Goal: Task Accomplishment & Management: Manage account settings

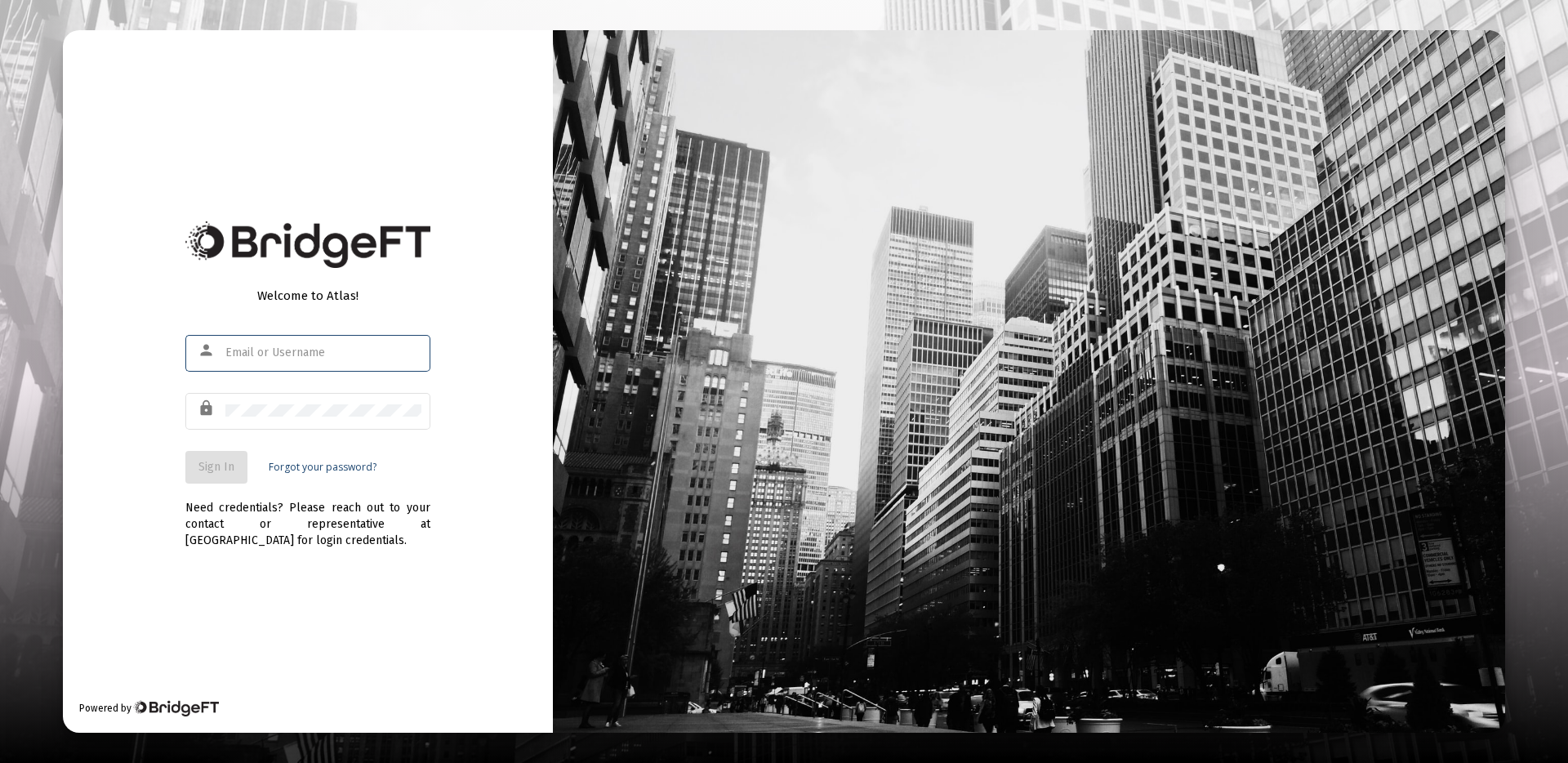
type input "amol@perceptivewealth.com"
click at [199, 474] on button "Sign In" at bounding box center [217, 467] width 62 height 33
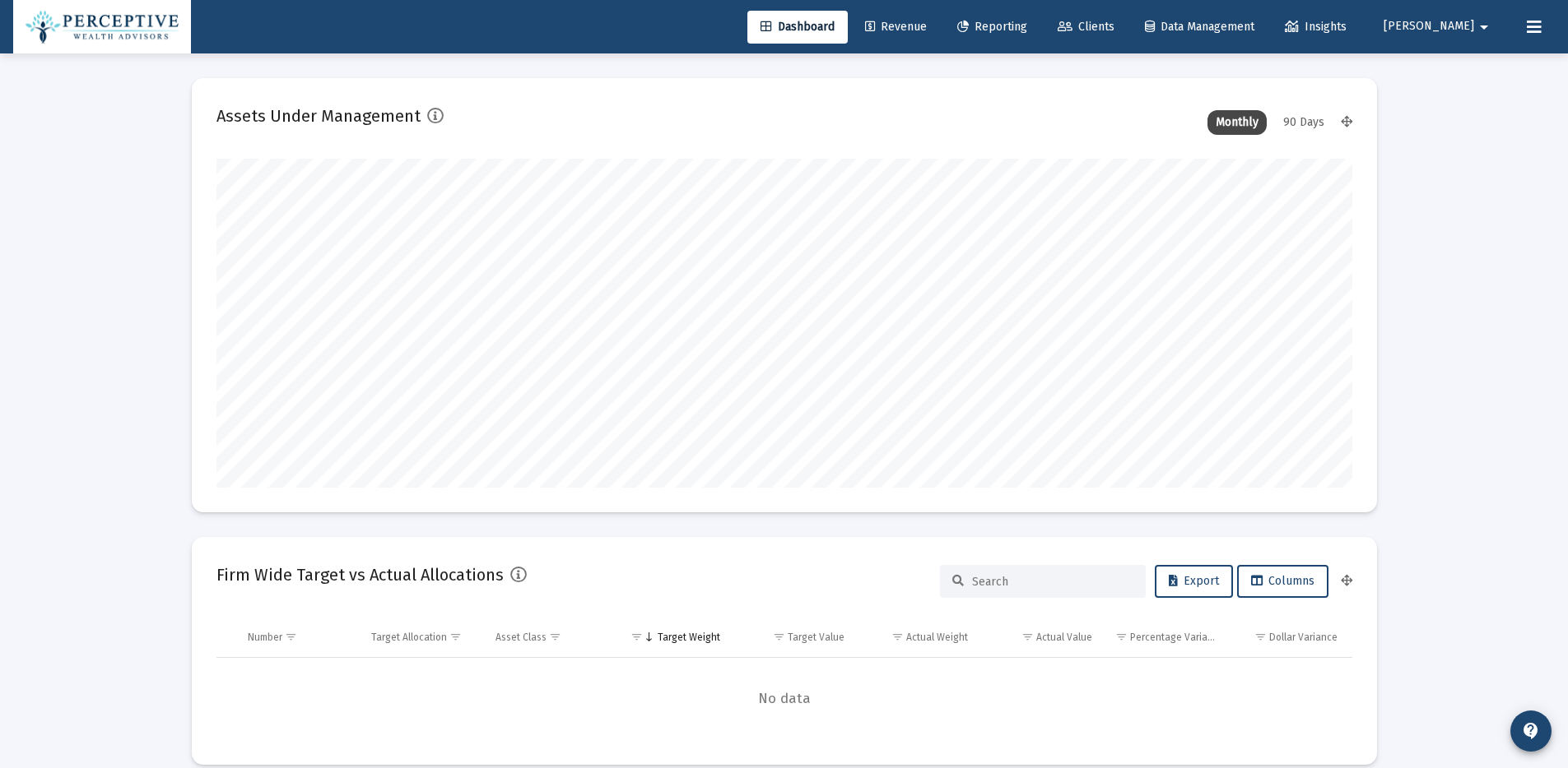
scroll to position [329, 1136]
type input "2025-09-30"
type input "[PERSON_NAME][EMAIL_ADDRESS][DOMAIN_NAME]"
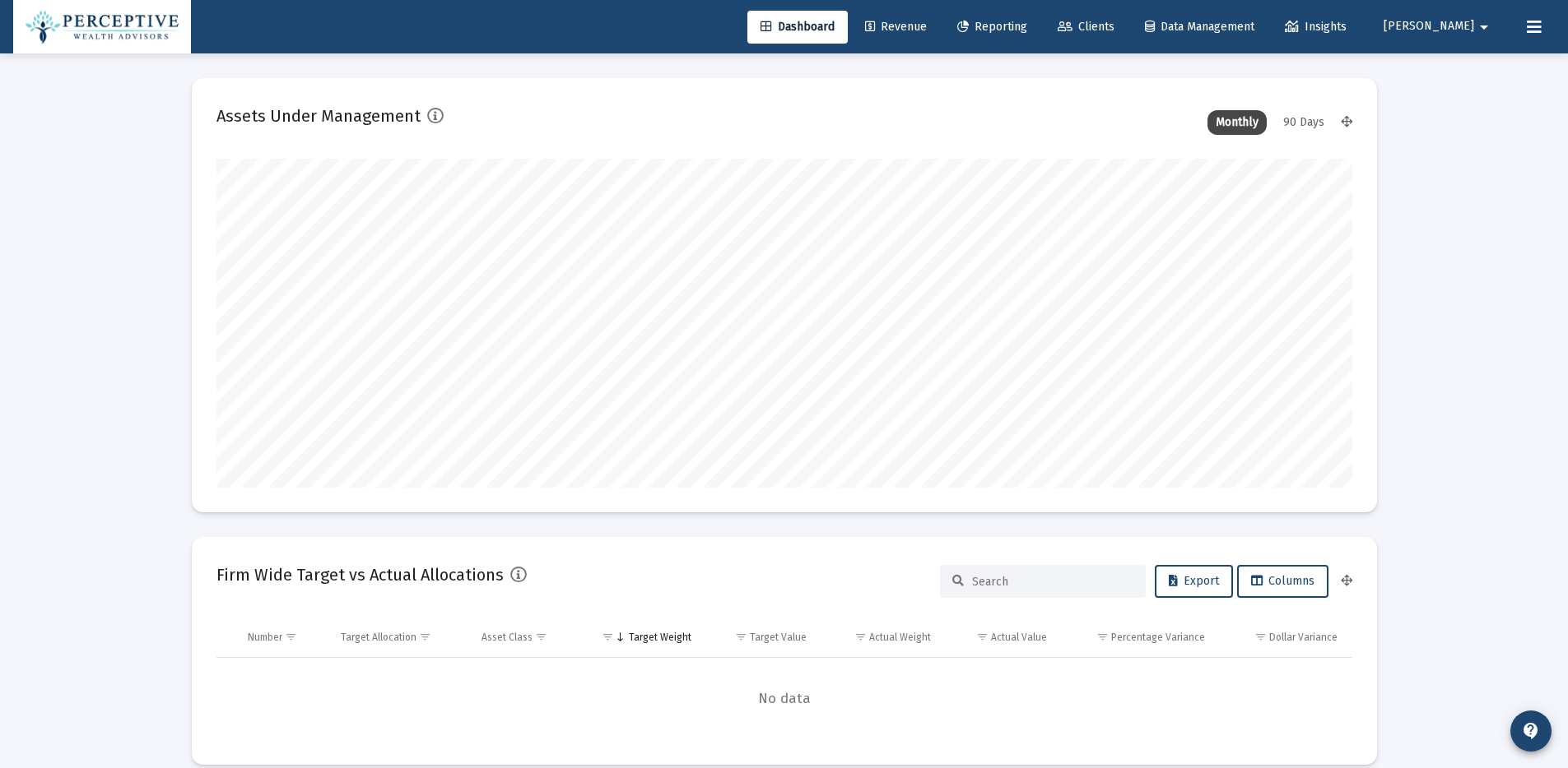
click at [1481, 23] on mat-icon "arrow_drop_down" at bounding box center [1483, 27] width 20 height 33
click at [1483, 68] on span "Settings" at bounding box center [1488, 70] width 49 height 40
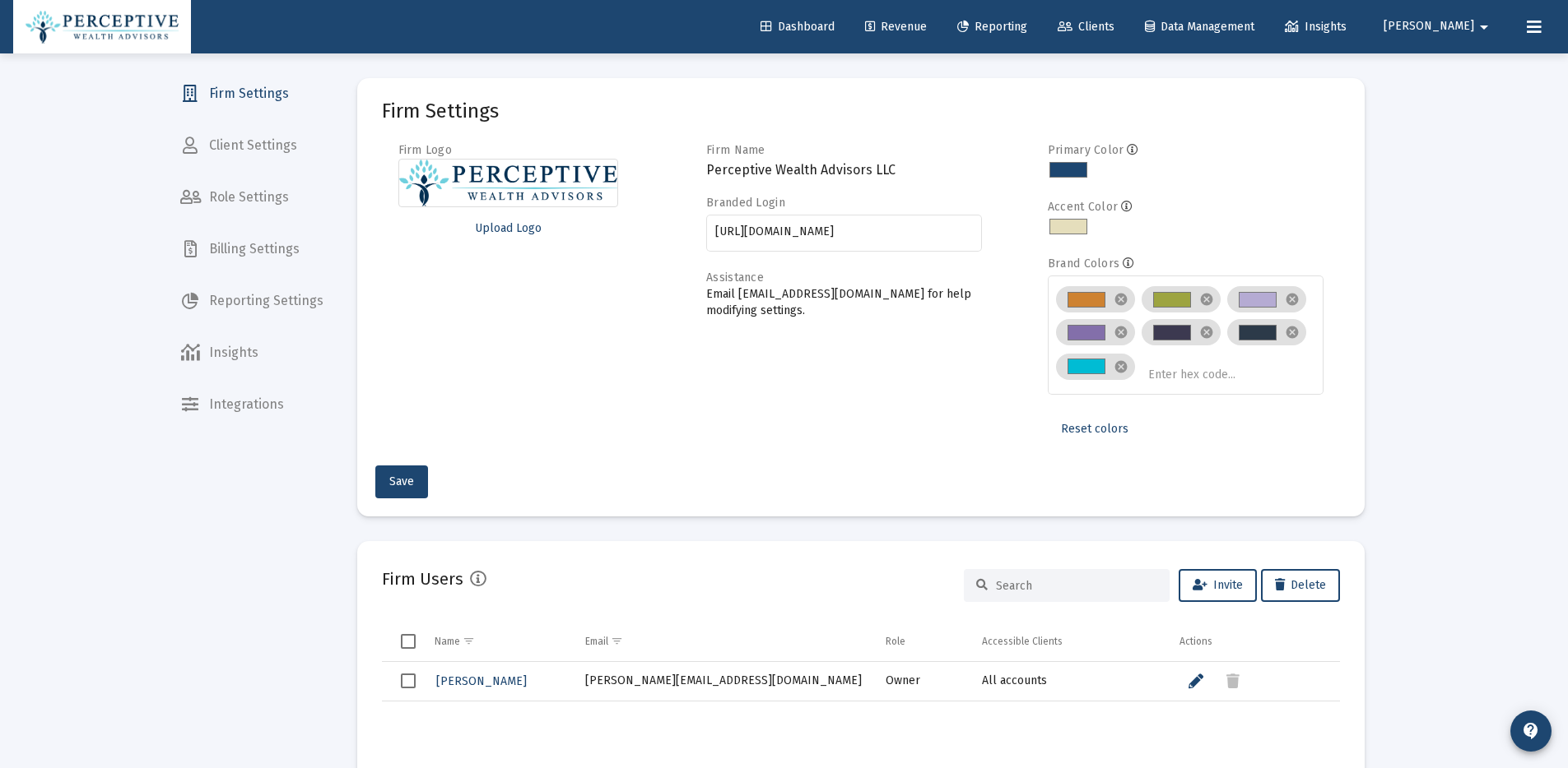
click at [252, 248] on span "Billing Settings" at bounding box center [252, 249] width 170 height 40
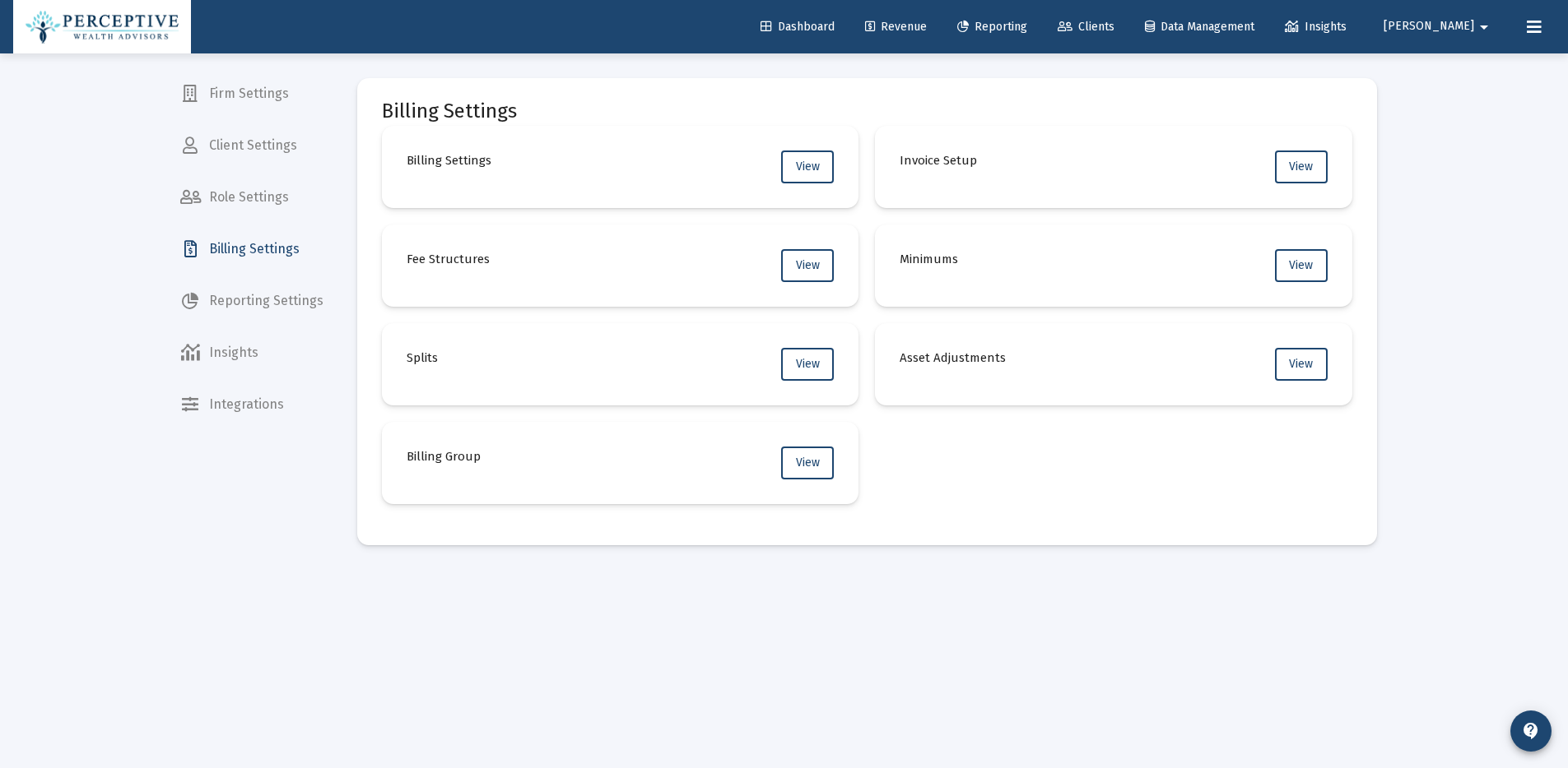
click at [249, 105] on span "Firm Settings" at bounding box center [252, 94] width 170 height 40
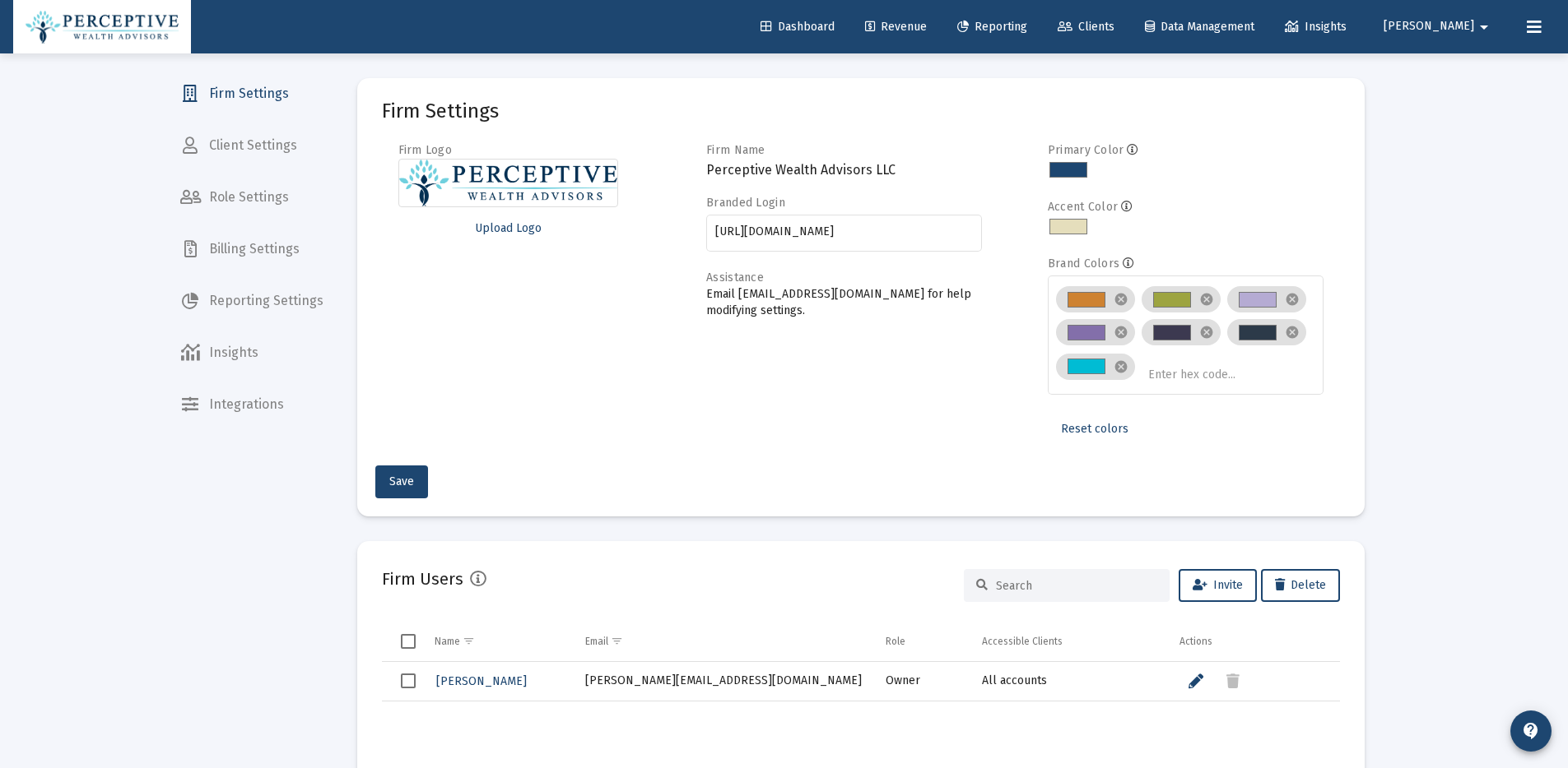
click at [1488, 29] on mat-icon "arrow_drop_down" at bounding box center [1483, 27] width 20 height 33
click at [1545, 34] on div at bounding box center [784, 384] width 1568 height 768
click at [1543, 30] on button at bounding box center [1534, 27] width 33 height 33
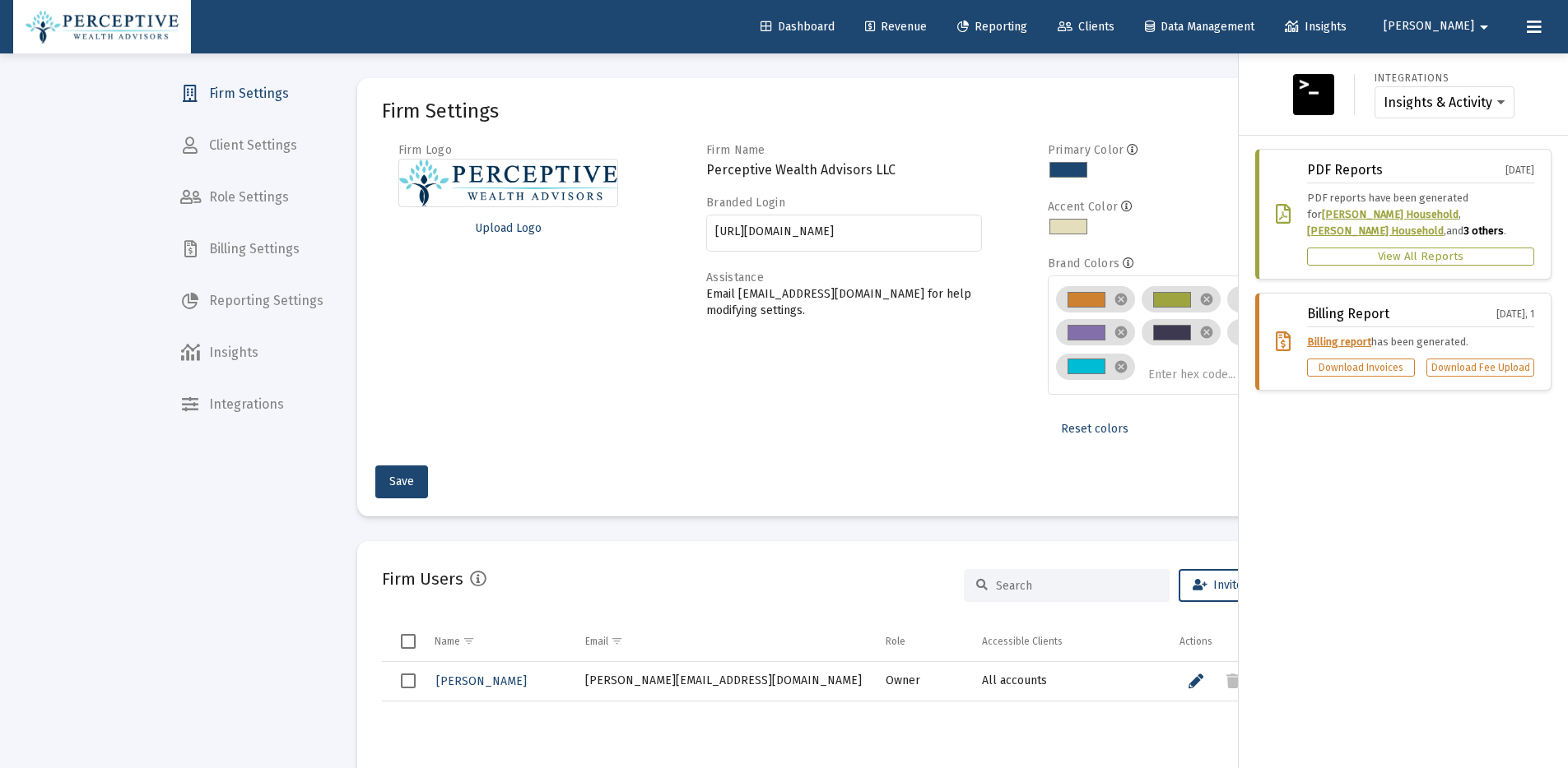
click at [1543, 30] on button at bounding box center [1534, 27] width 33 height 33
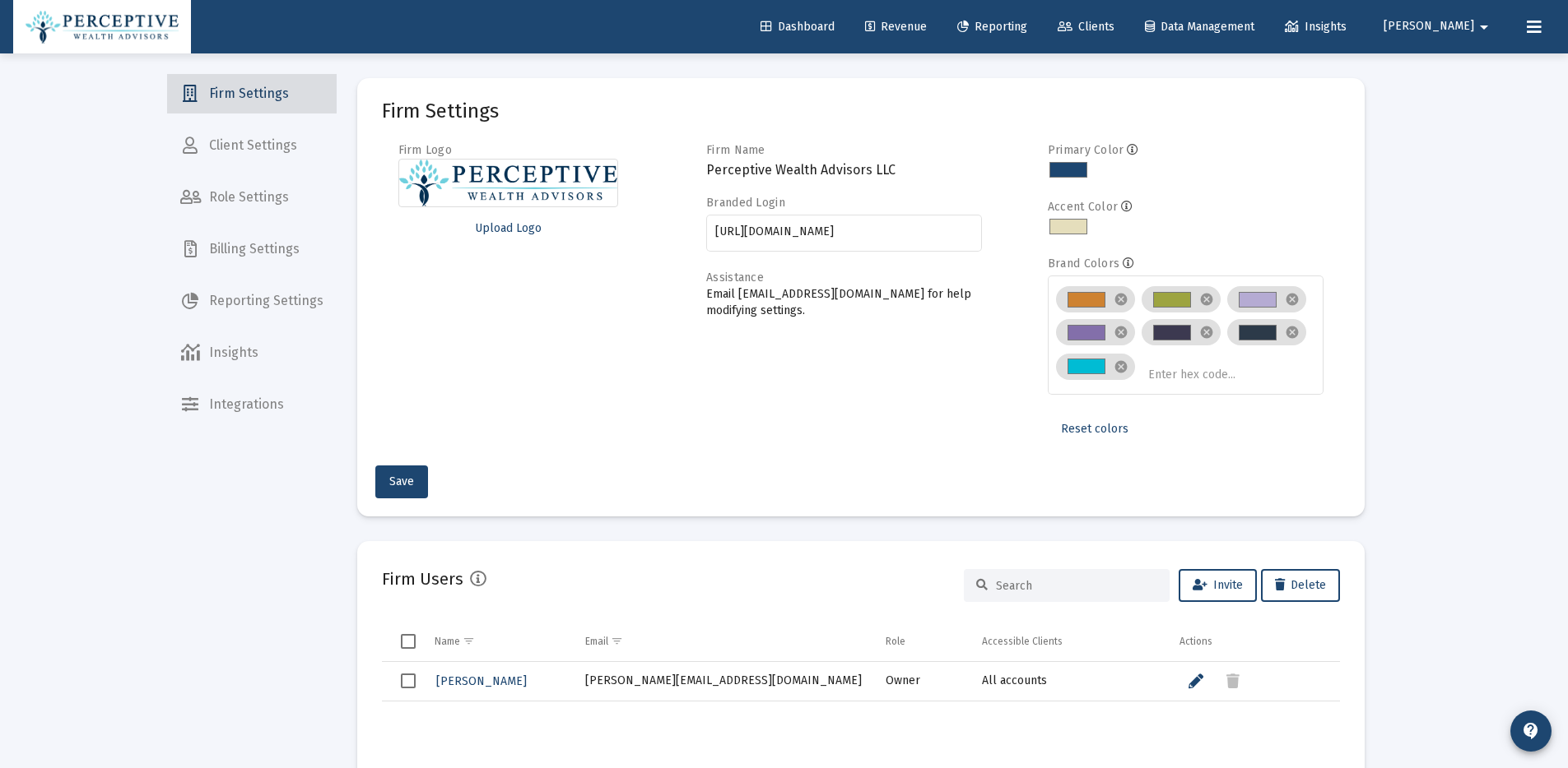
click at [264, 102] on span "Firm Settings" at bounding box center [252, 94] width 170 height 40
click at [238, 410] on span "Integrations" at bounding box center [252, 405] width 170 height 40
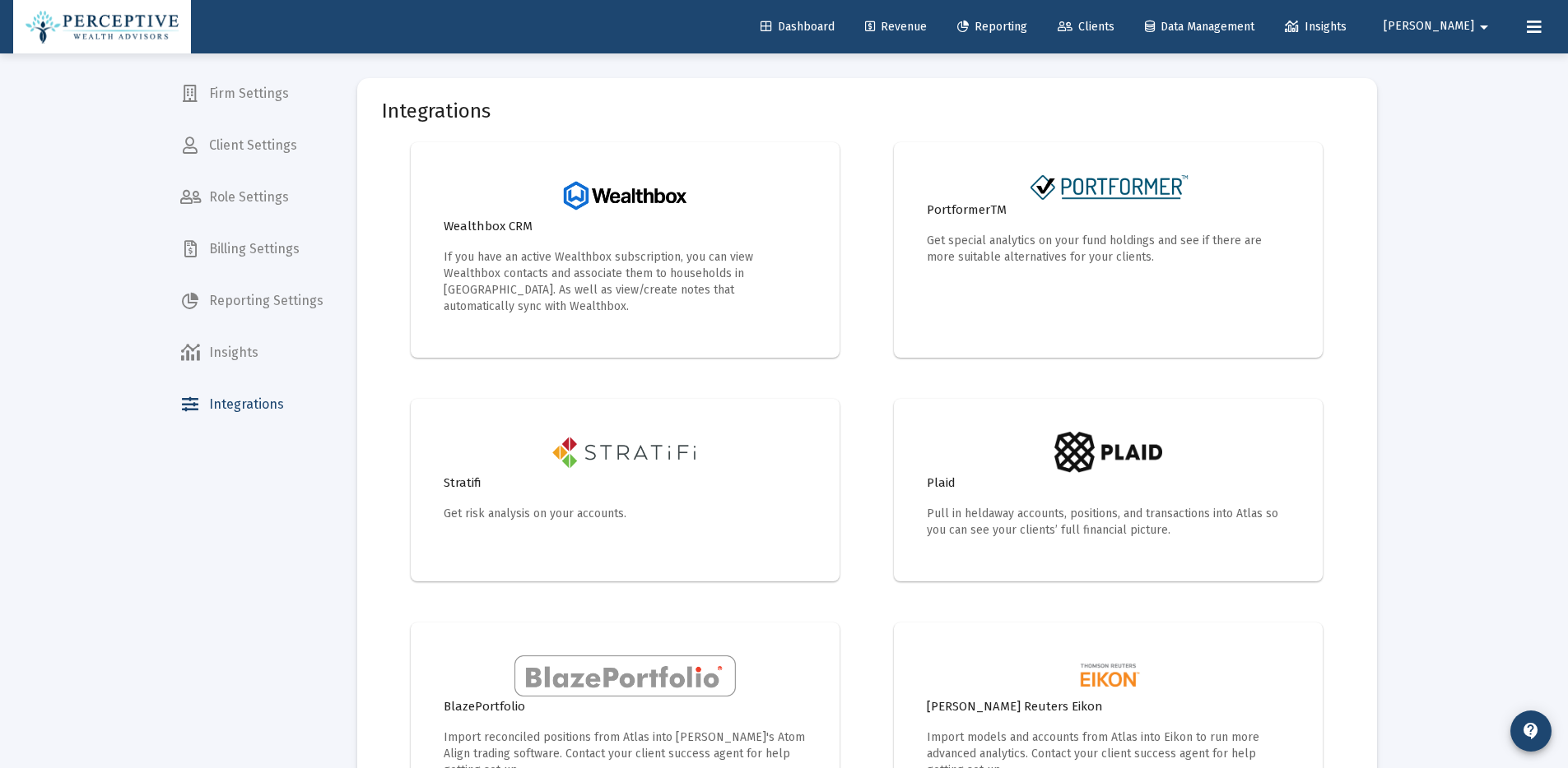
click at [1448, 26] on span "[PERSON_NAME]" at bounding box center [1429, 27] width 90 height 14
click at [252, 198] on div at bounding box center [784, 384] width 1568 height 768
click at [261, 194] on span "Role Settings" at bounding box center [252, 197] width 170 height 40
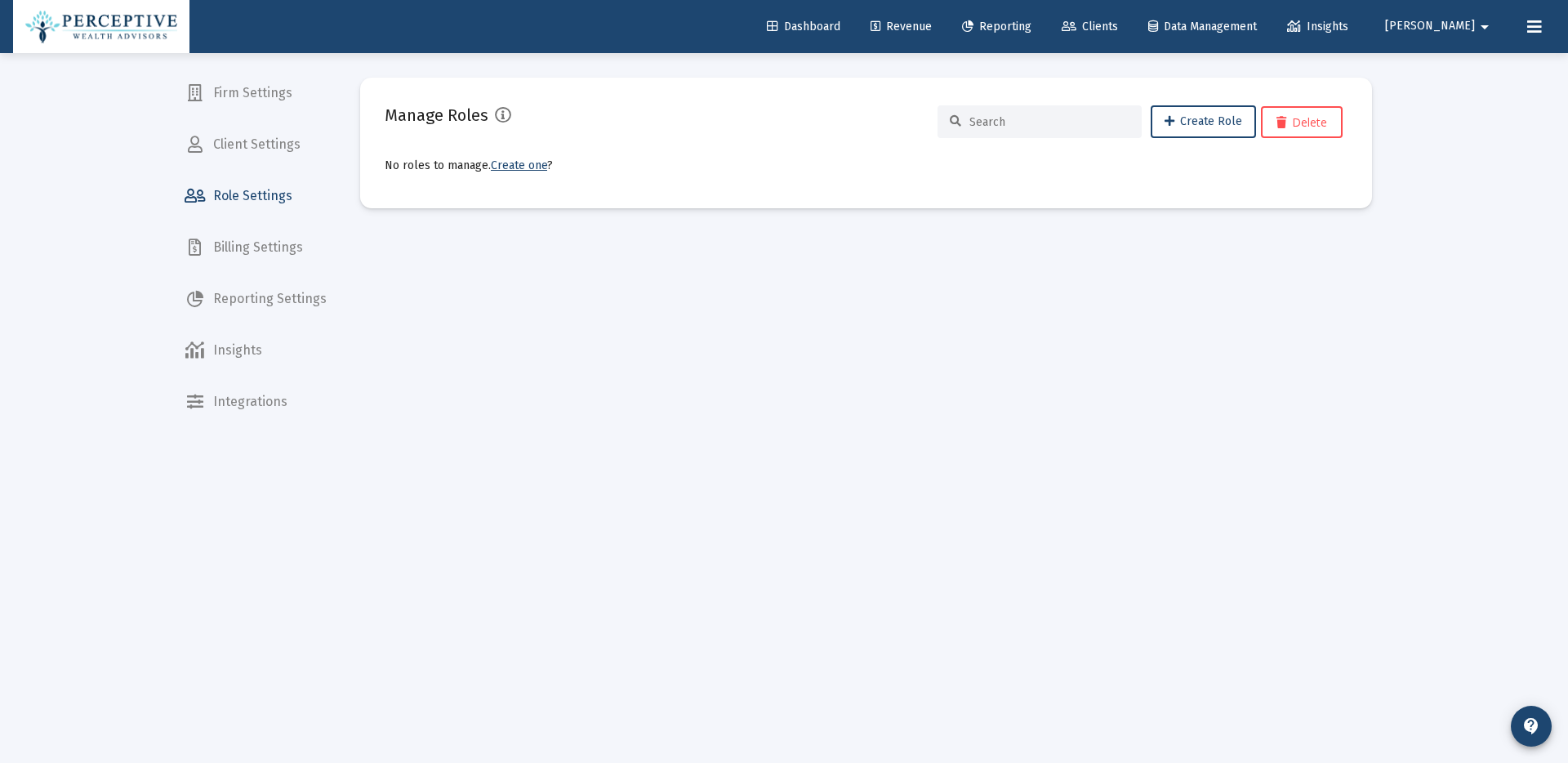
click at [108, 33] on img at bounding box center [101, 27] width 152 height 33
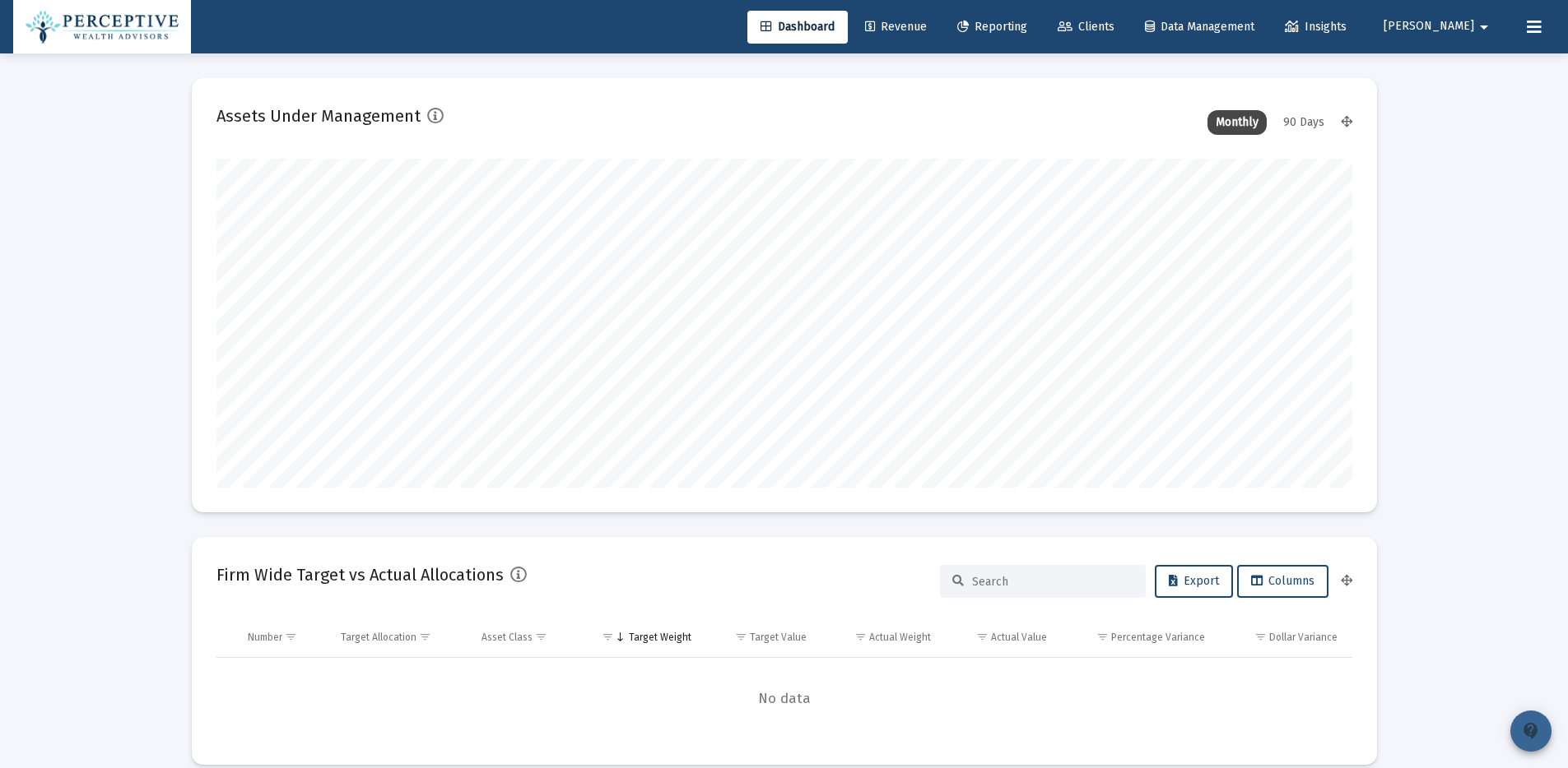
click at [1538, 734] on mat-icon "contact_support" at bounding box center [1530, 731] width 20 height 20
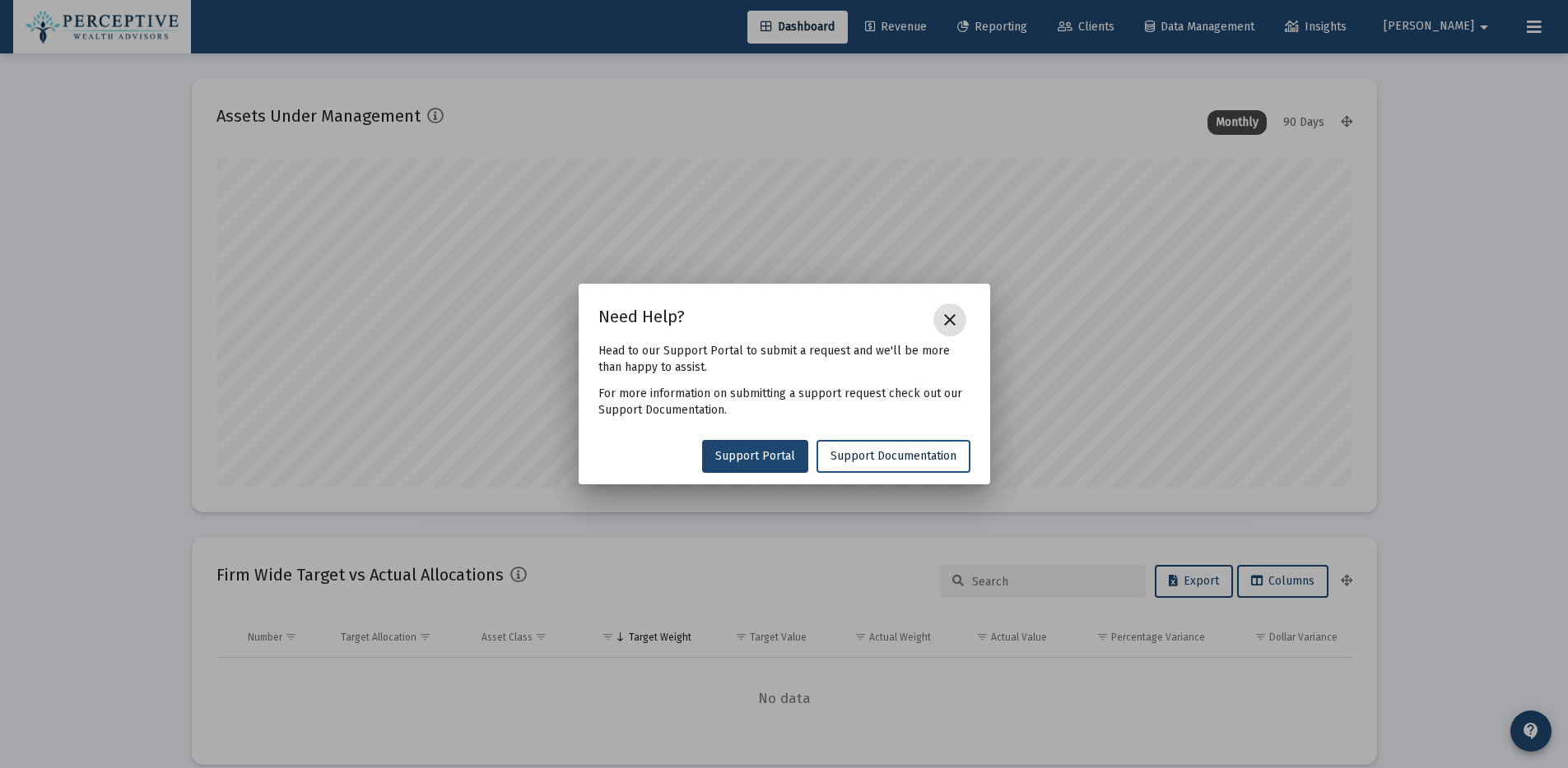
click at [921, 459] on span "Support Documentation" at bounding box center [892, 456] width 126 height 14
click at [943, 320] on mat-icon "close" at bounding box center [949, 319] width 20 height 20
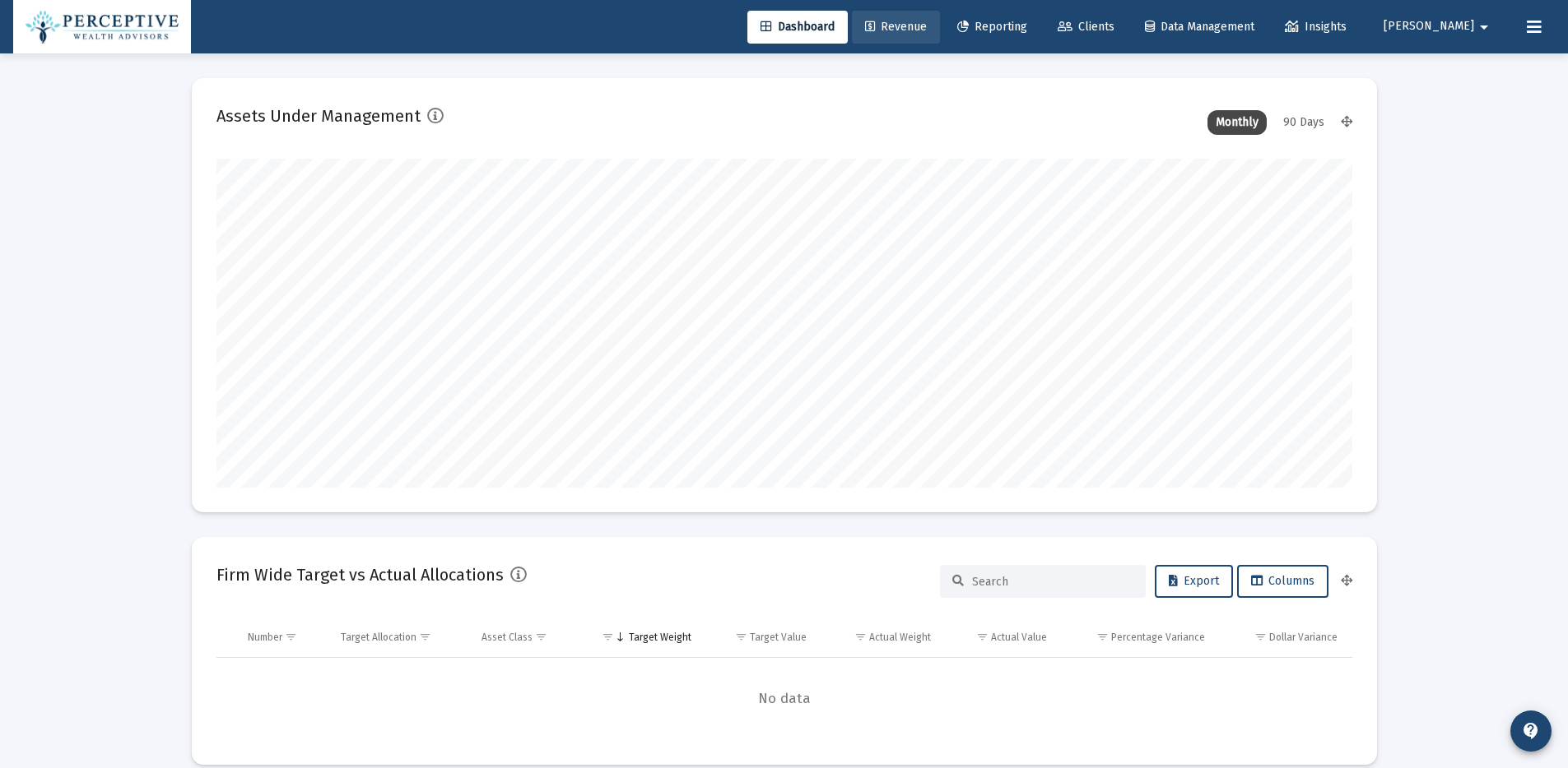
click at [927, 26] on span "Revenue" at bounding box center [895, 27] width 62 height 14
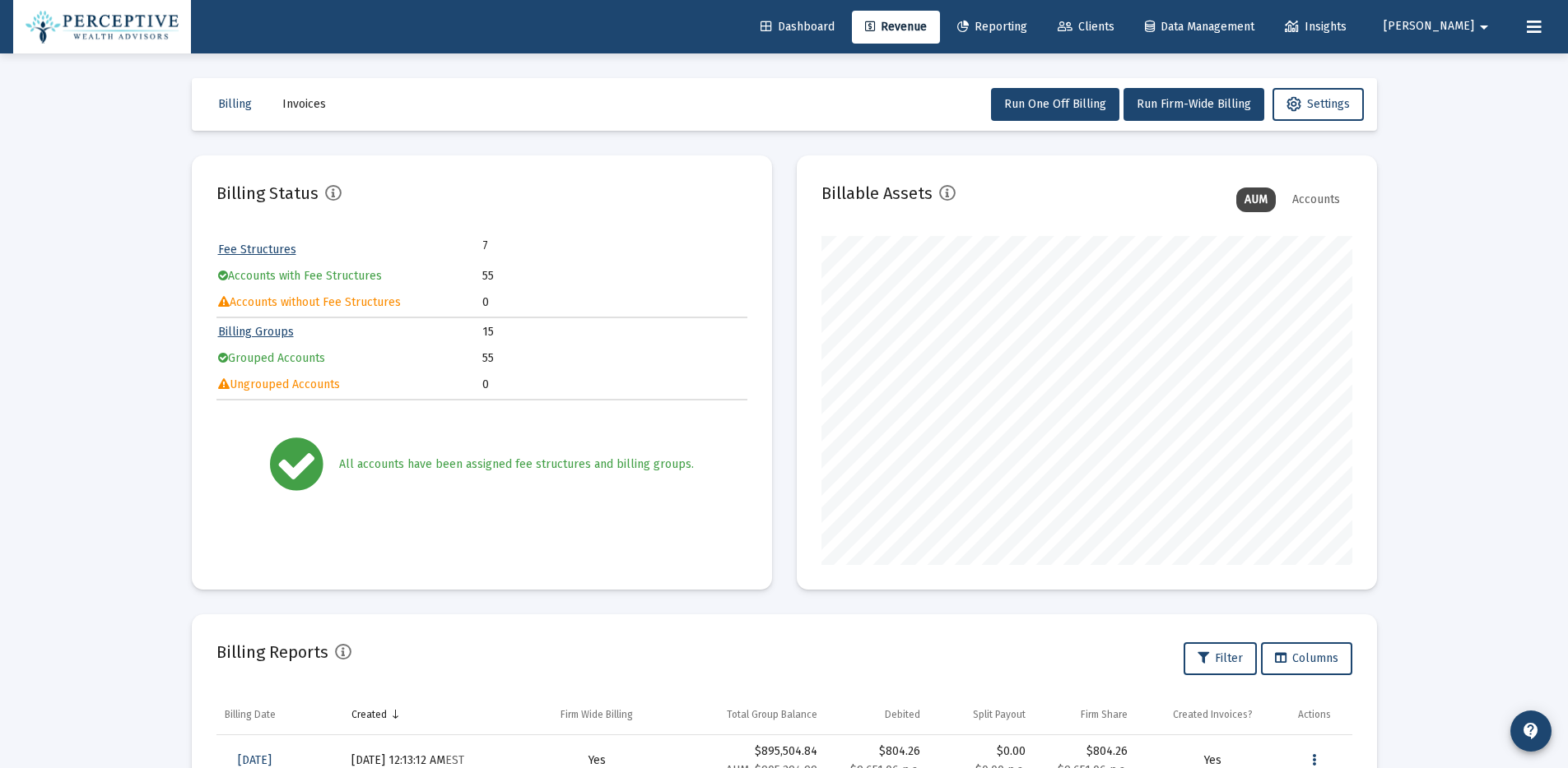
scroll to position [3, 0]
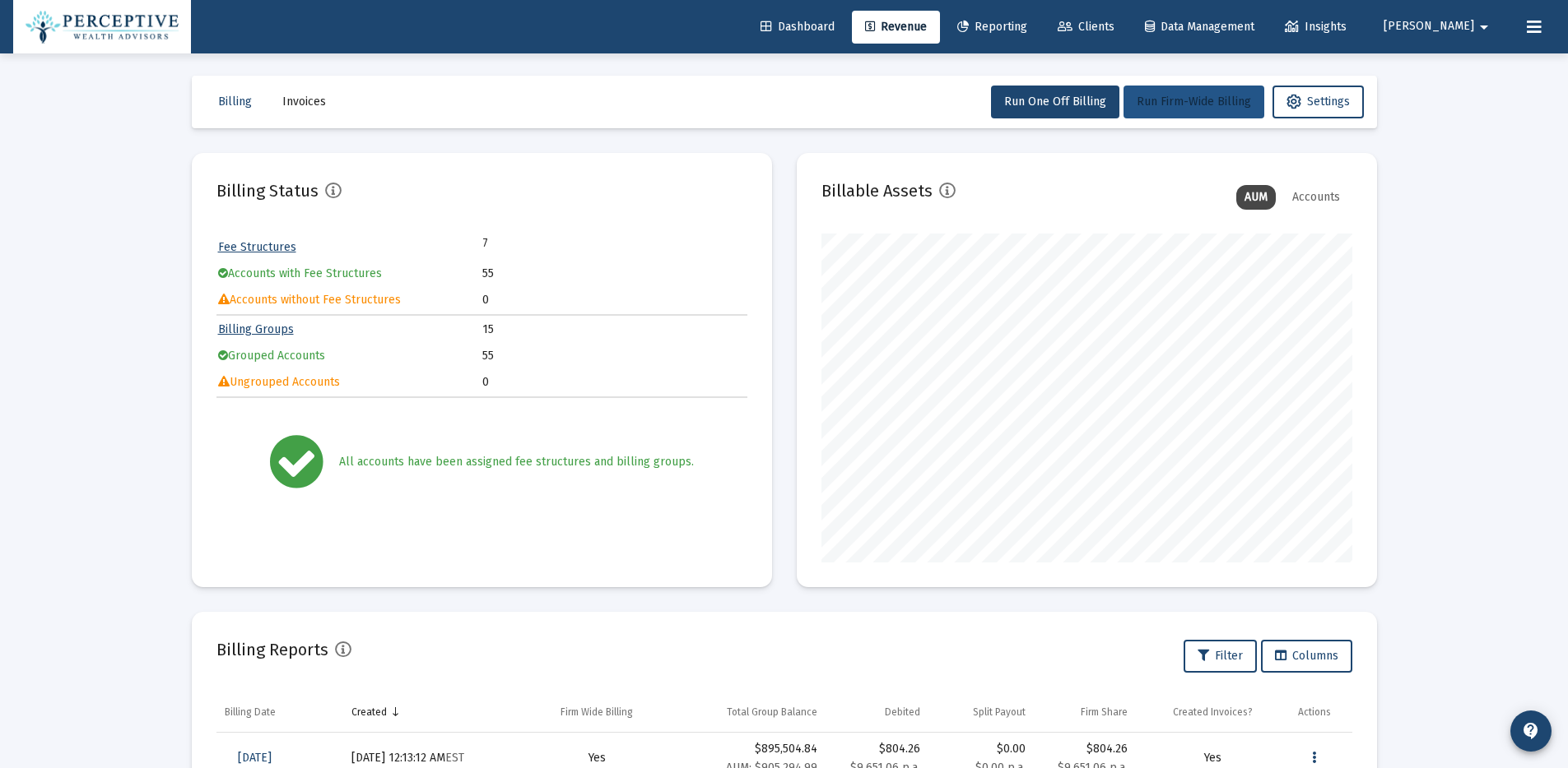
click at [1208, 100] on span "Run Firm-Wide Billing" at bounding box center [1194, 101] width 114 height 14
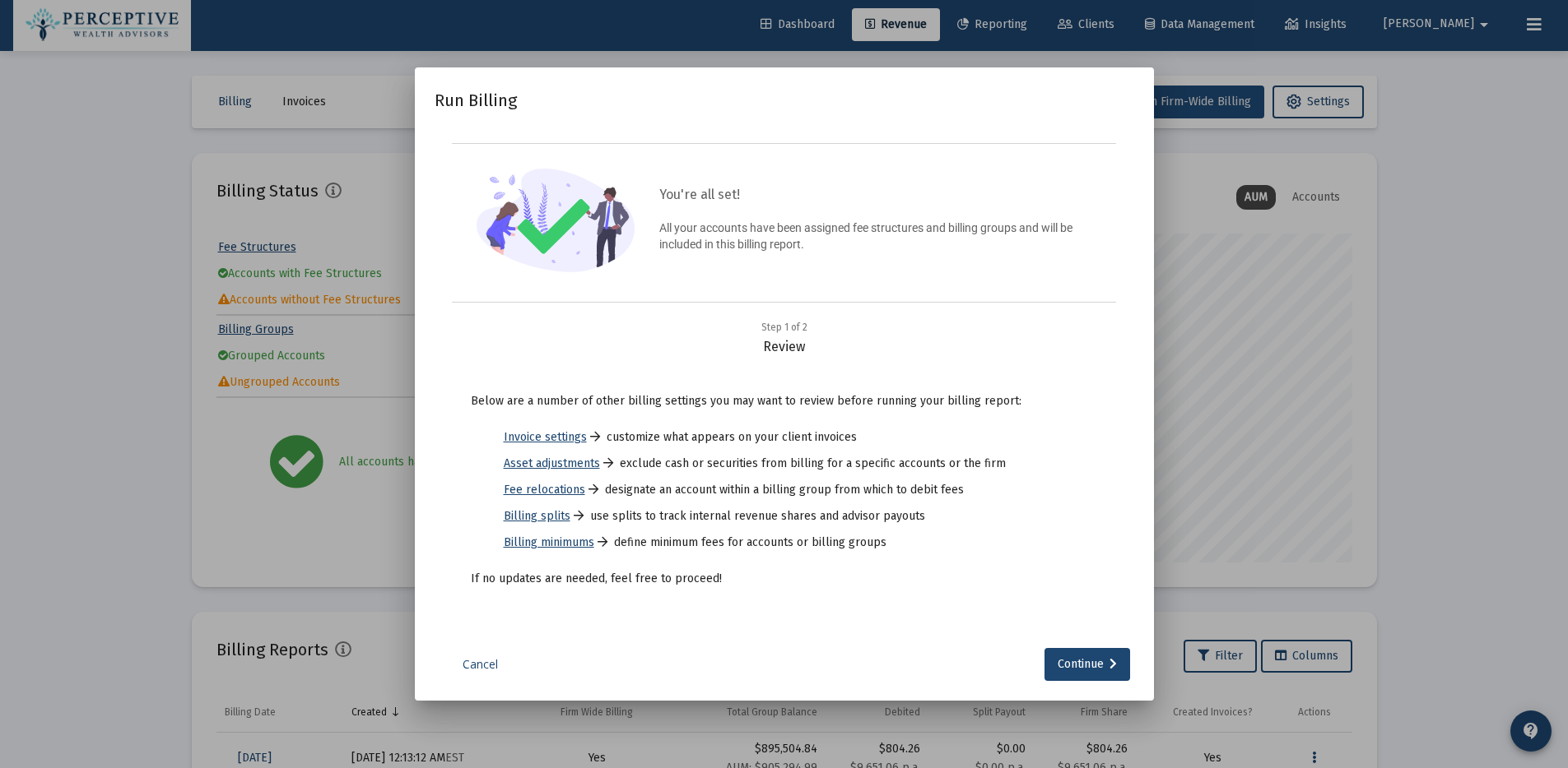
scroll to position [0, 0]
click at [1118, 665] on button "Continue" at bounding box center [1086, 665] width 86 height 33
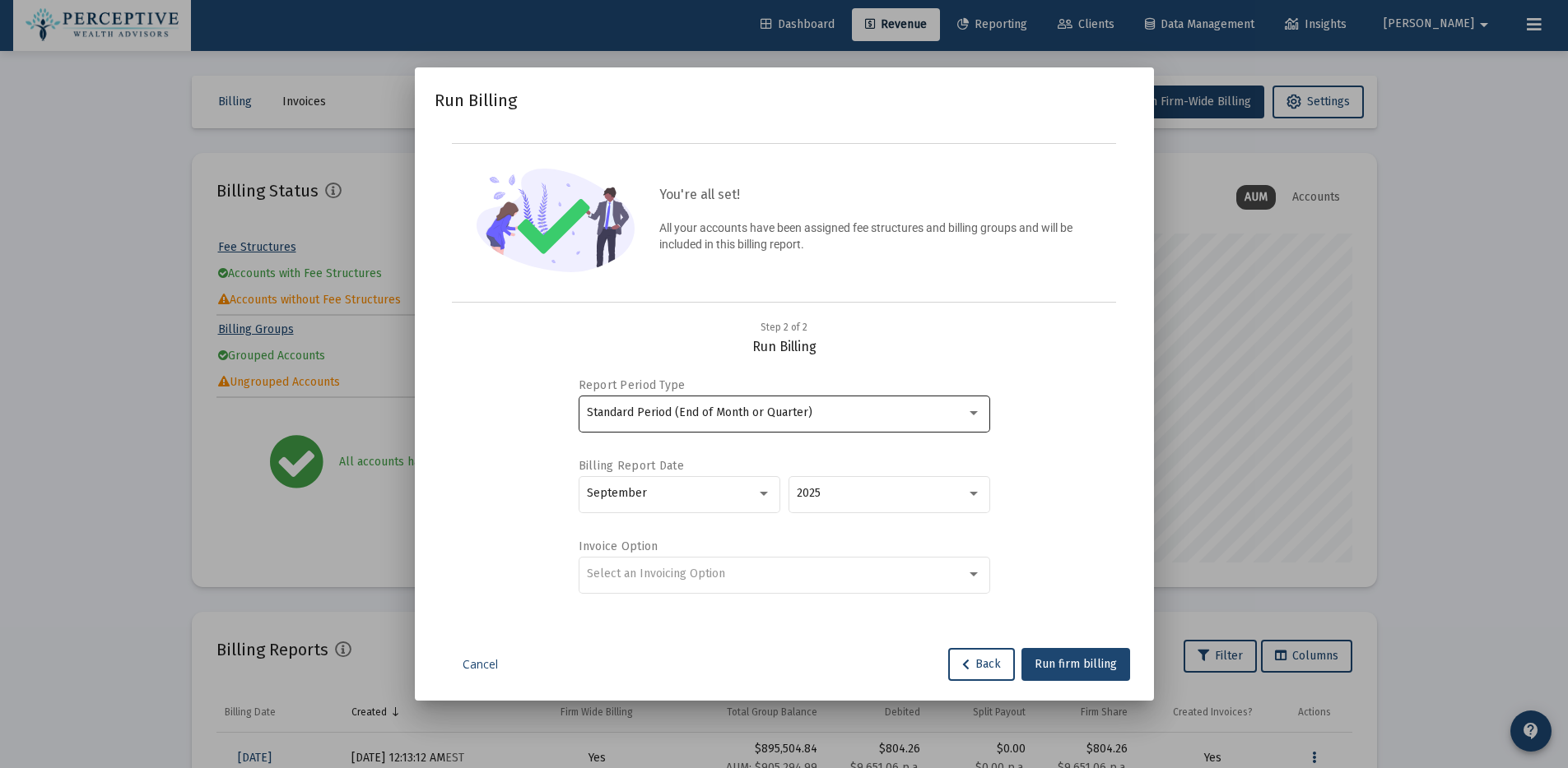
click at [973, 416] on div at bounding box center [973, 412] width 15 height 13
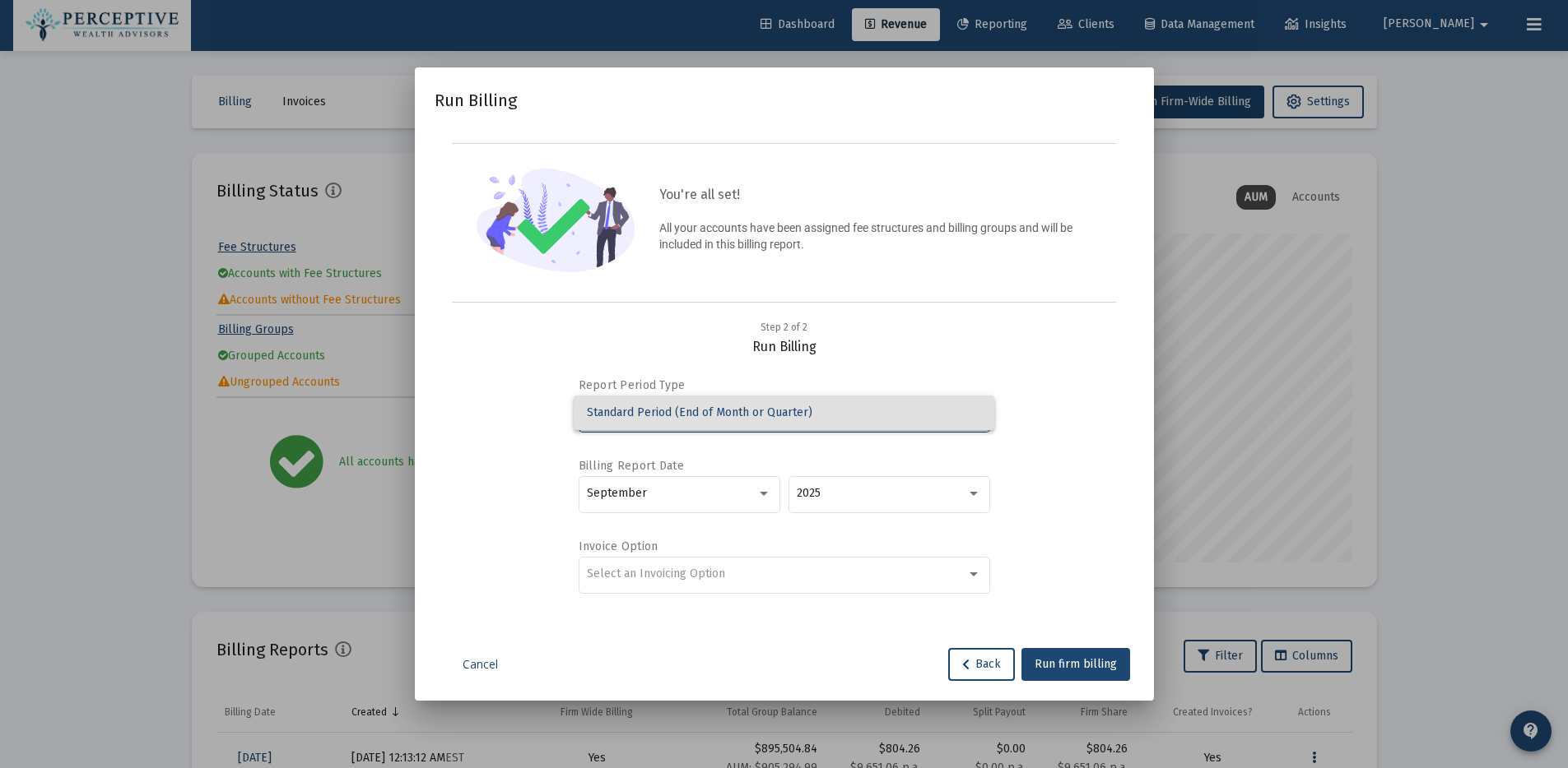
click at [1082, 411] on div at bounding box center [784, 384] width 1568 height 768
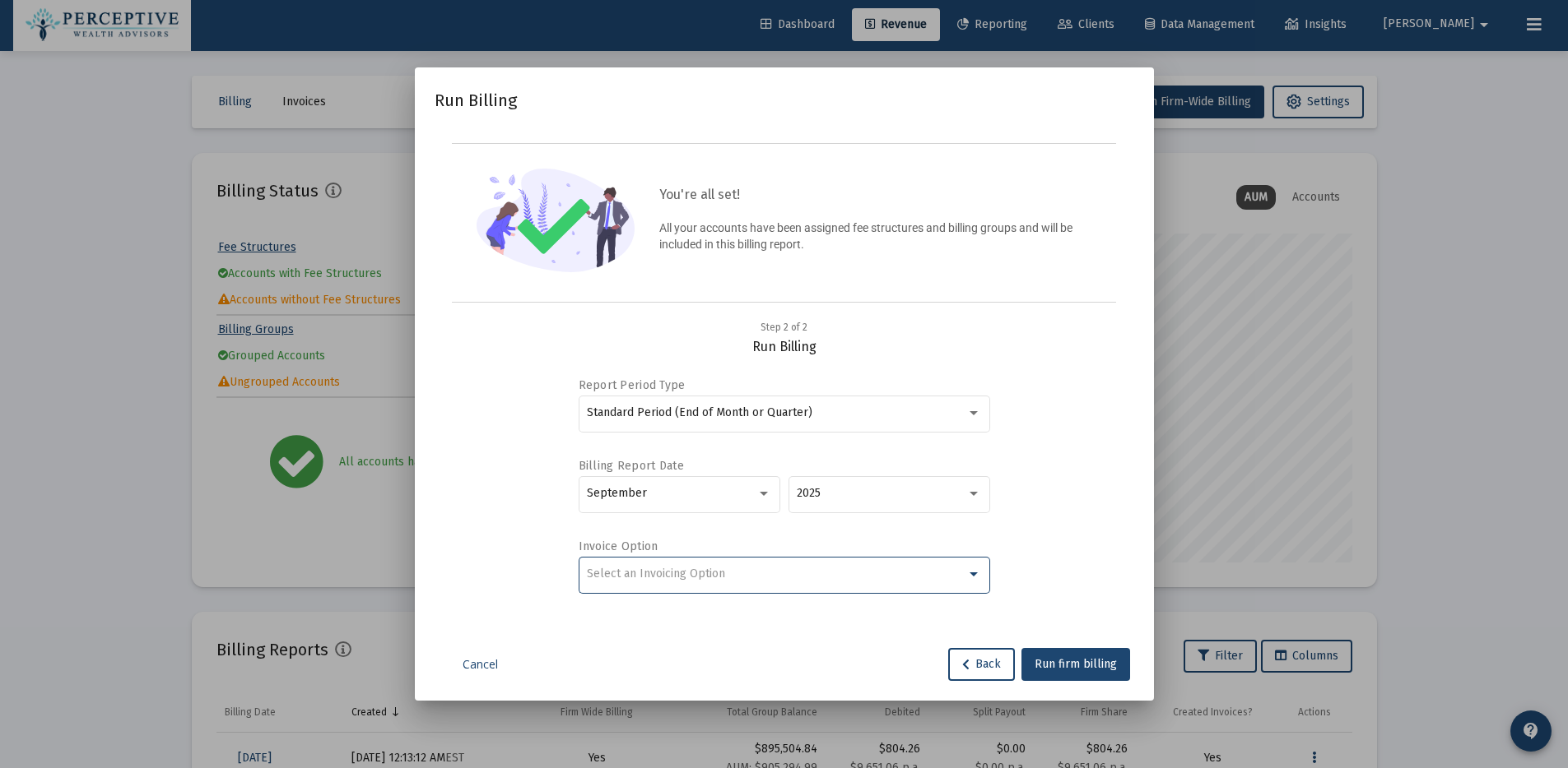
click at [972, 577] on div at bounding box center [973, 573] width 15 height 13
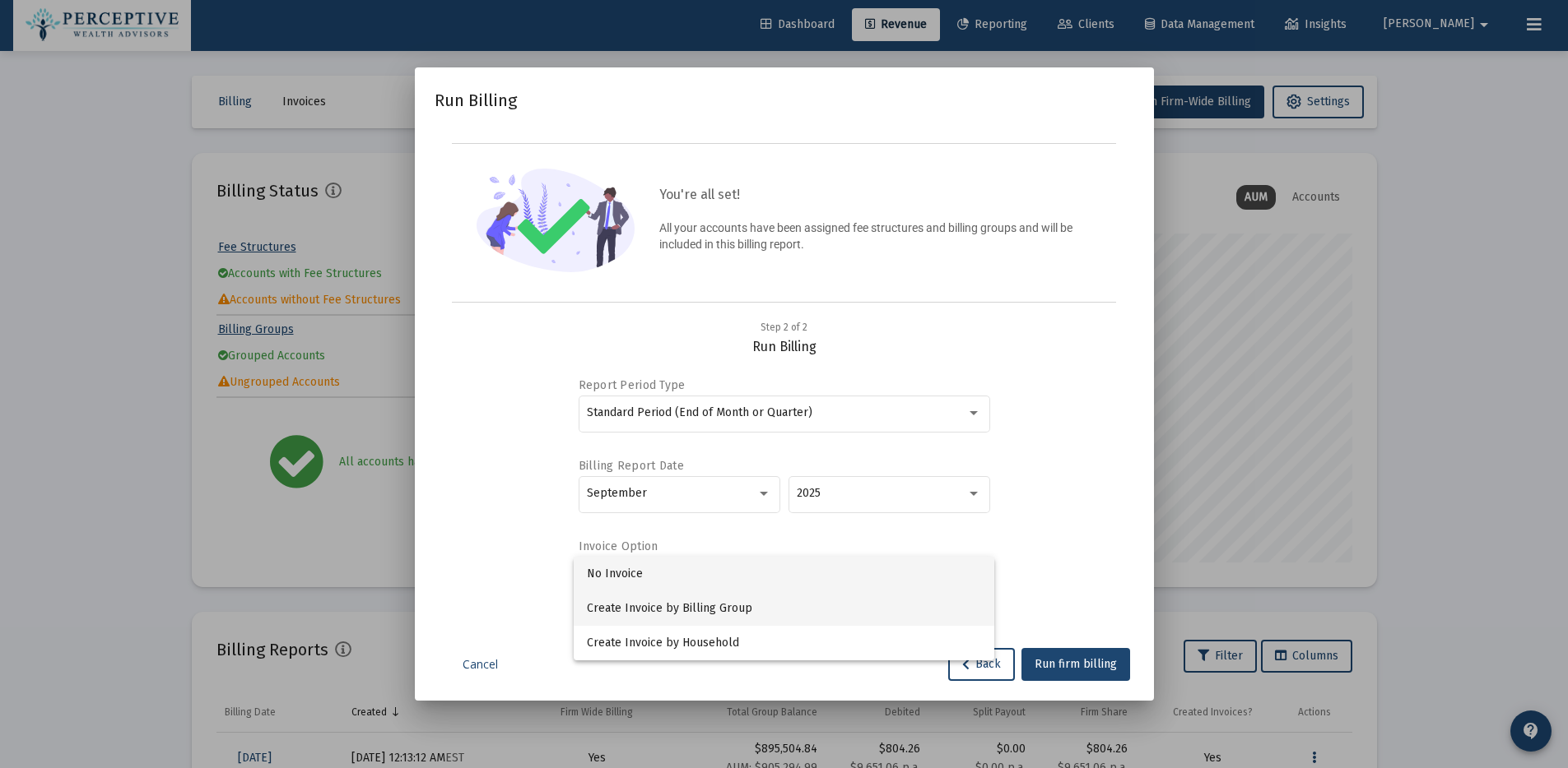
click at [688, 606] on span "Create Invoice by Billing Group" at bounding box center [783, 609] width 394 height 35
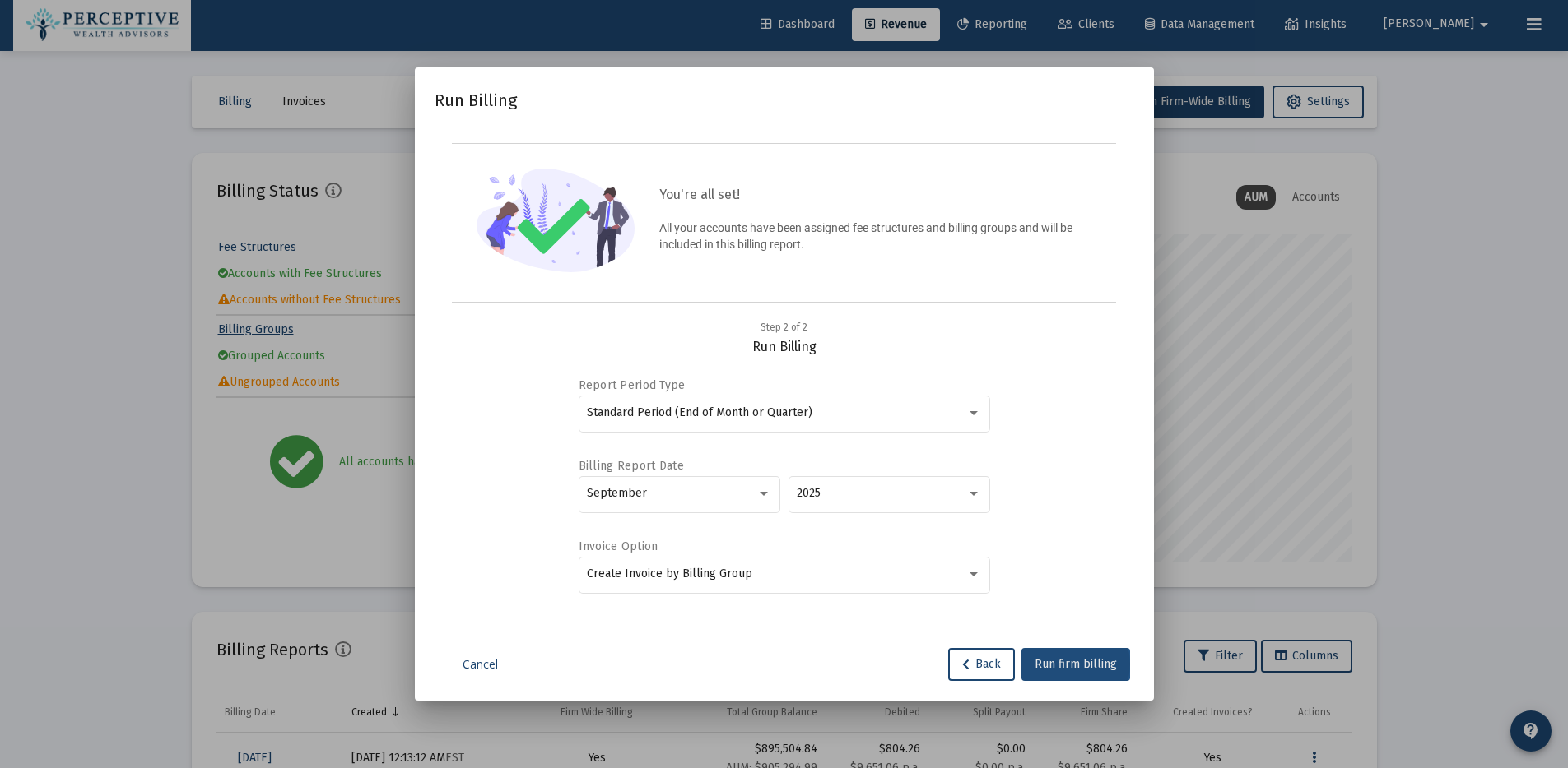
click at [1073, 664] on span "Run firm billing" at bounding box center [1075, 664] width 82 height 14
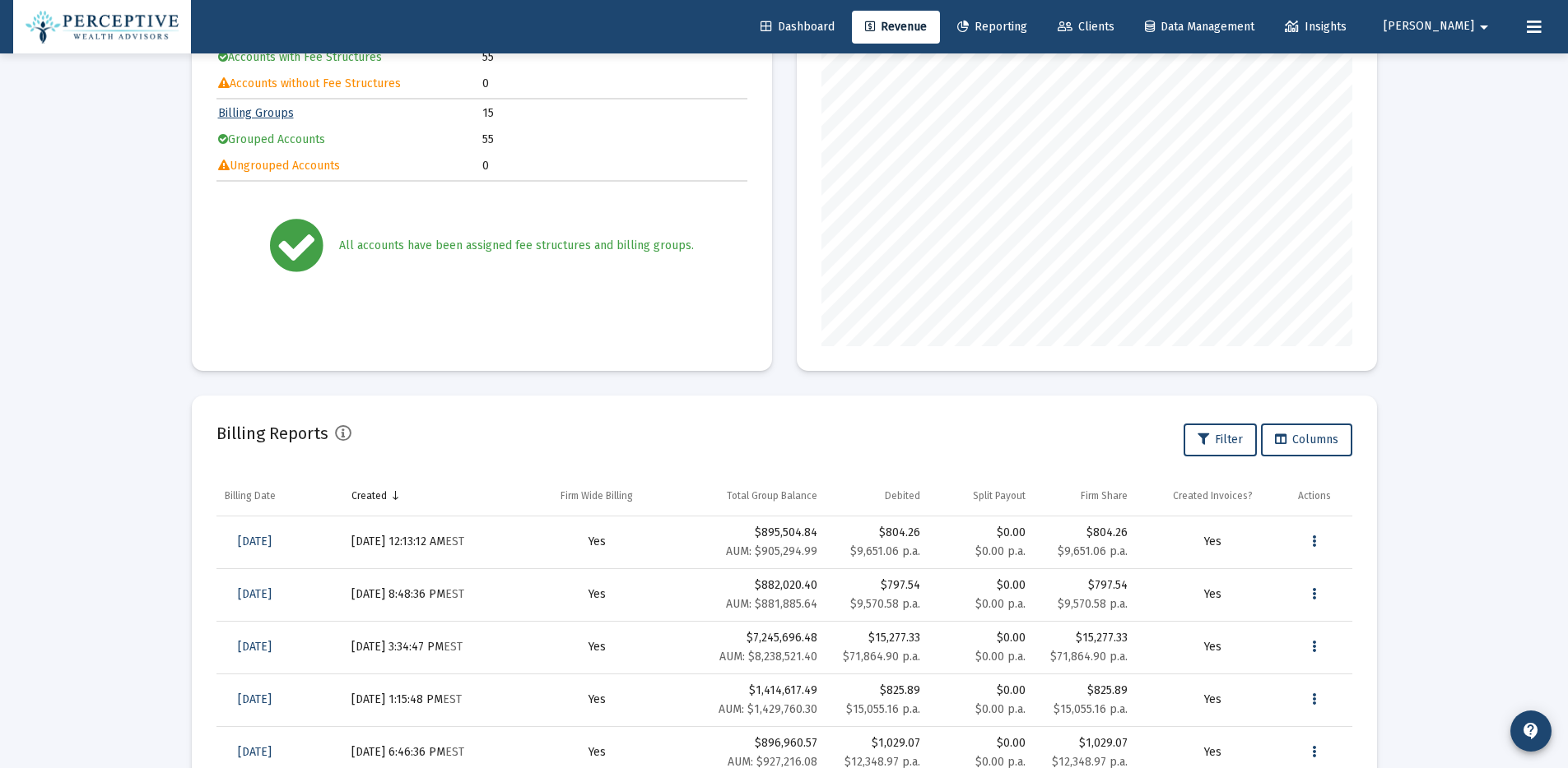
scroll to position [326, 0]
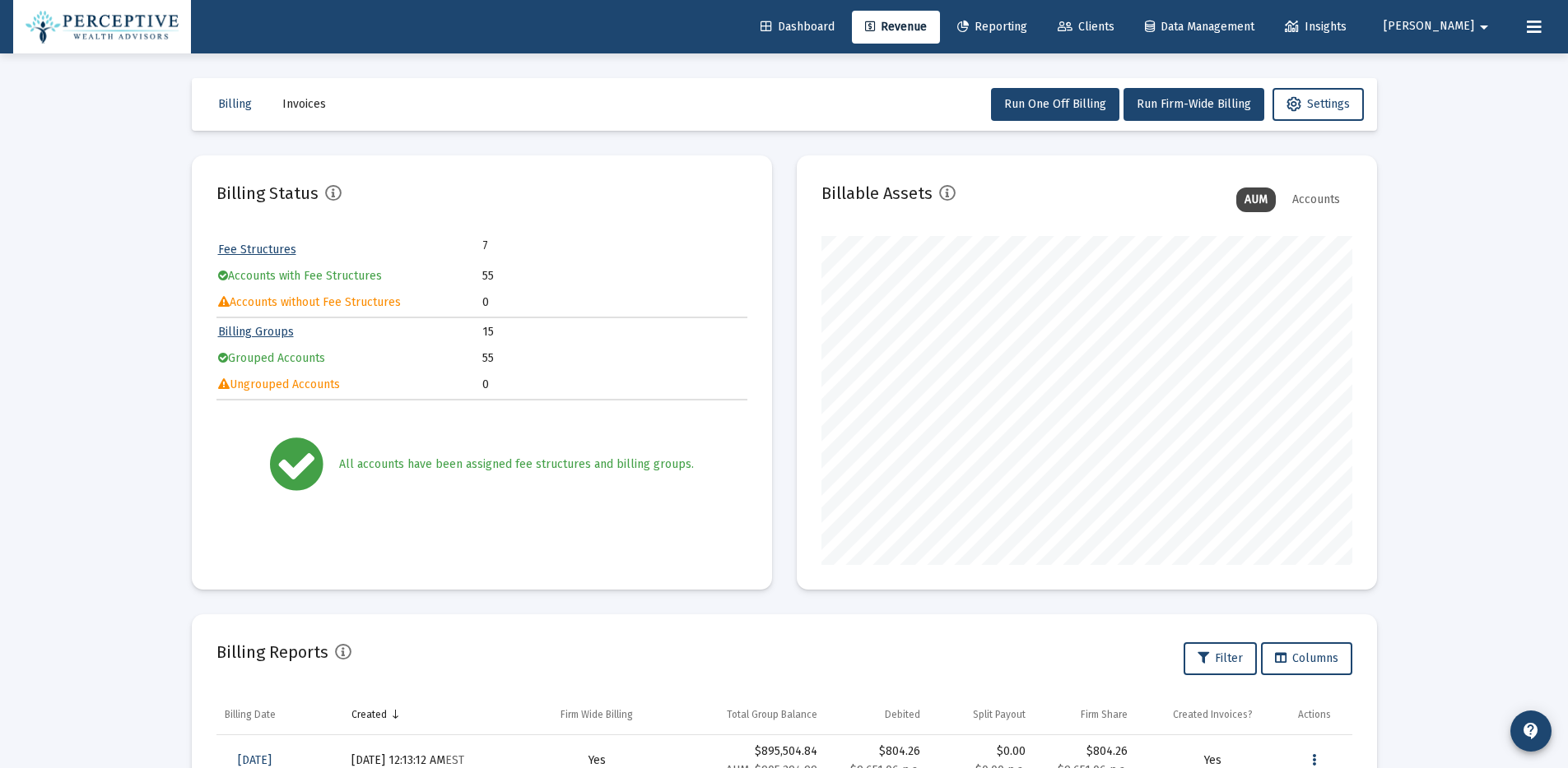
click at [1468, 23] on span "[PERSON_NAME]" at bounding box center [1429, 27] width 90 height 14
click at [1453, 109] on icon at bounding box center [1448, 109] width 15 height 15
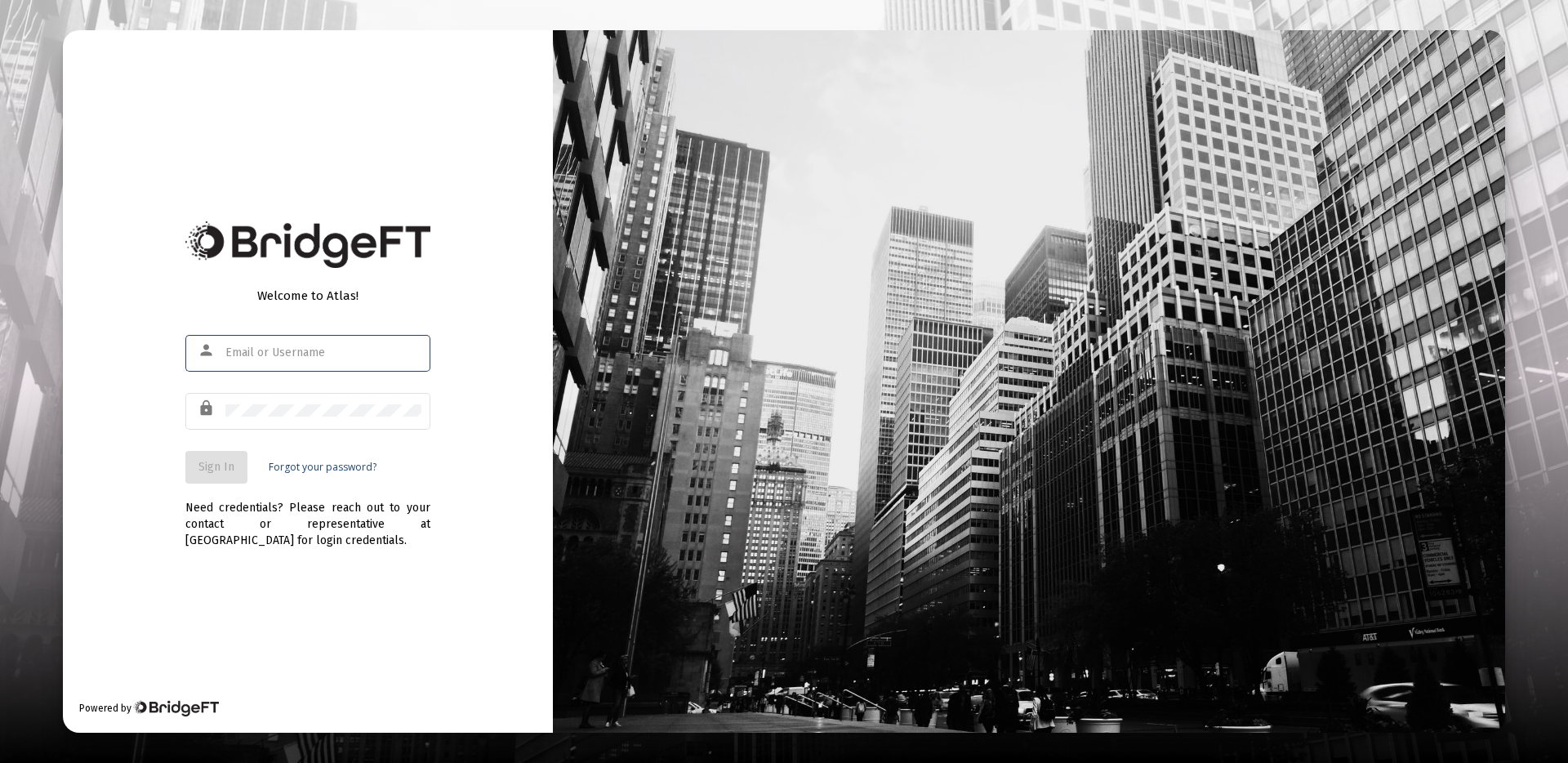
type input "amol@perceptivewealth.com"
click at [205, 473] on span "Sign In" at bounding box center [217, 467] width 36 height 14
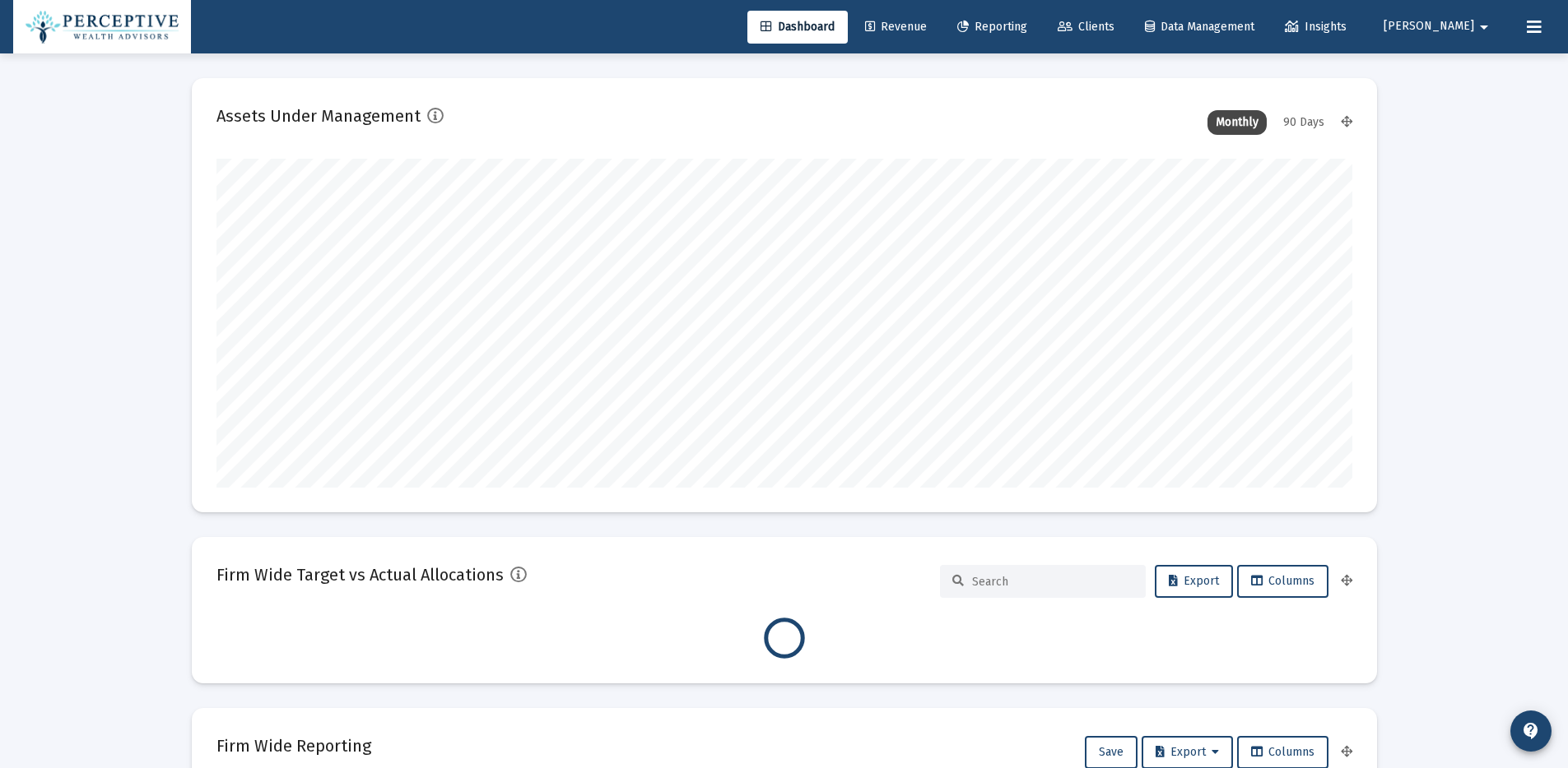
type input "[DATE]"
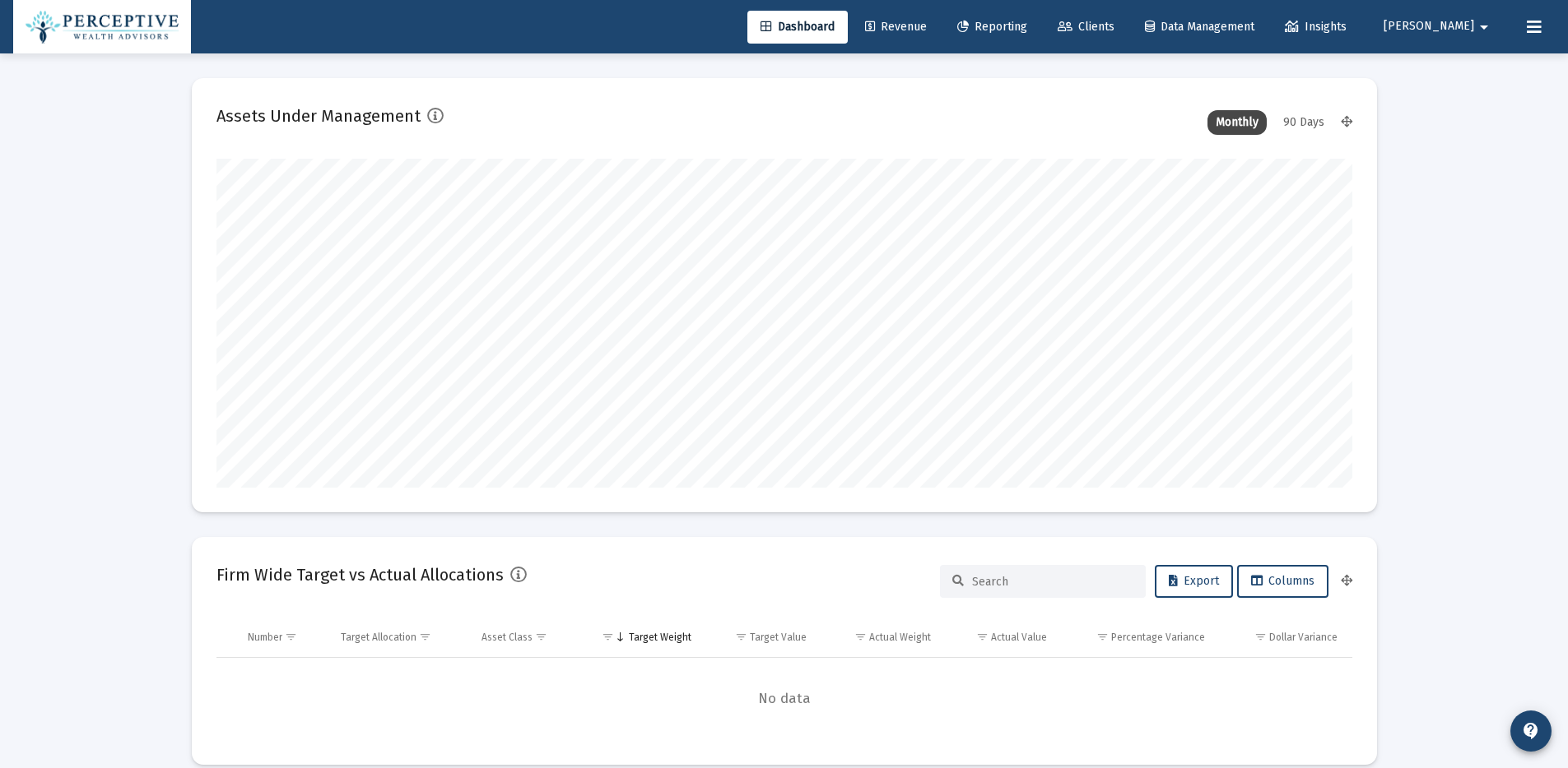
scroll to position [329, 531]
type input "[PERSON_NAME][EMAIL_ADDRESS][DOMAIN_NAME]"
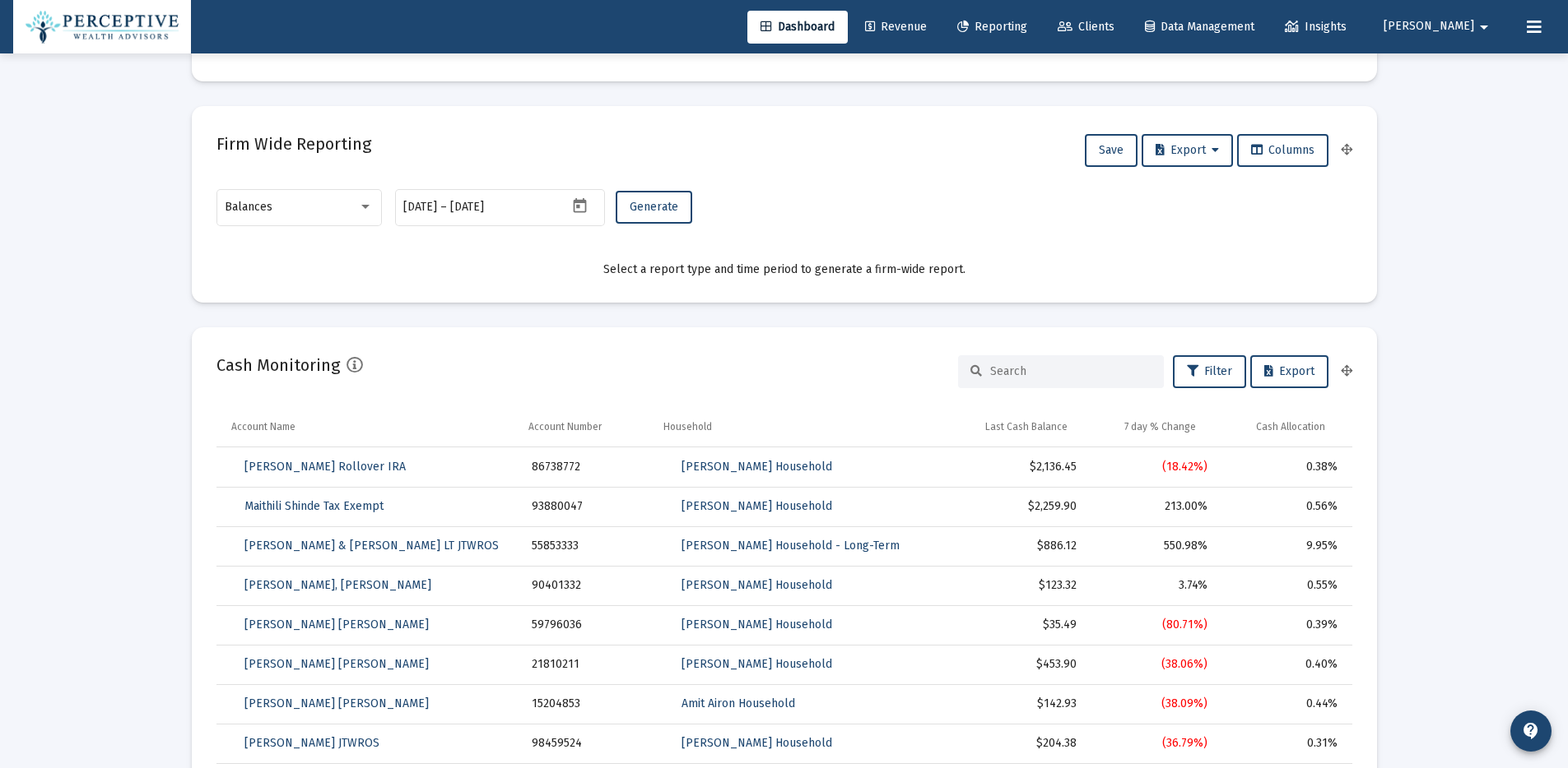
scroll to position [0, 0]
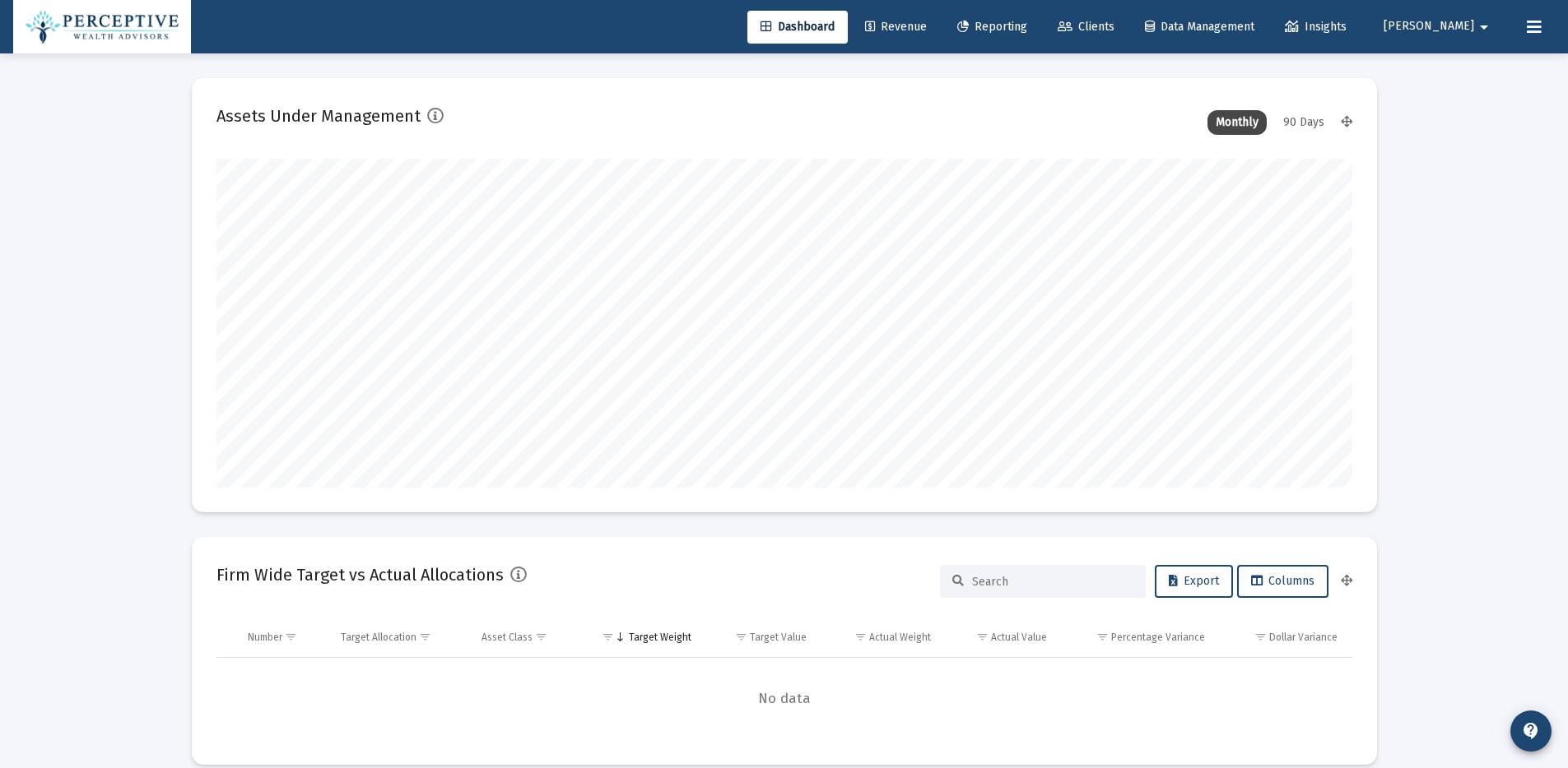
click at [927, 23] on span "Revenue" at bounding box center [895, 27] width 62 height 14
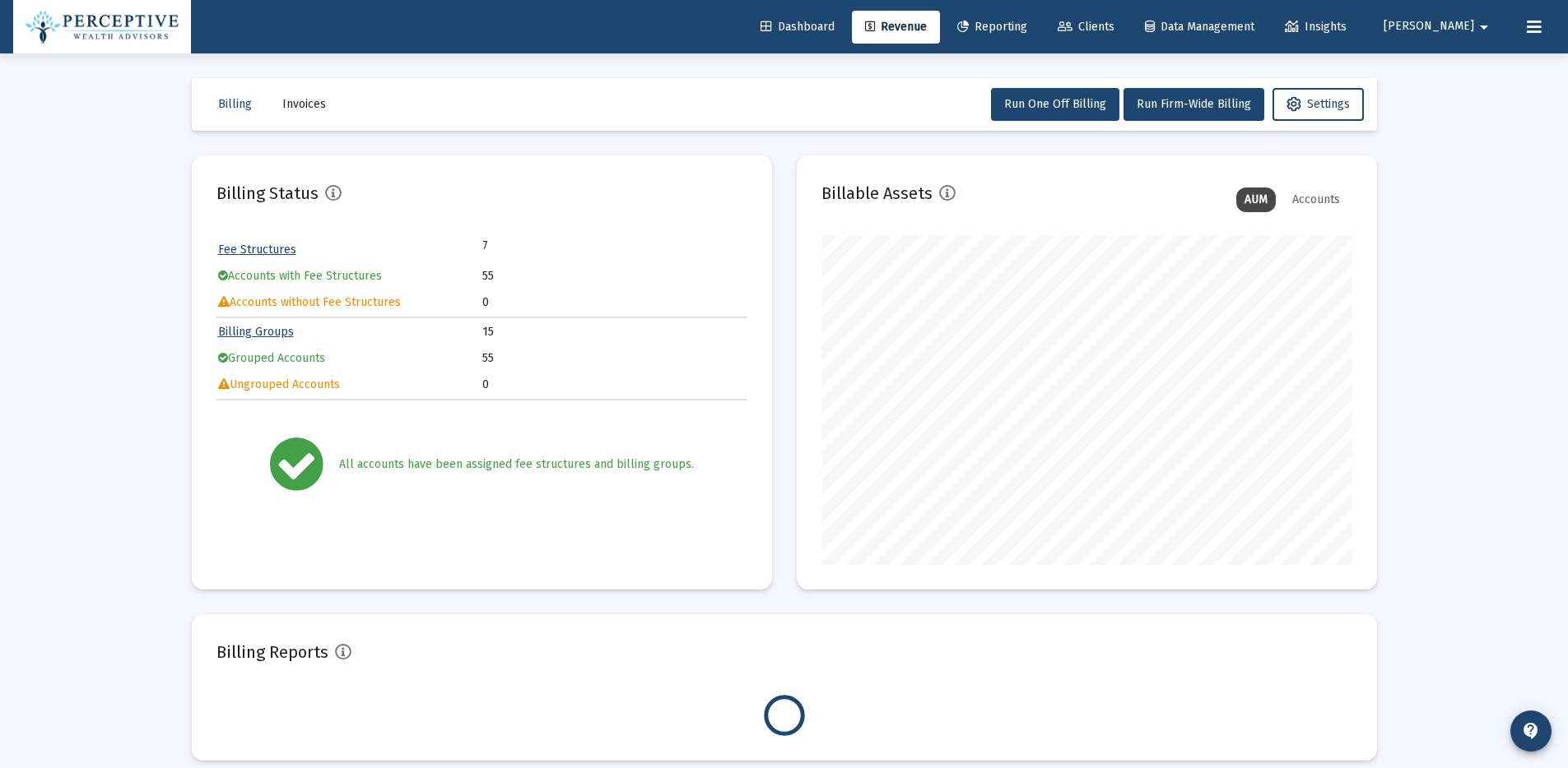
scroll to position [329, 531]
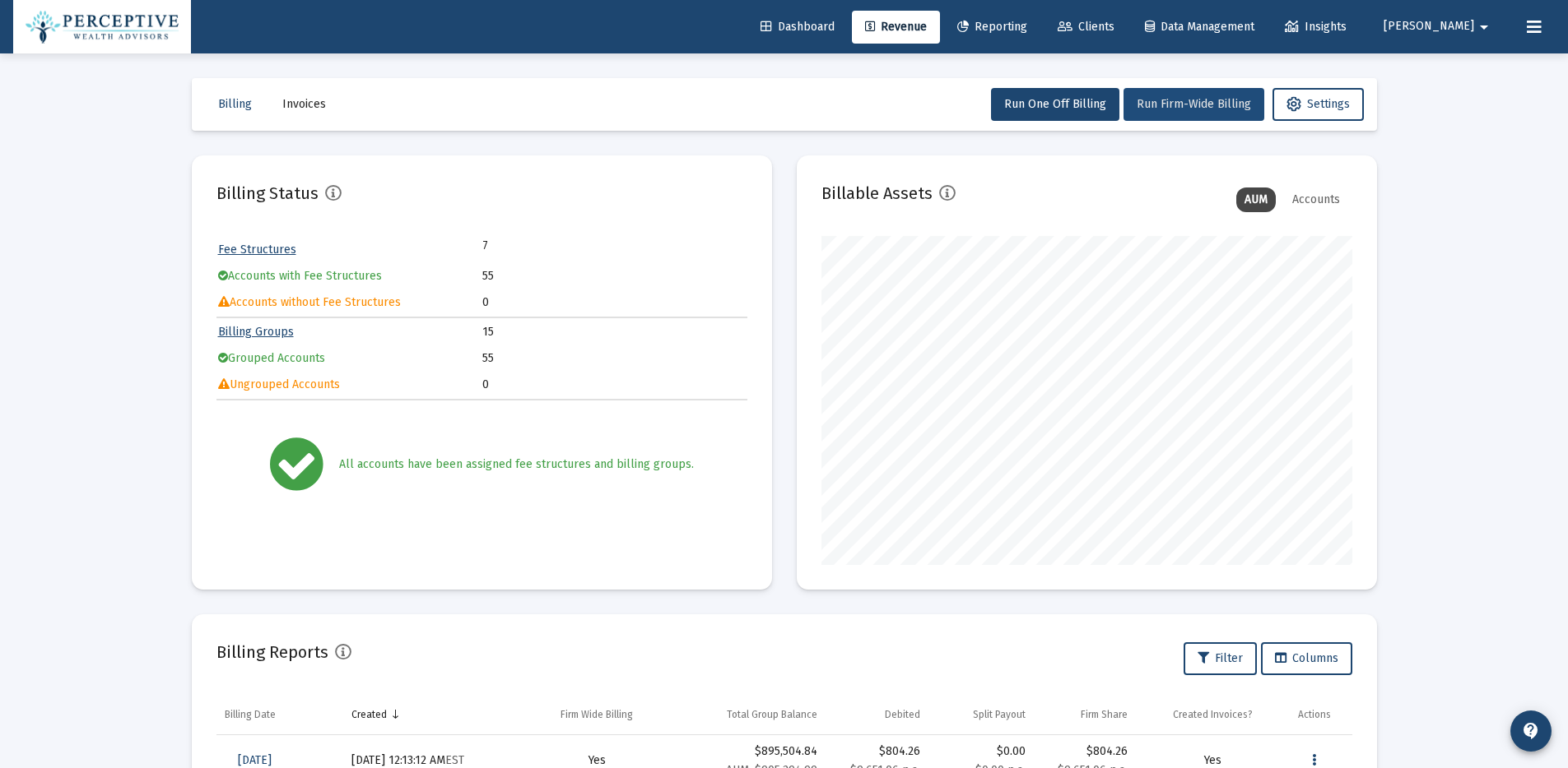
click at [1210, 107] on span "Run Firm-Wide Billing" at bounding box center [1194, 104] width 114 height 14
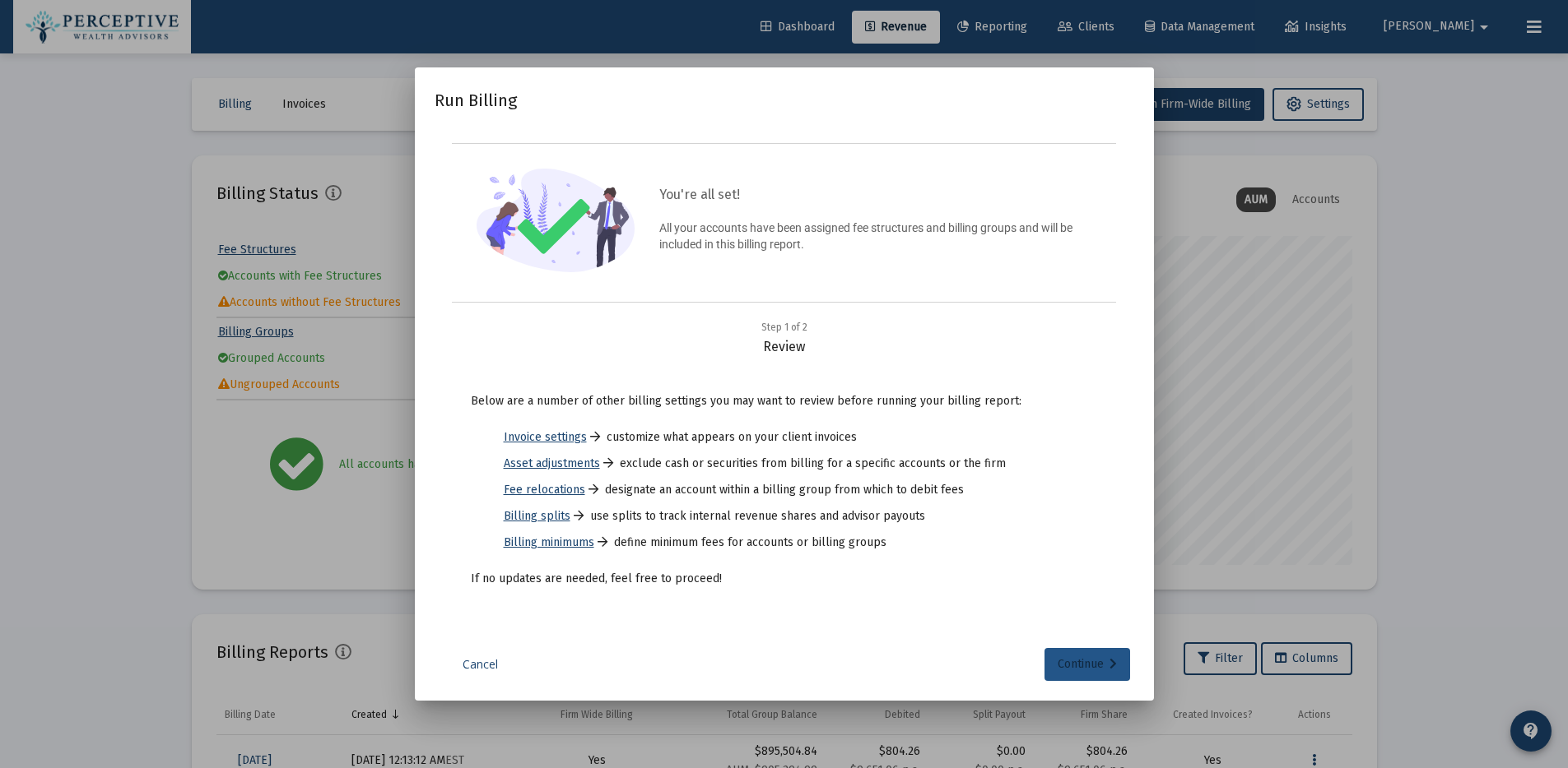
click at [1072, 663] on div "Continue" at bounding box center [1087, 665] width 59 height 33
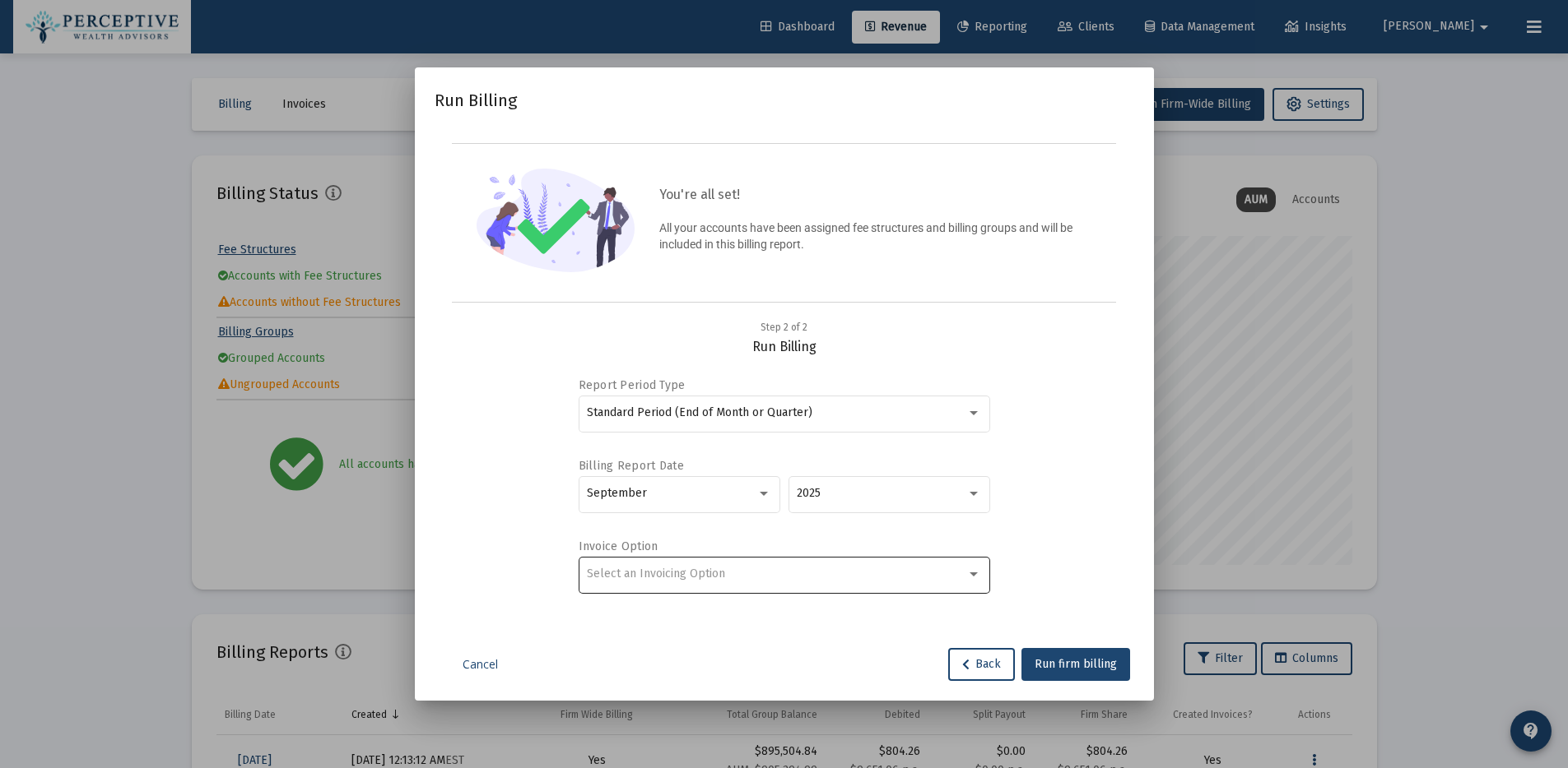
click at [970, 572] on div at bounding box center [973, 574] width 8 height 4
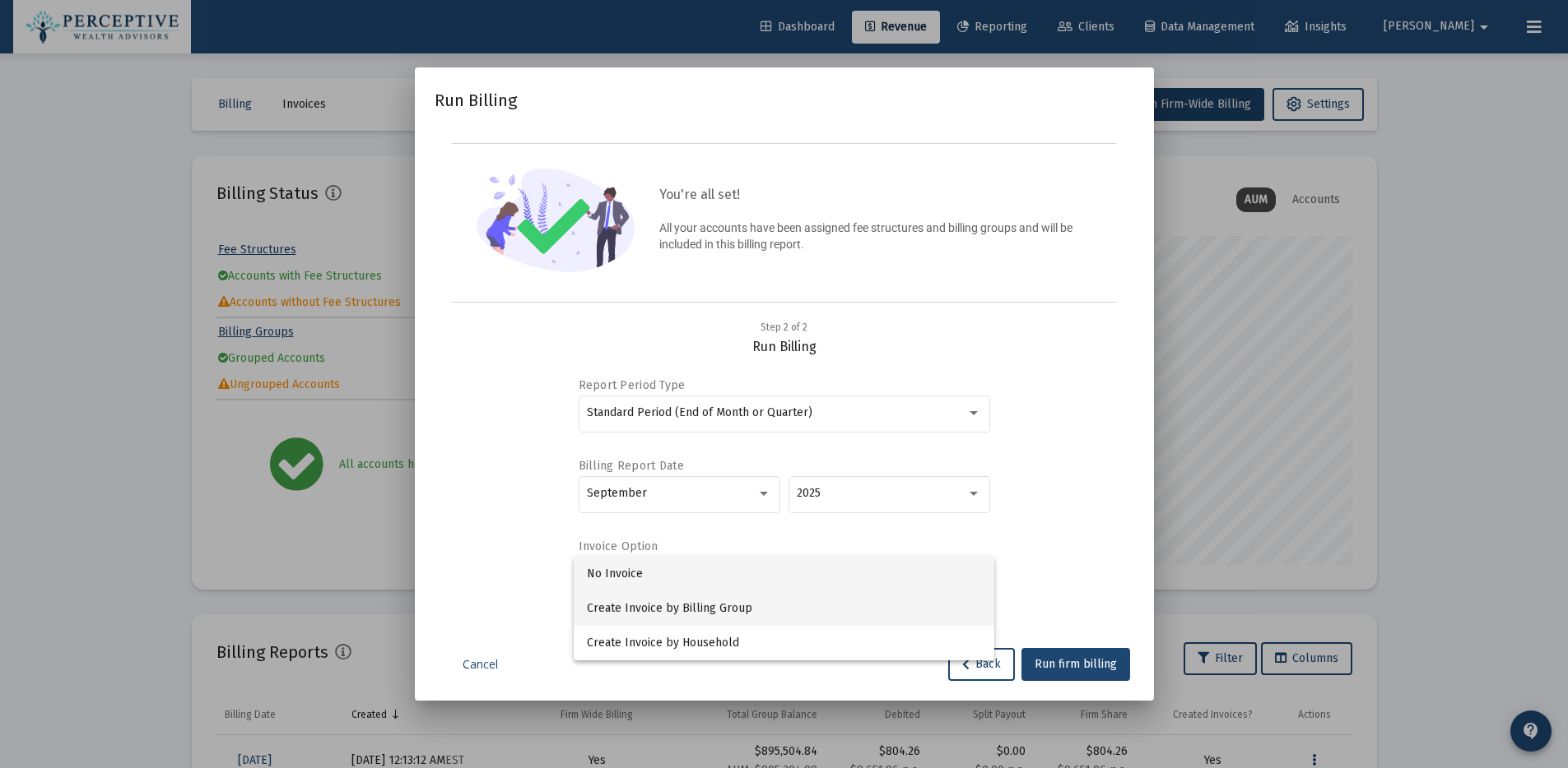
click at [704, 609] on span "Create Invoice by Billing Group" at bounding box center [783, 609] width 394 height 35
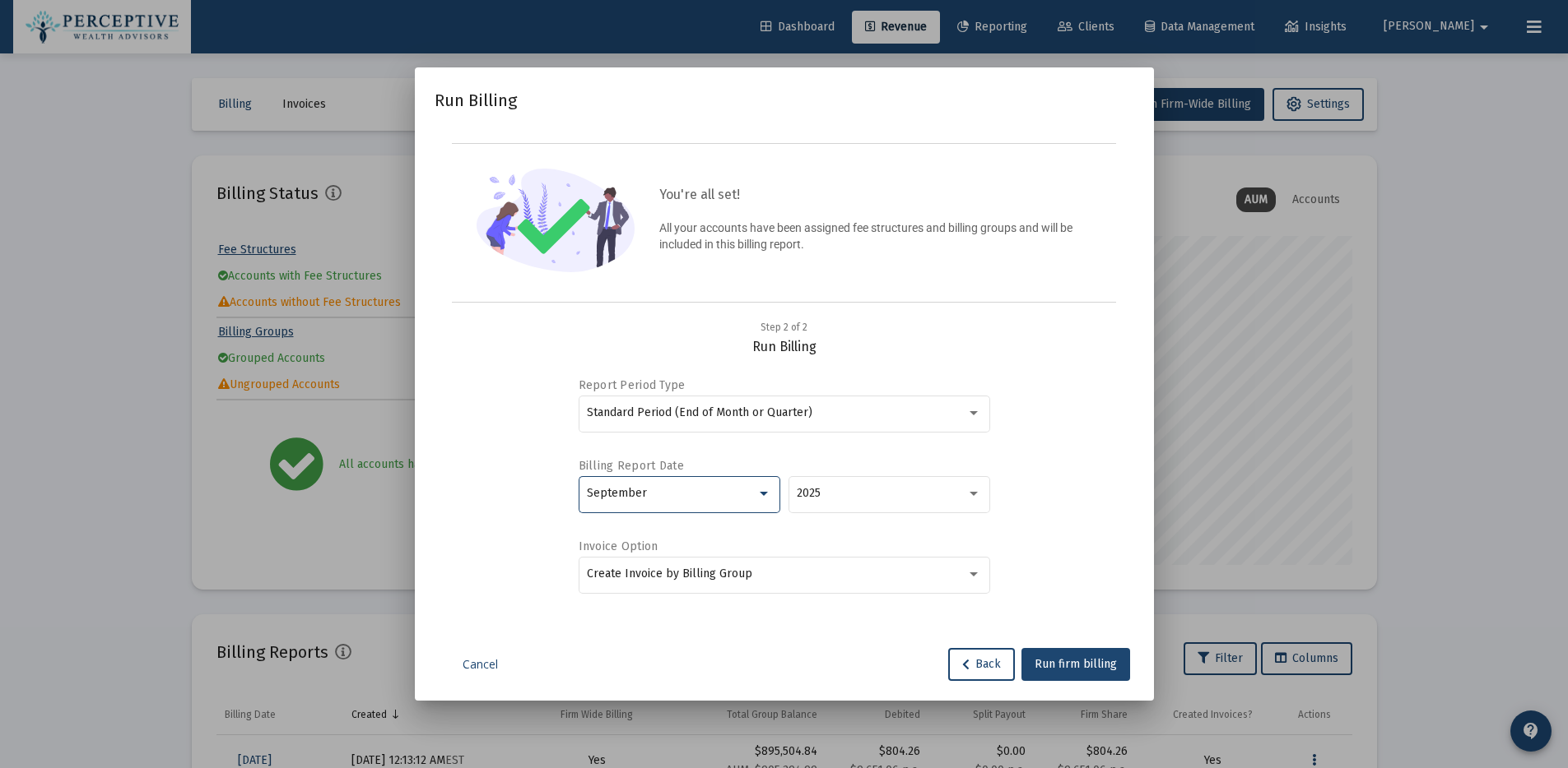
click at [752, 492] on div "September" at bounding box center [671, 493] width 170 height 13
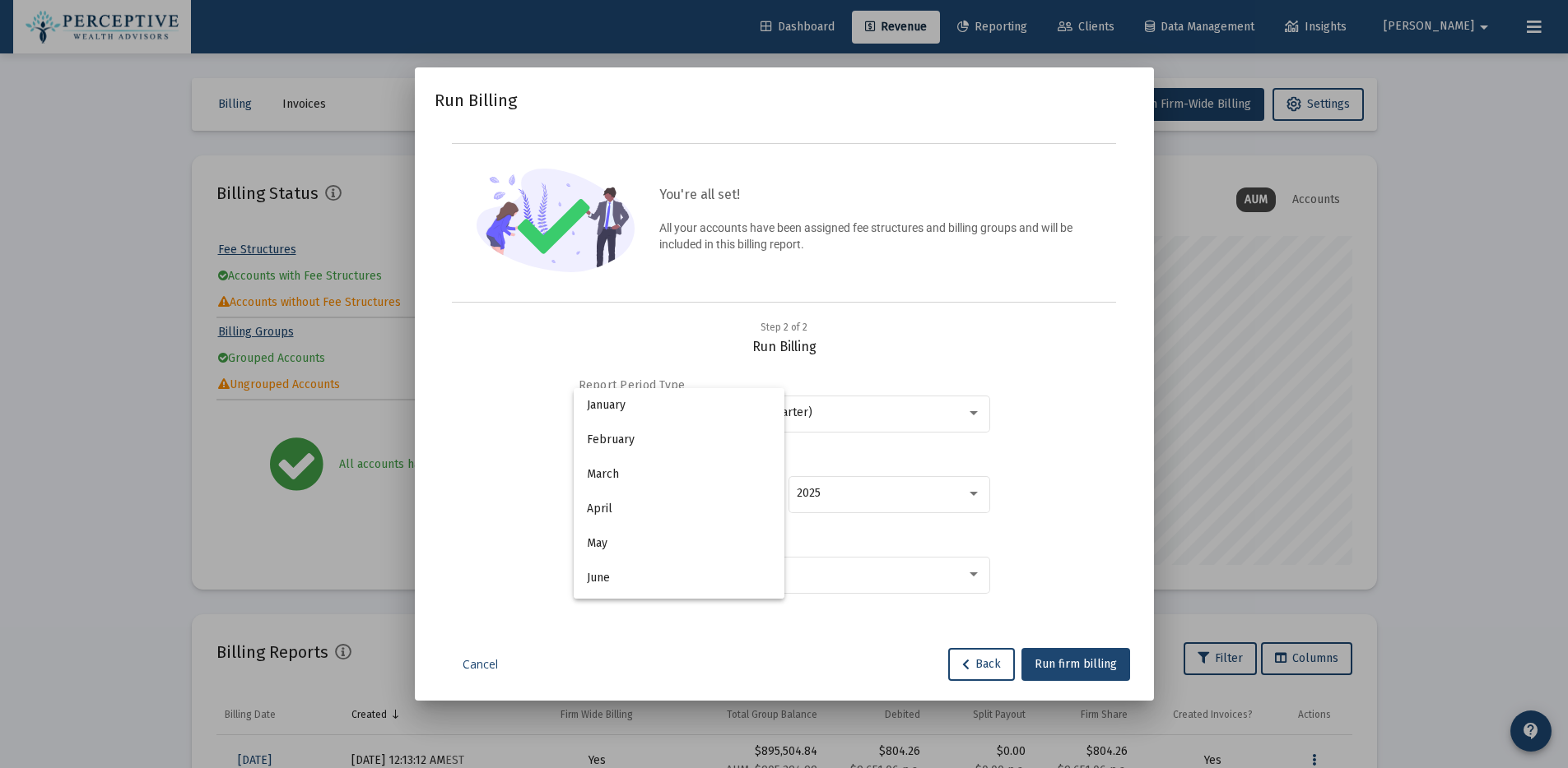
scroll to position [189, 0]
click at [651, 487] on span "September" at bounding box center [678, 494] width 185 height 35
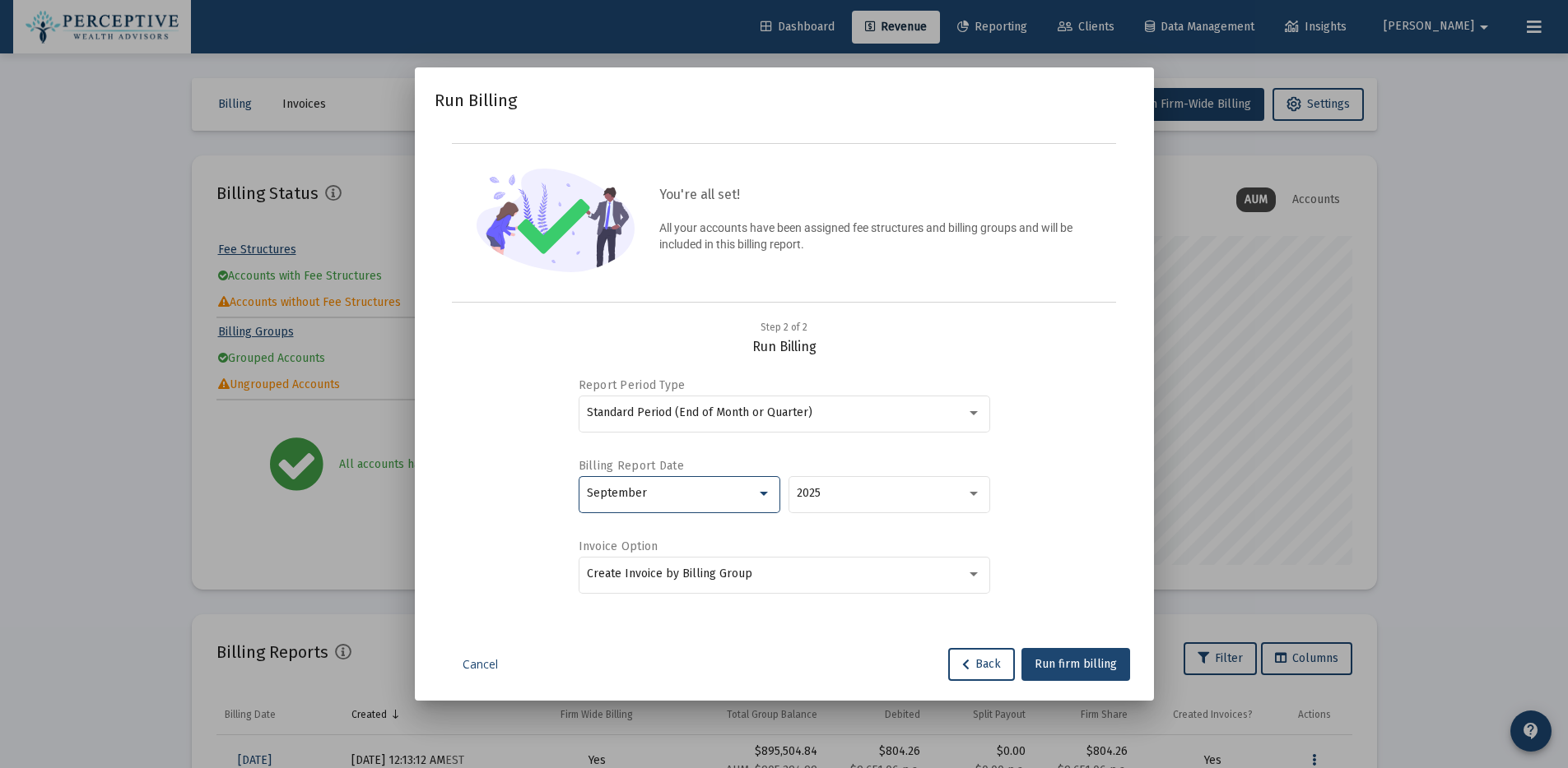
click at [761, 495] on div at bounding box center [763, 493] width 15 height 13
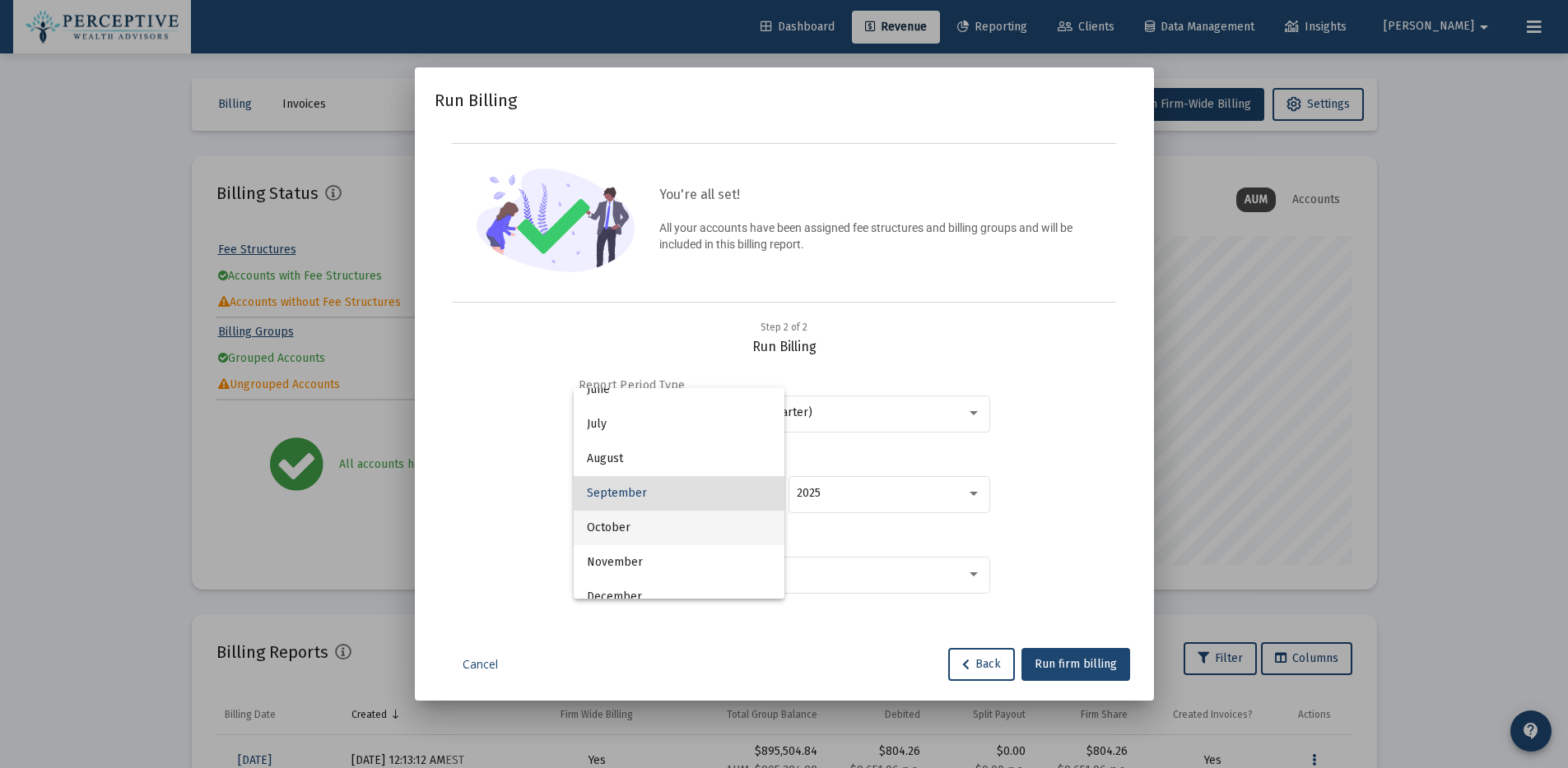
click at [686, 532] on span "October" at bounding box center [678, 528] width 185 height 35
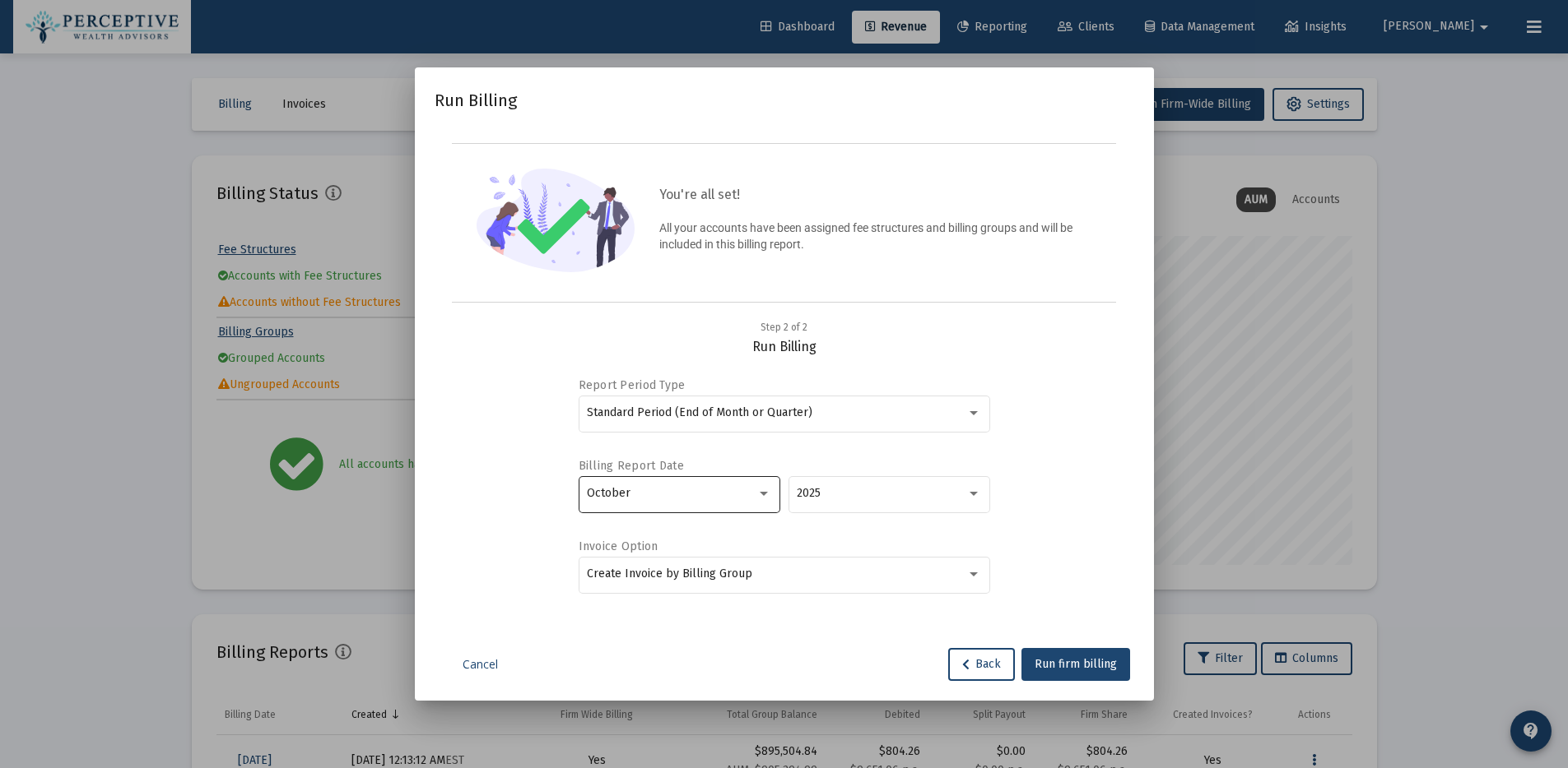
click at [772, 493] on div "October" at bounding box center [679, 493] width 202 height 41
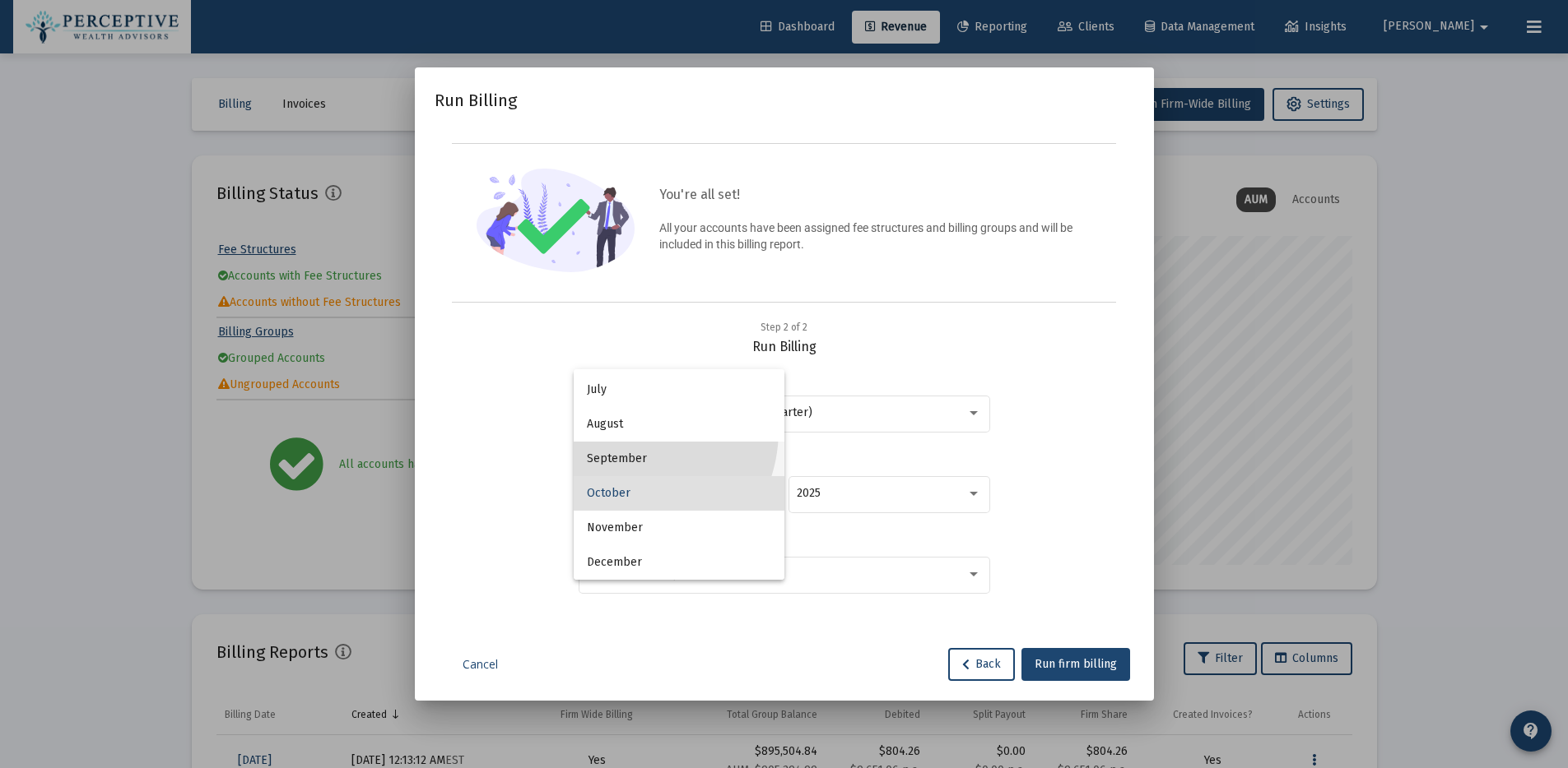
click at [625, 465] on span "September" at bounding box center [678, 459] width 185 height 35
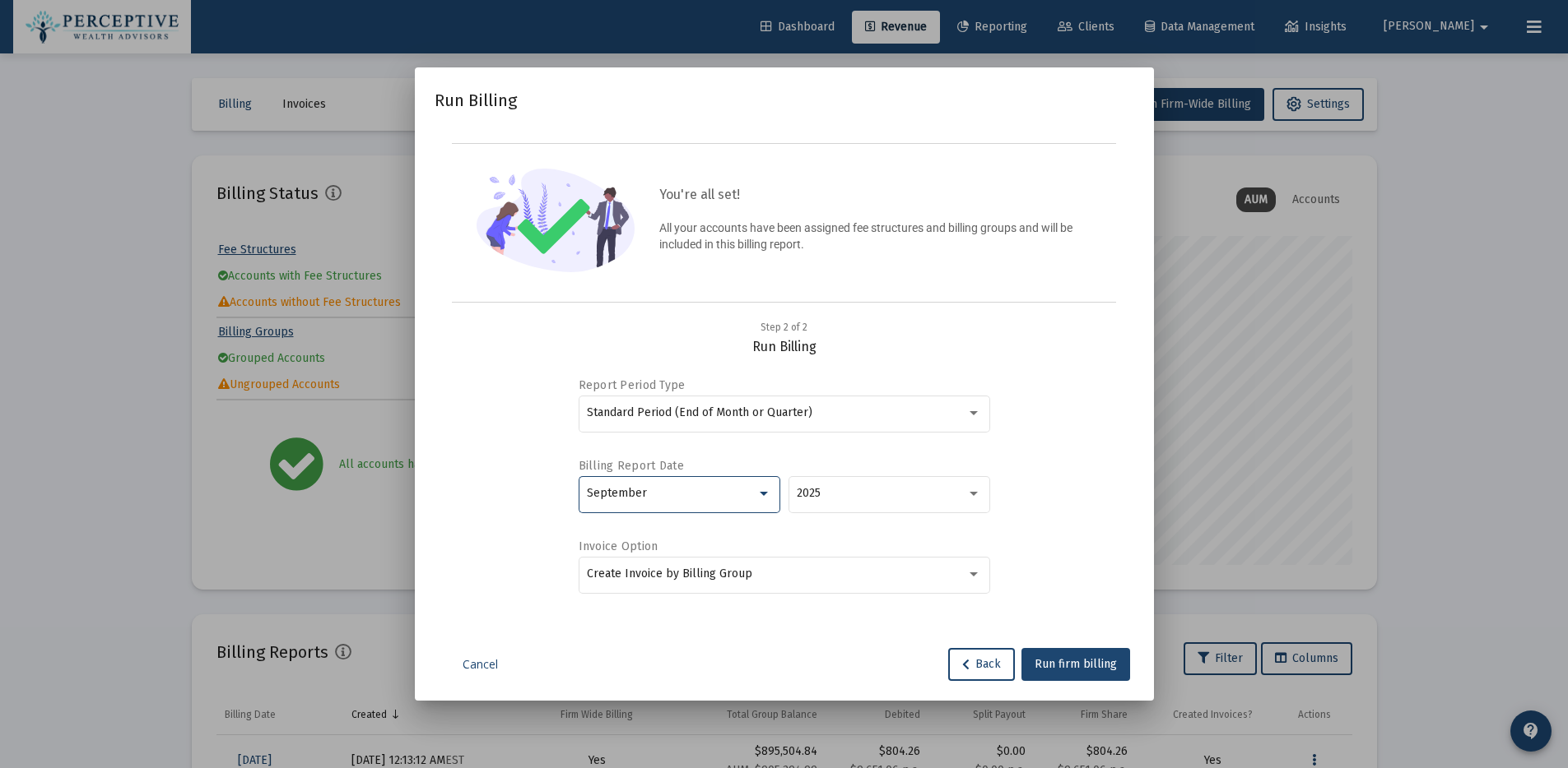
click at [1062, 527] on div "Report Period Type Standard Period (End of Month or Quarter) Billing Report Dat…" at bounding box center [784, 487] width 660 height 263
click at [1079, 665] on span "Run firm billing" at bounding box center [1075, 664] width 82 height 14
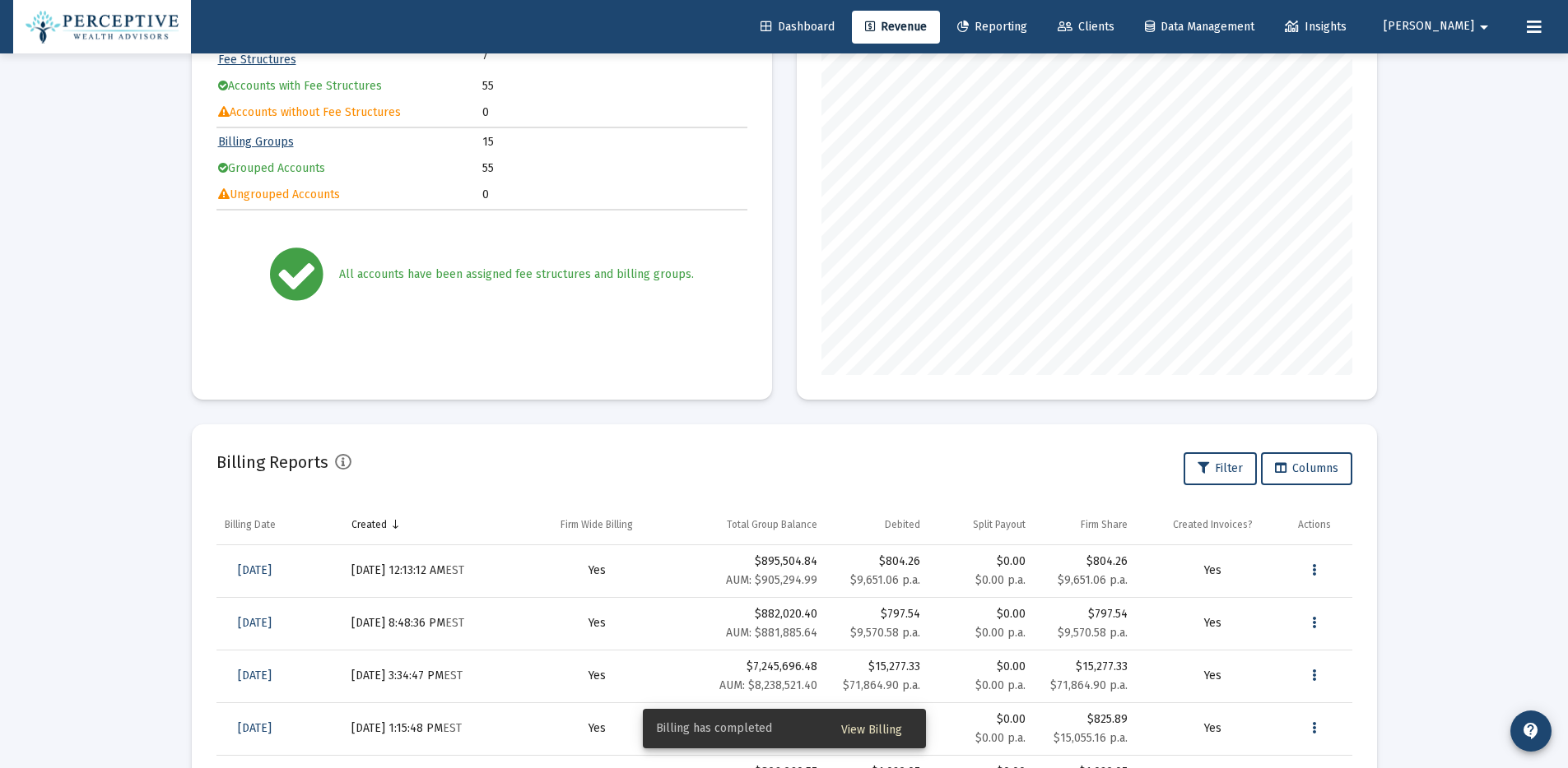
scroll to position [0, 0]
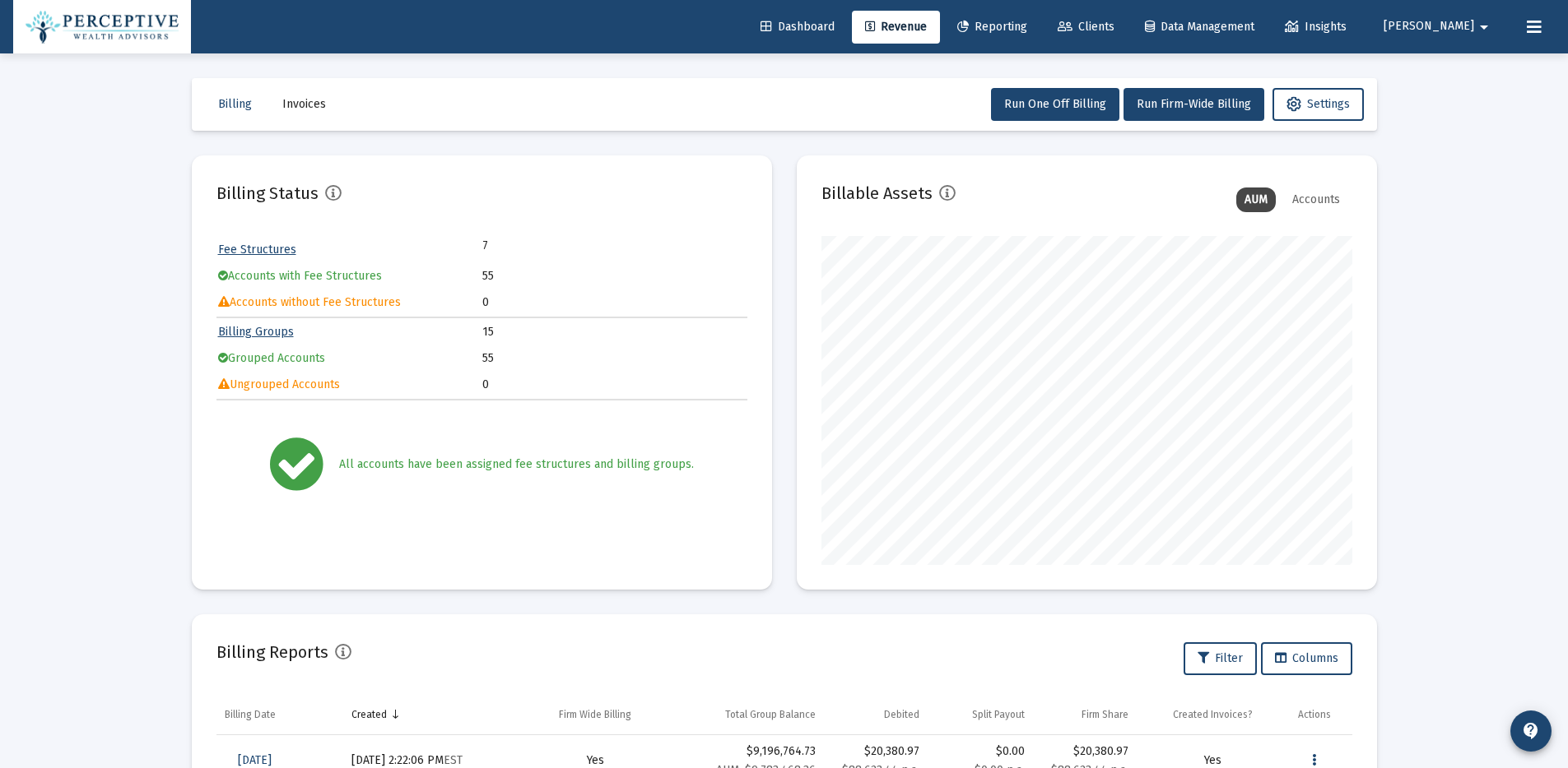
scroll to position [293, 0]
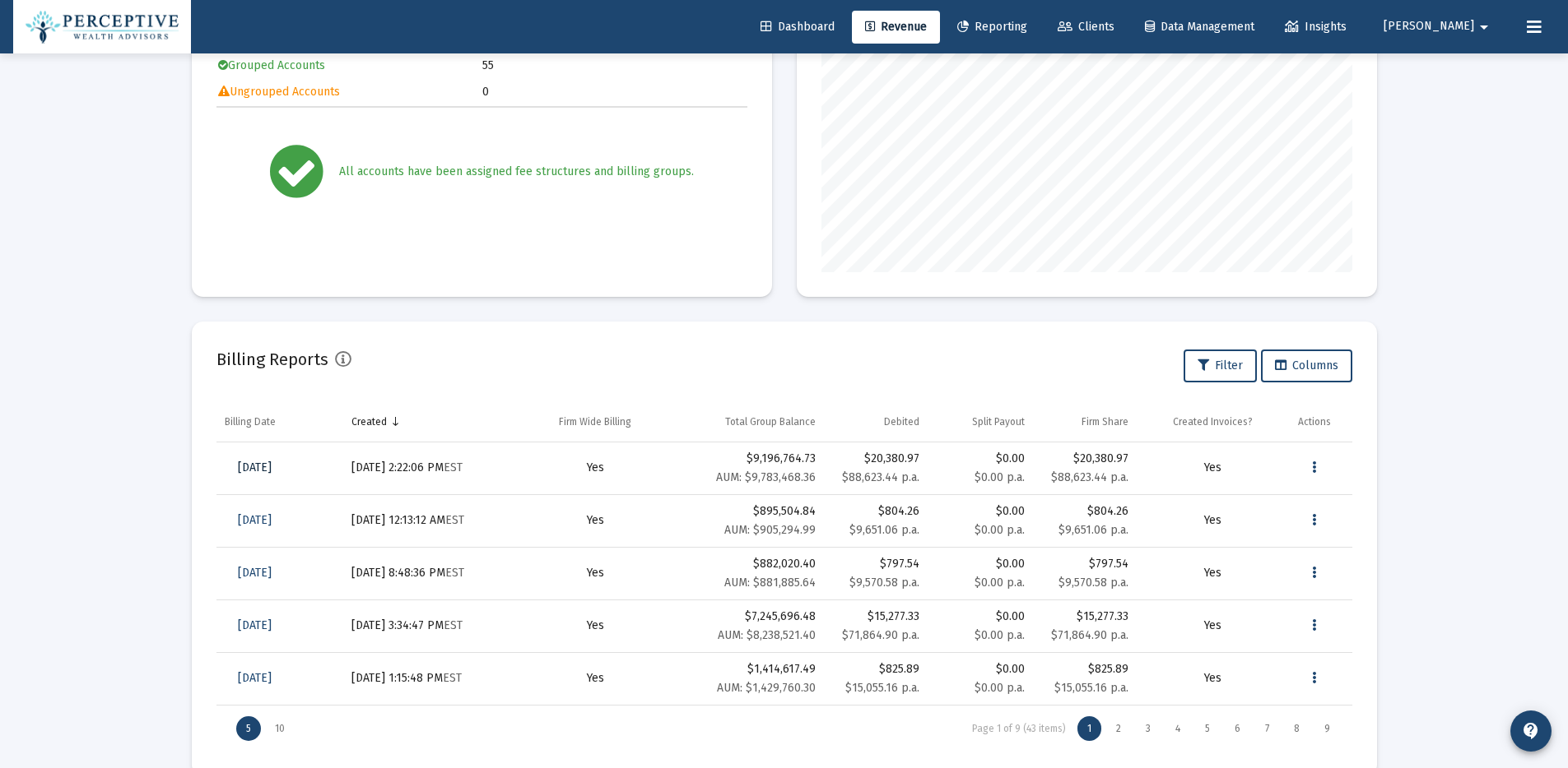
click at [271, 468] on span "[DATE]" at bounding box center [255, 468] width 34 height 14
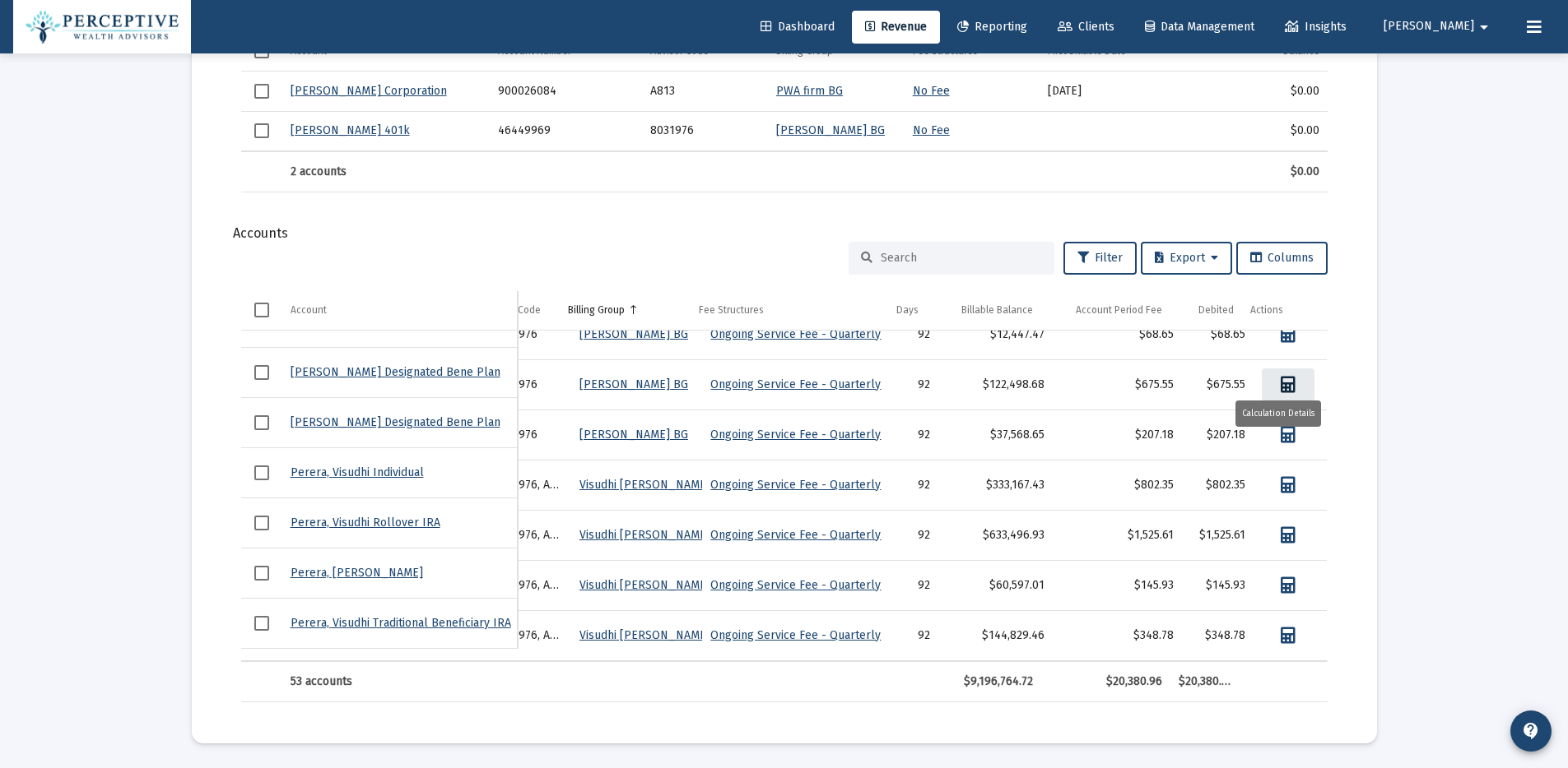
click at [1282, 377] on icon "Data grid" at bounding box center [1287, 384] width 15 height 16
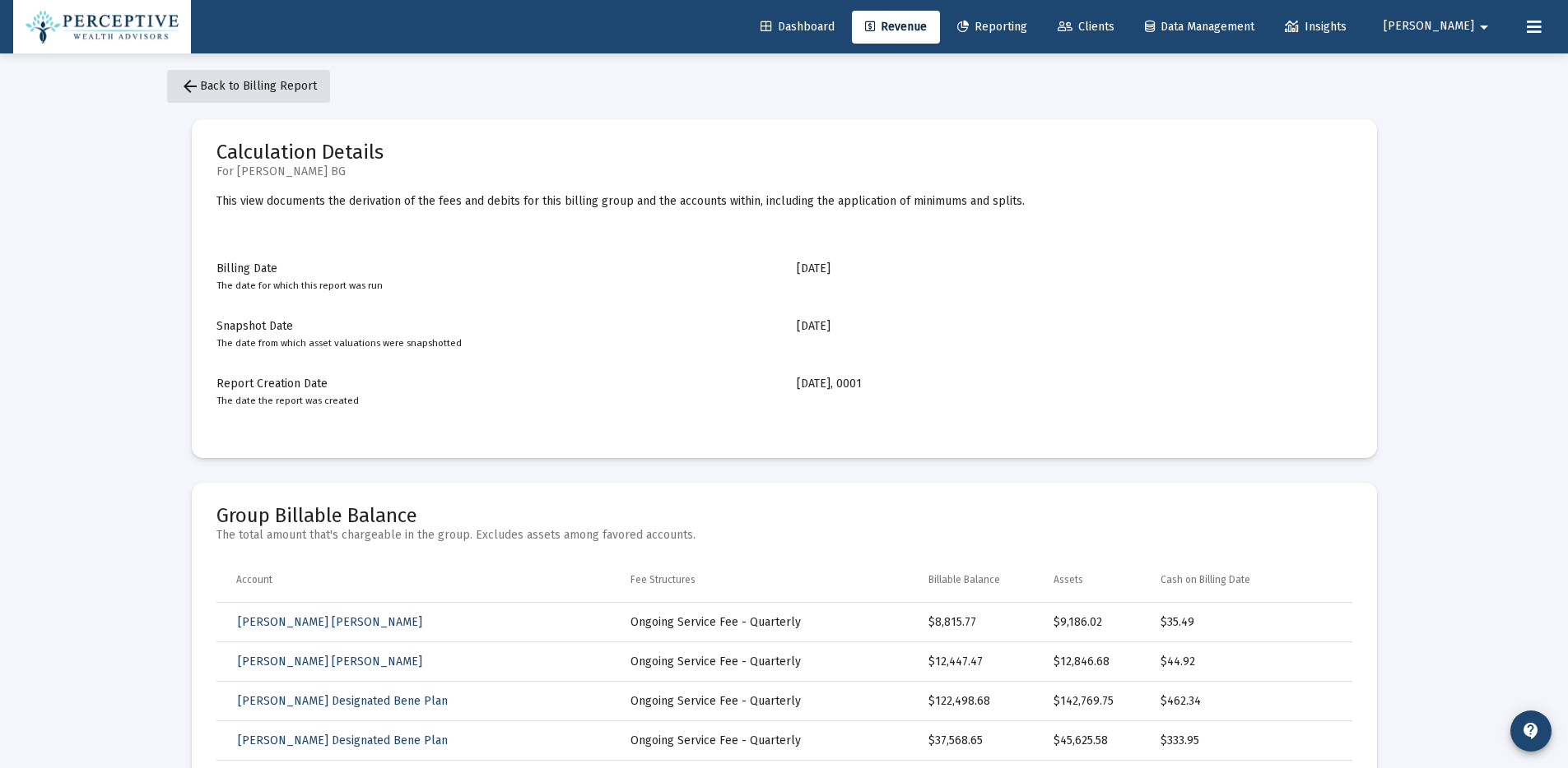
click at [299, 82] on span "arrow_back Back to Billing Report" at bounding box center [249, 86] width 137 height 14
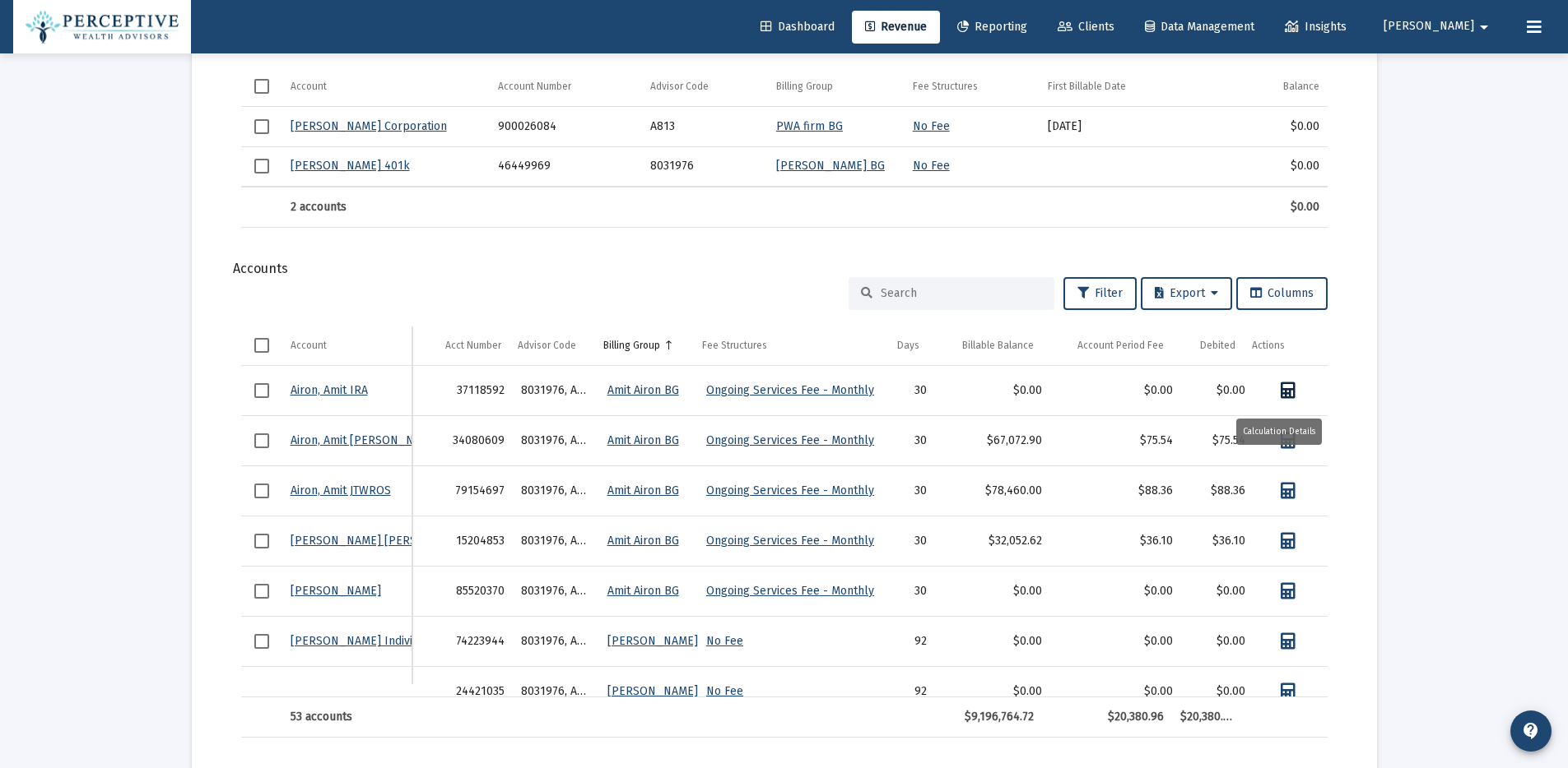
click at [1280, 390] on icon "Data grid" at bounding box center [1287, 390] width 15 height 16
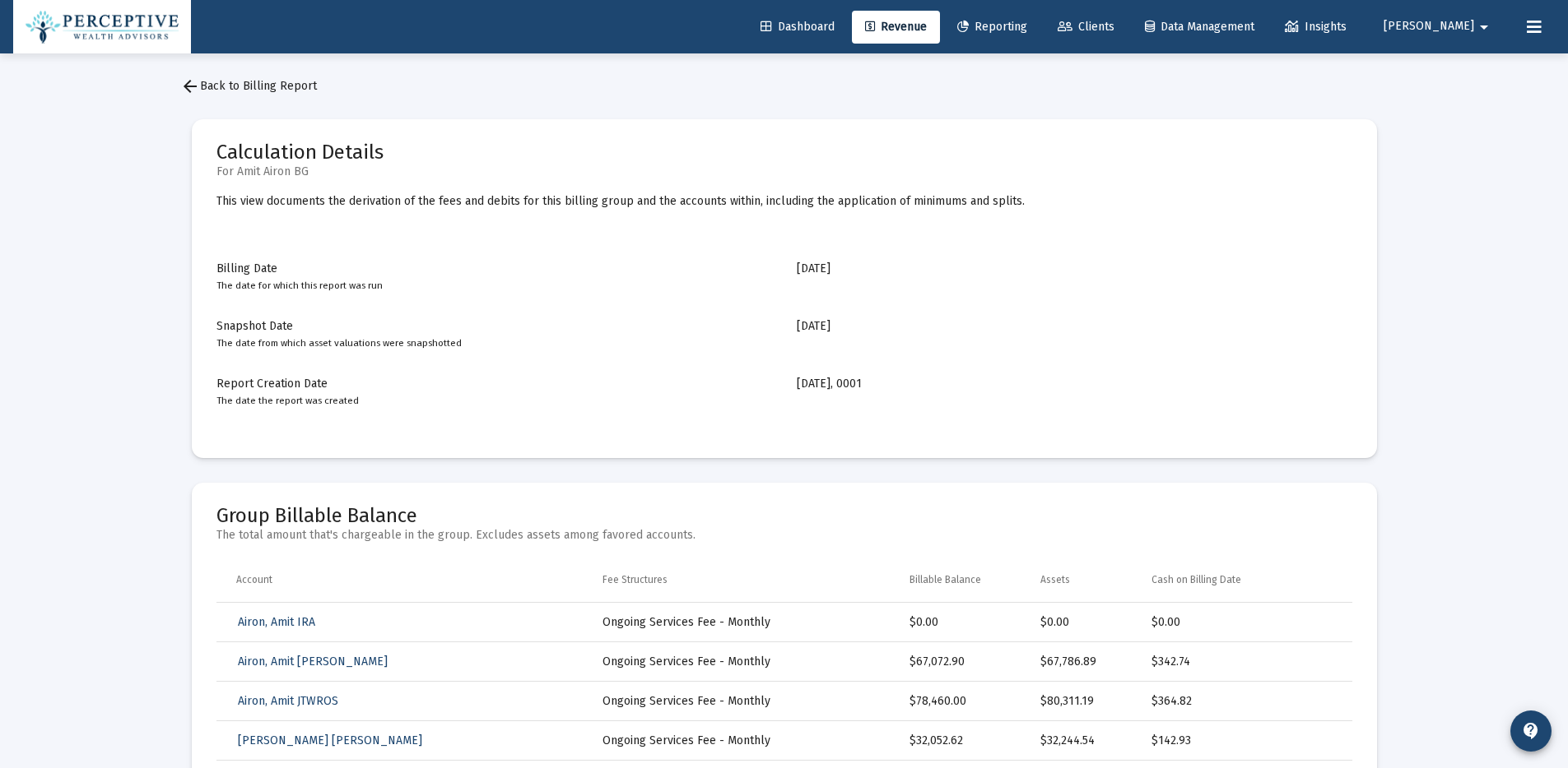
click at [285, 83] on span "arrow_back Back to Billing Report" at bounding box center [249, 86] width 137 height 14
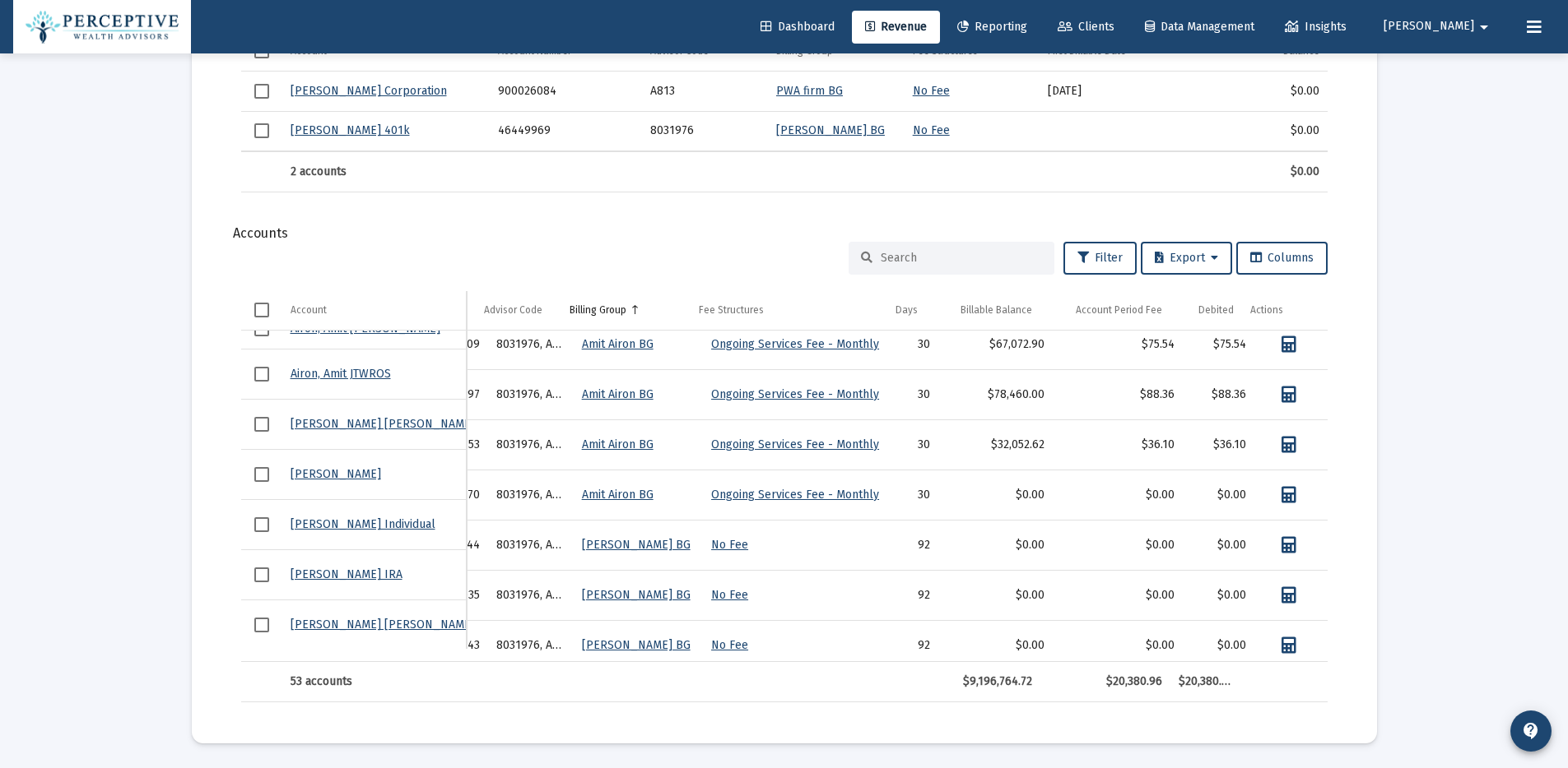
scroll to position [51, 0]
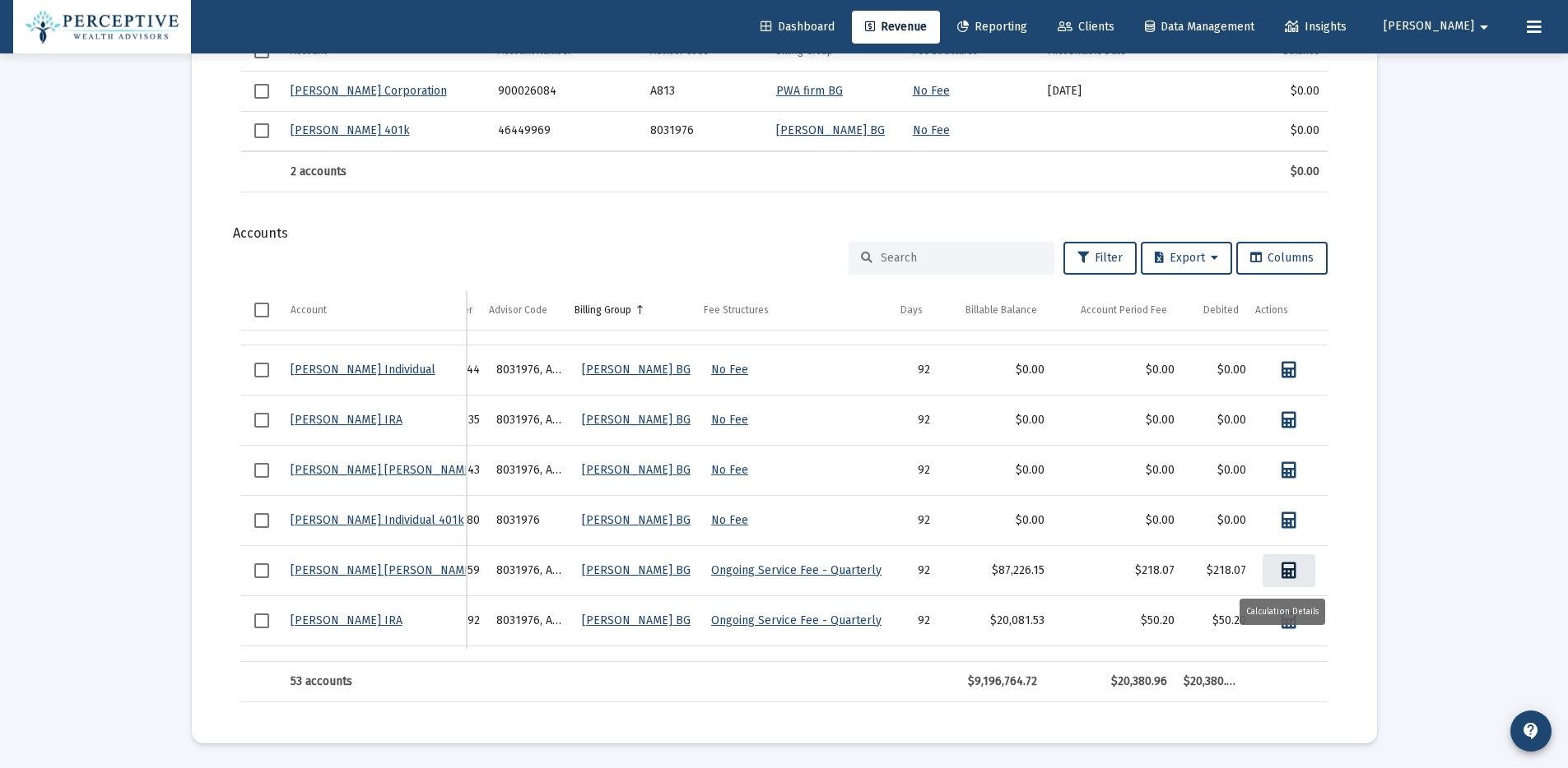
click at [1288, 572] on link "Data grid" at bounding box center [1288, 571] width 53 height 33
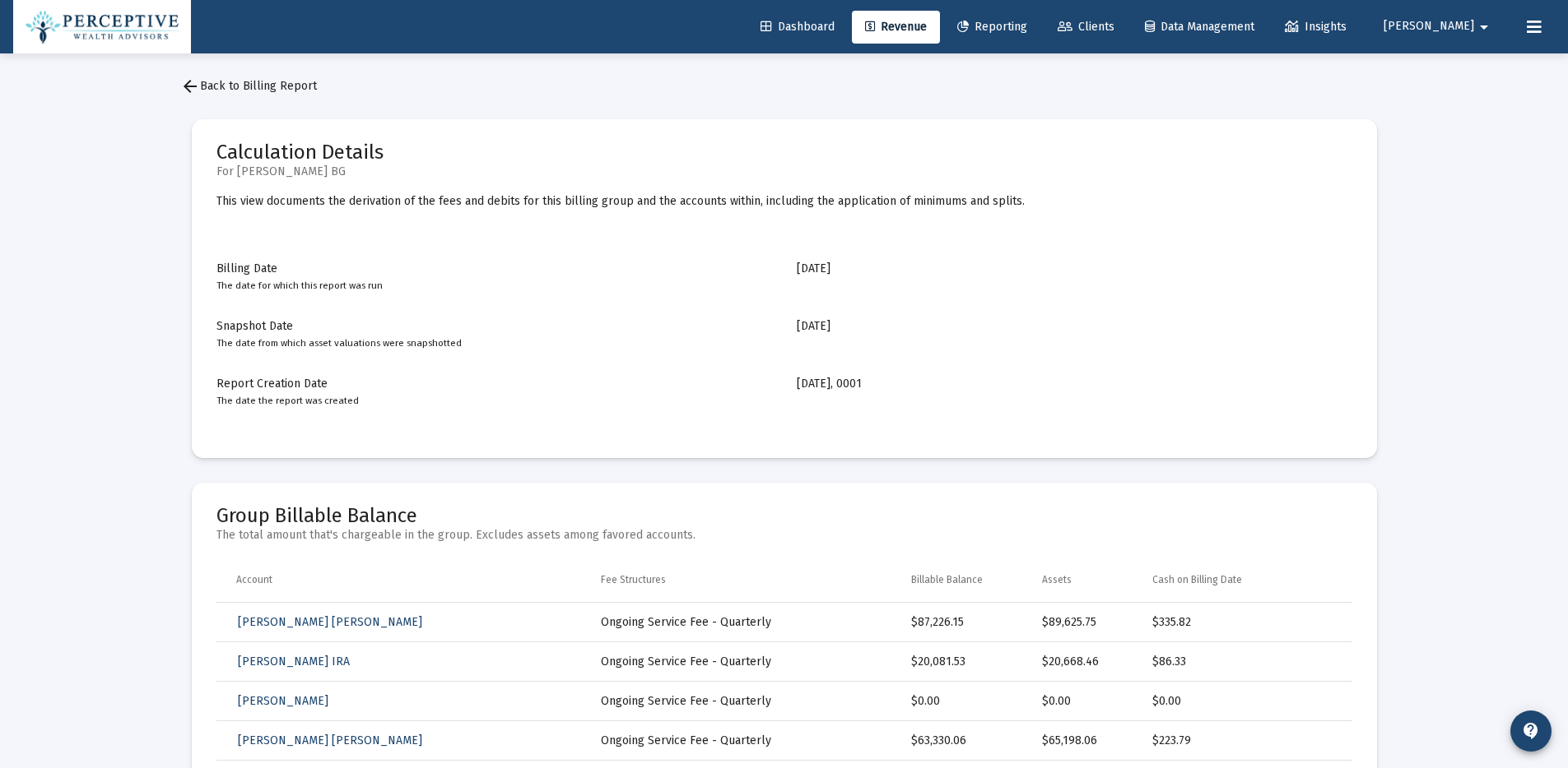
scroll to position [10, 0]
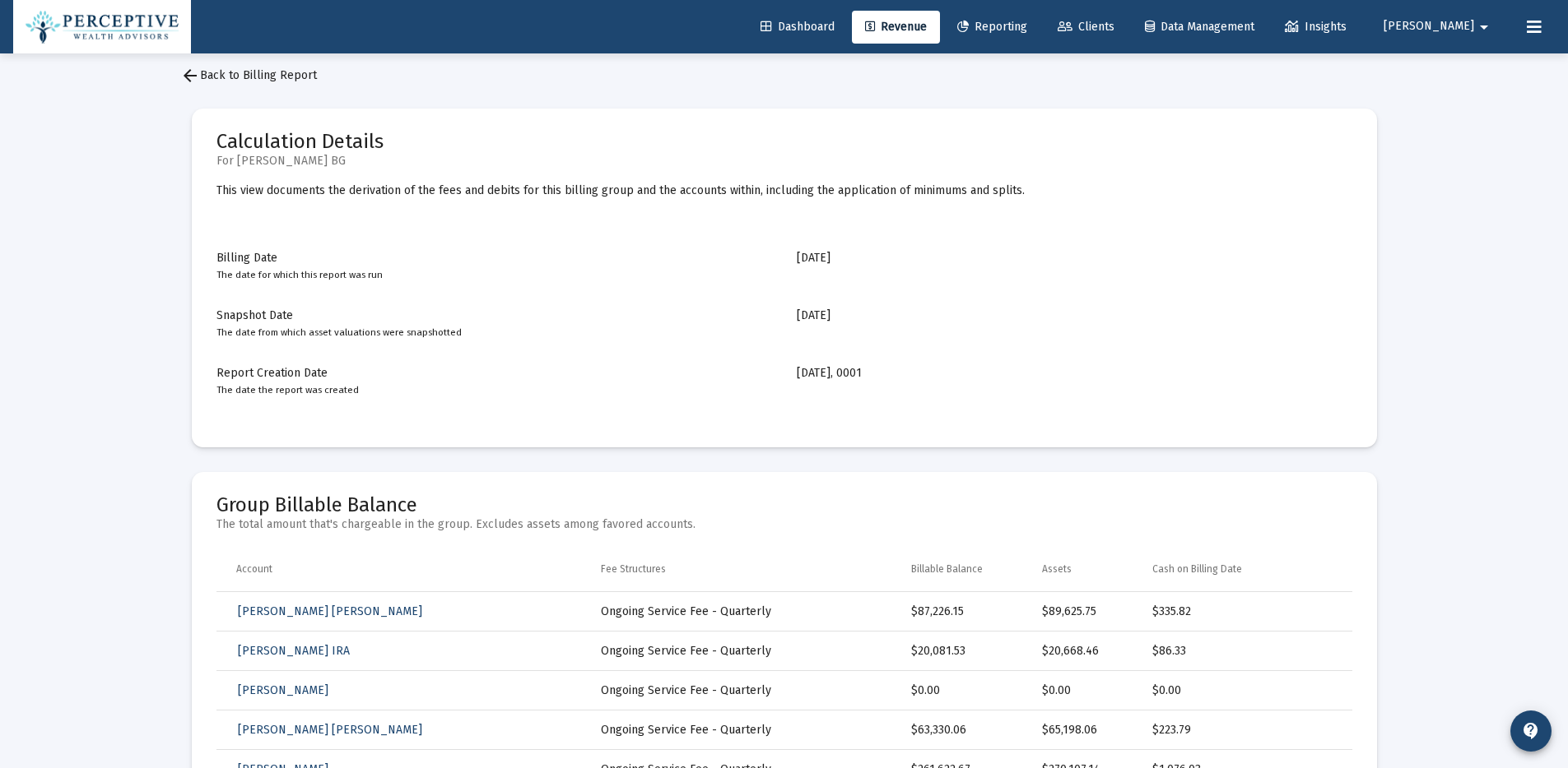
click at [289, 83] on link "arrow_back Back to Billing Report" at bounding box center [249, 75] width 163 height 33
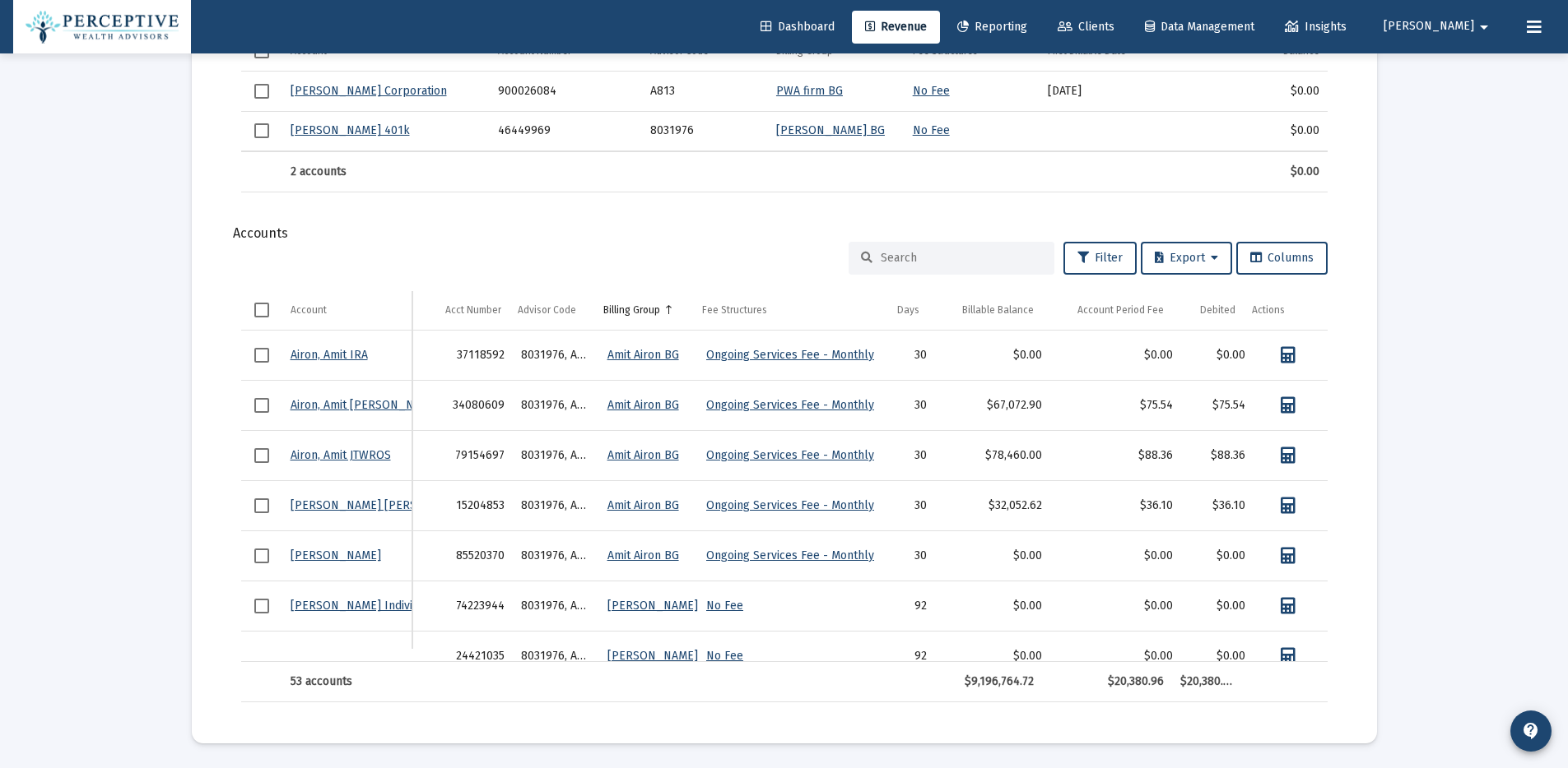
scroll to position [0, 2]
drag, startPoint x: 884, startPoint y: 652, endPoint x: 968, endPoint y: 668, distance: 85.5
click at [968, 668] on div "Account Account Acct Number Advisor Code Billing Group Fee Structures Days Bill…" at bounding box center [784, 496] width 1086 height 411
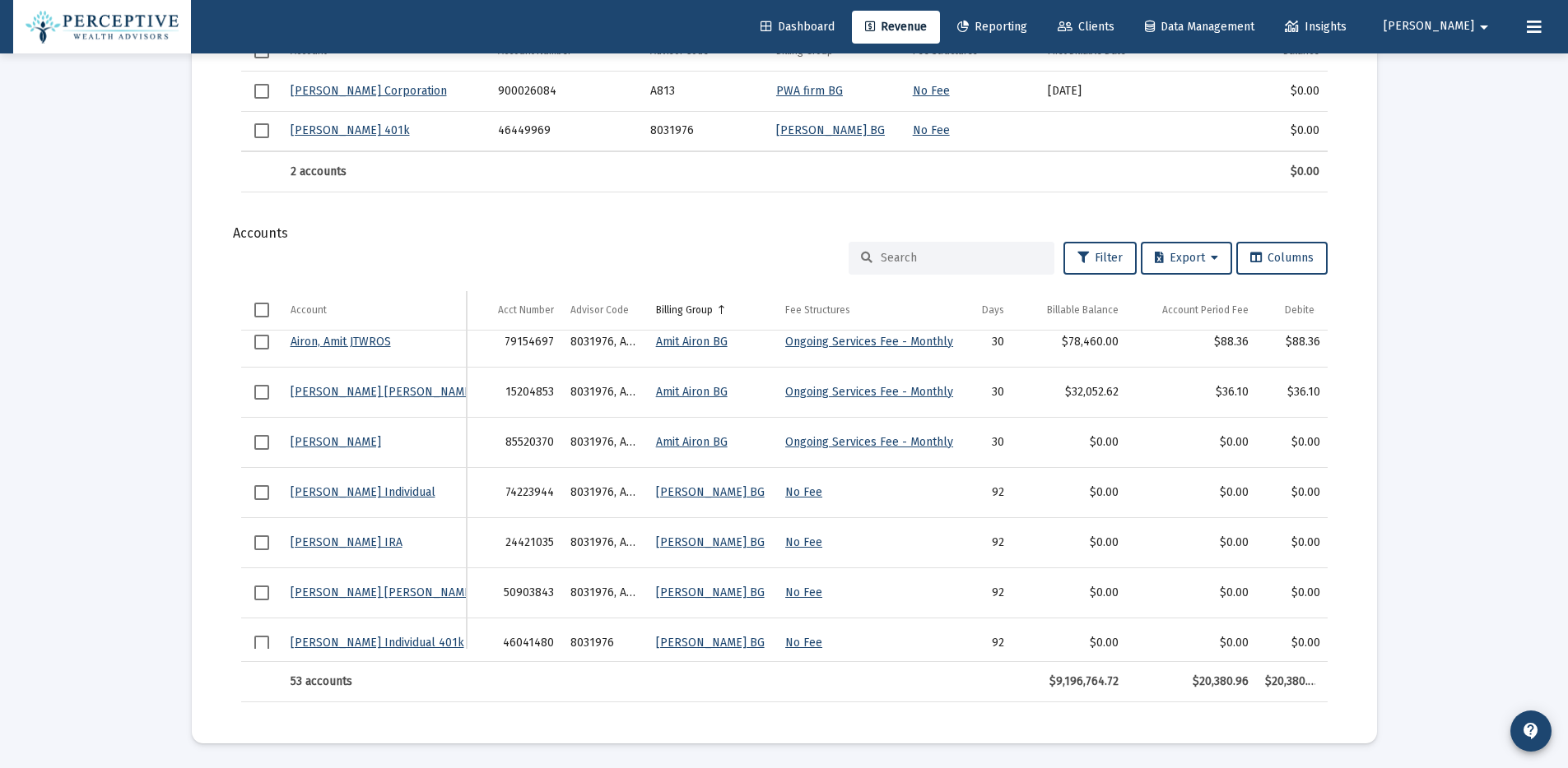
scroll to position [115, 2]
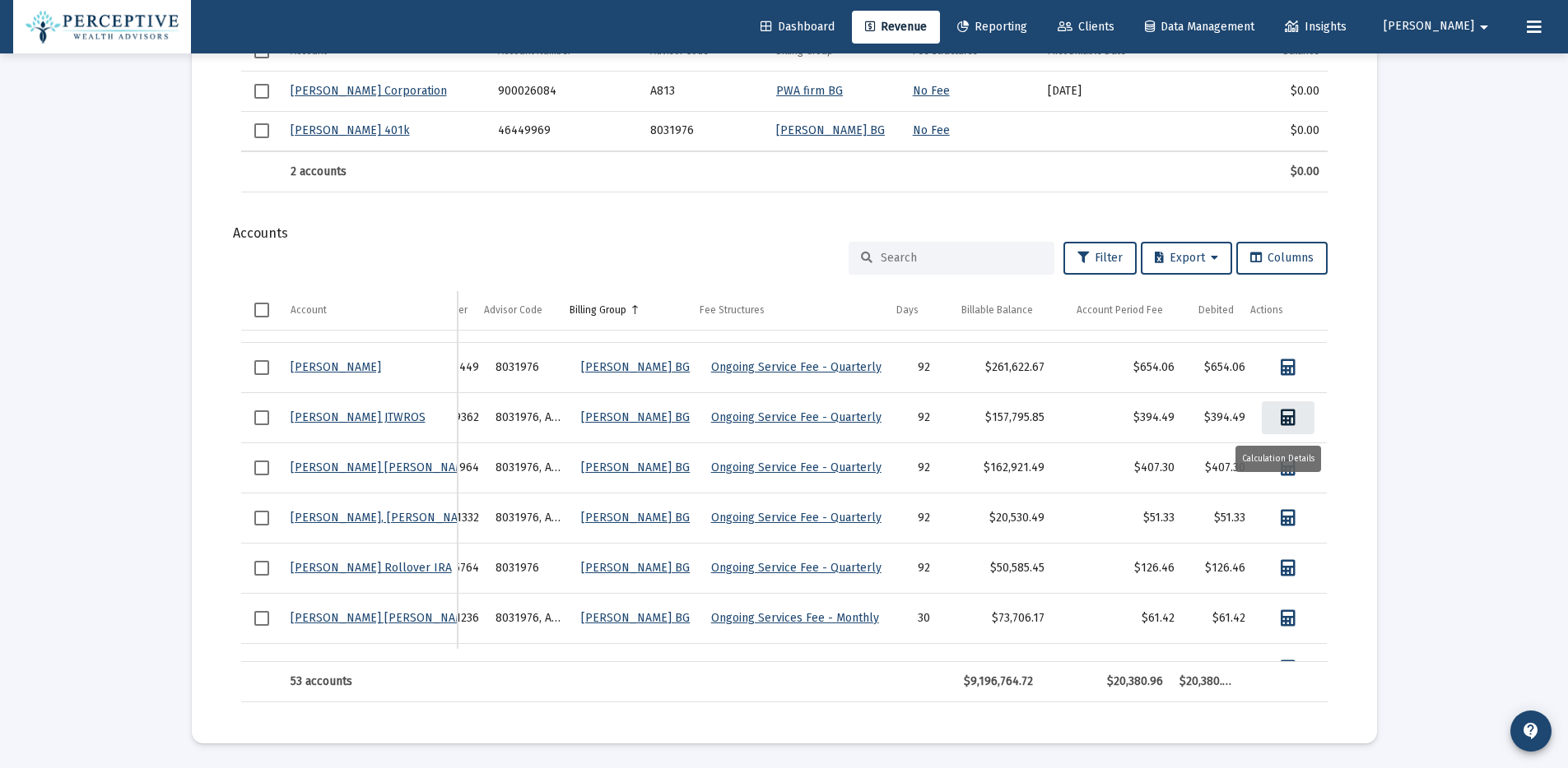
click at [1280, 421] on icon "Data grid" at bounding box center [1287, 417] width 15 height 16
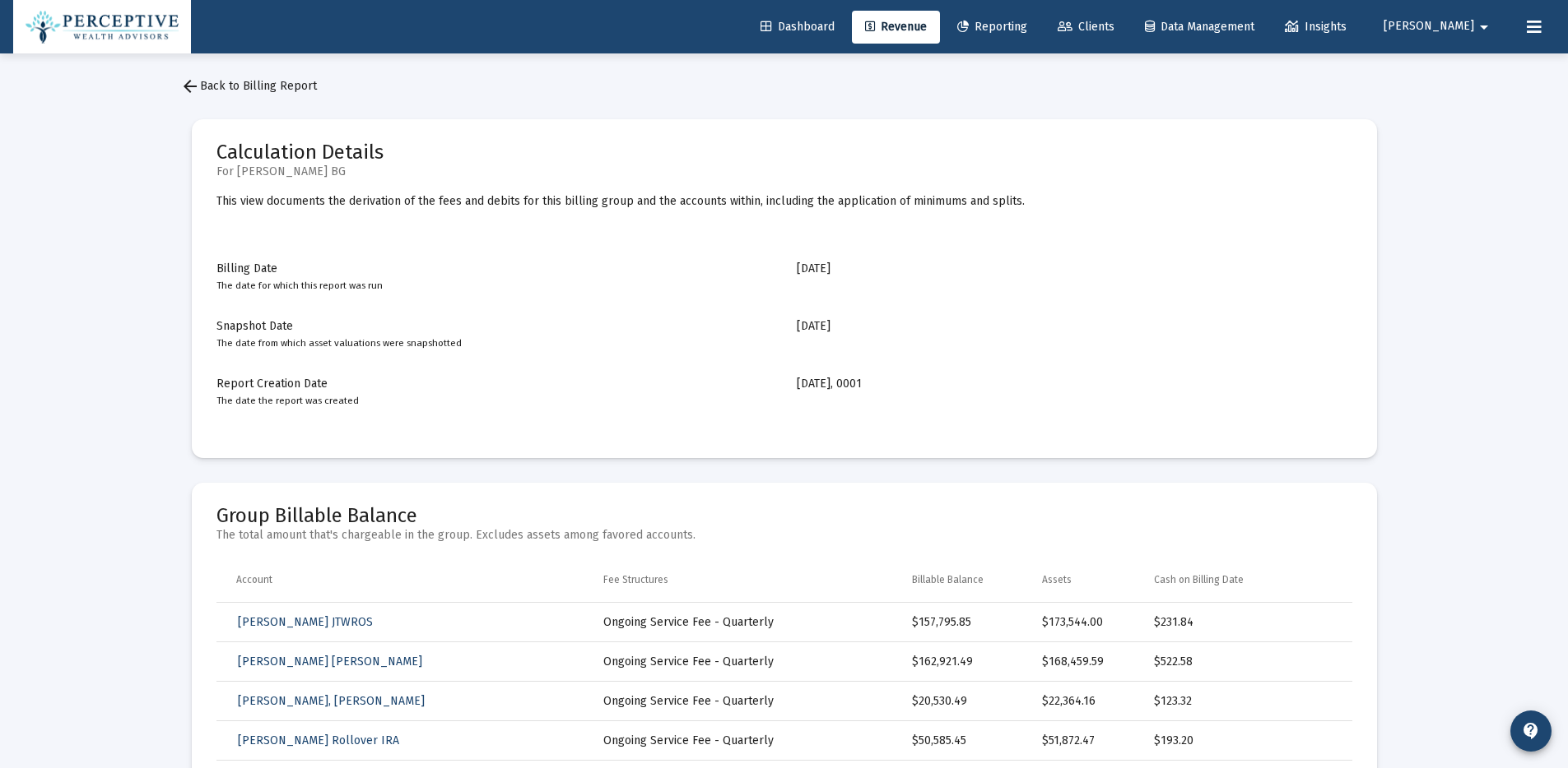
click at [291, 86] on span "arrow_back Back to Billing Report" at bounding box center [249, 86] width 137 height 14
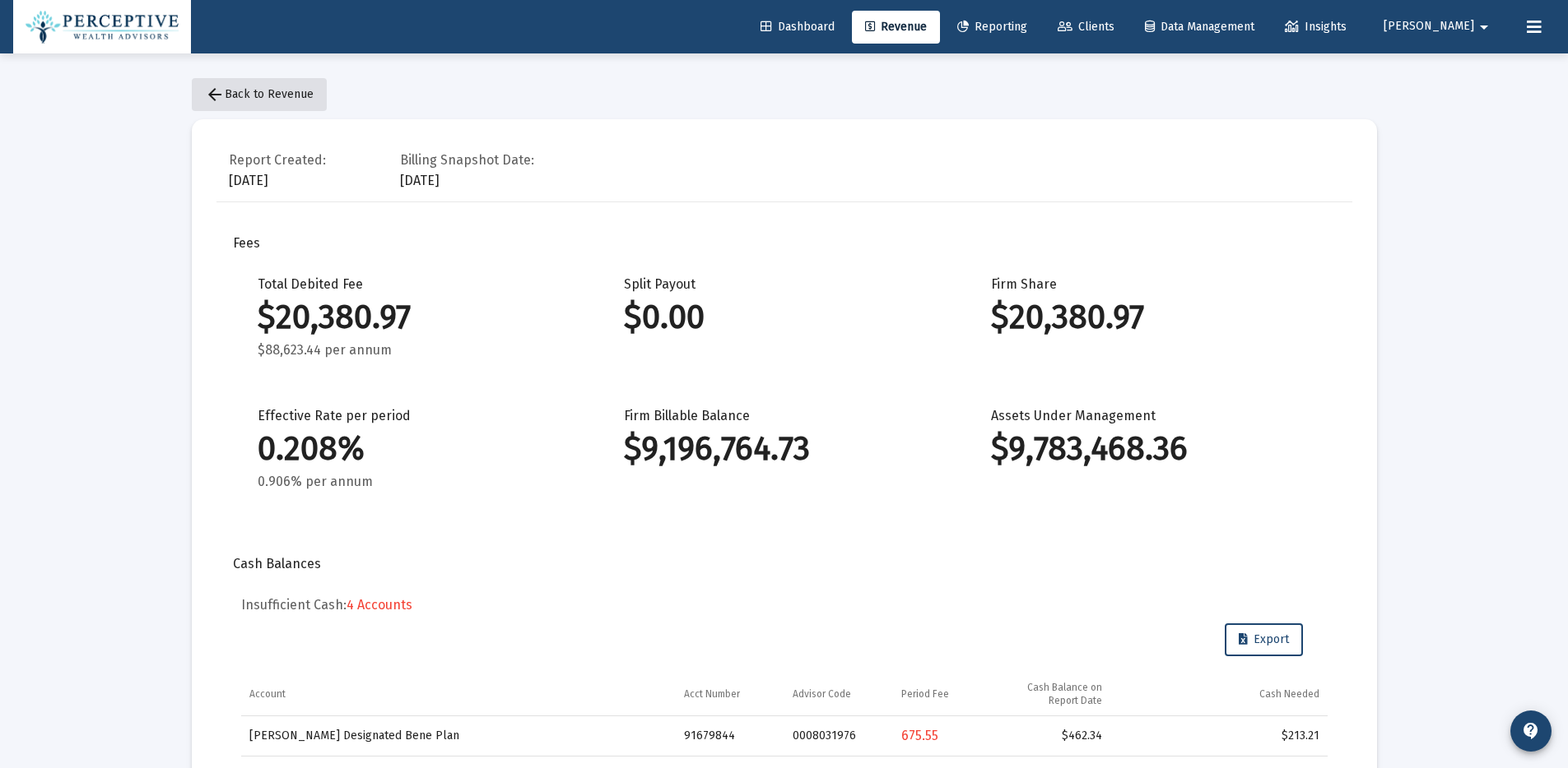
click at [300, 89] on span "arrow_back Back to Revenue" at bounding box center [259, 94] width 108 height 14
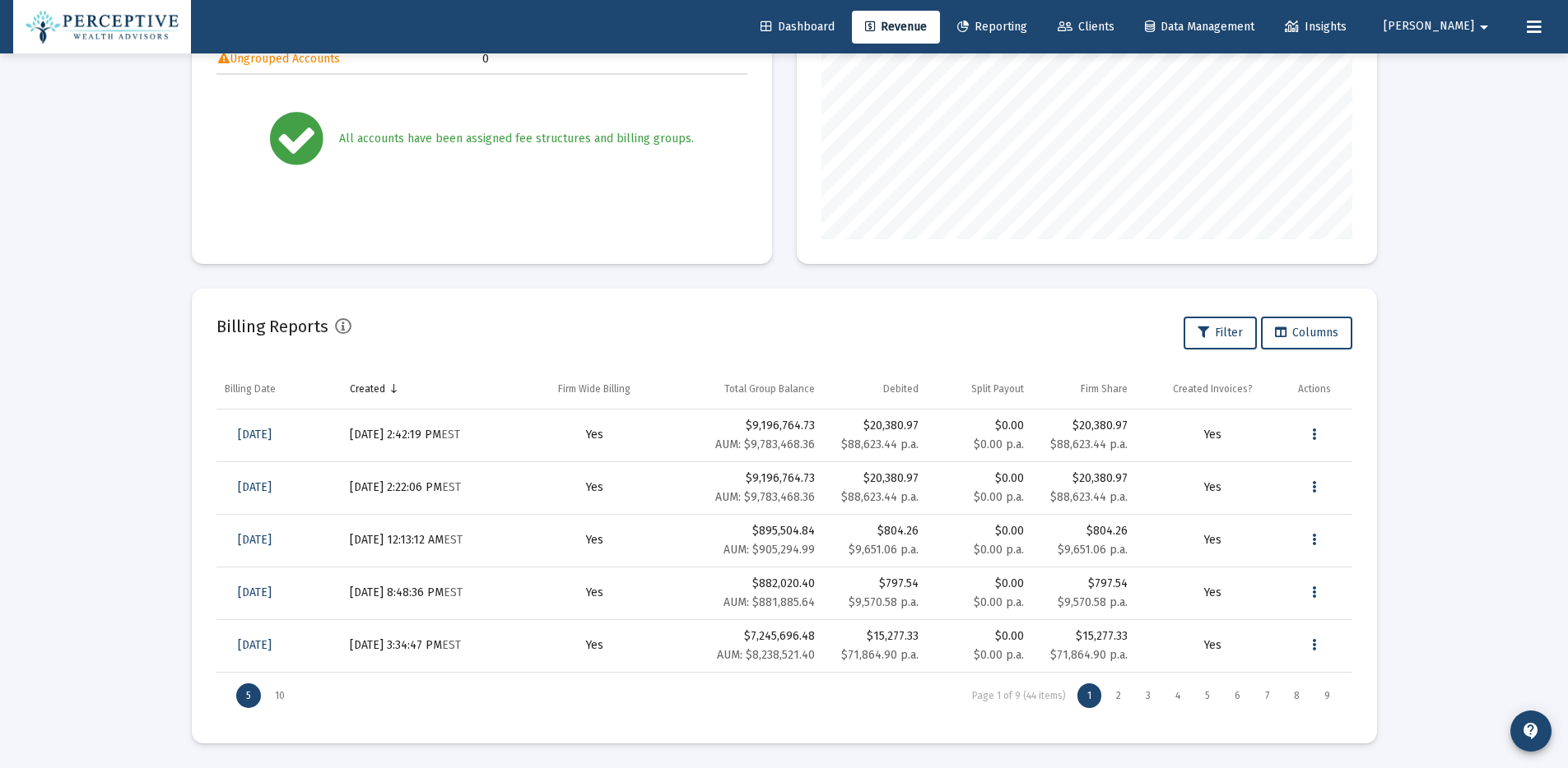
scroll to position [300, 0]
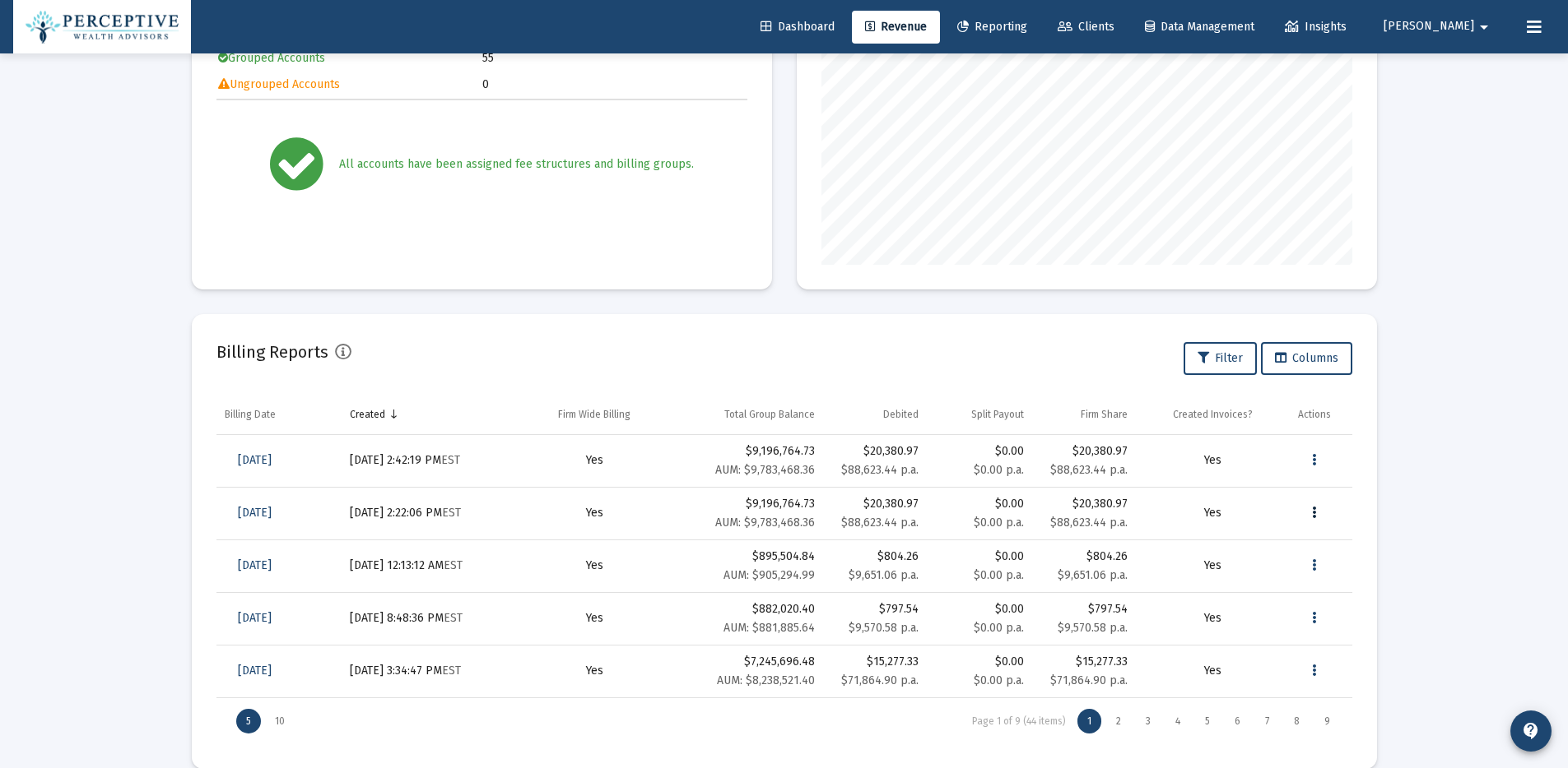
click at [1315, 513] on icon "Data grid" at bounding box center [1313, 513] width 4 height 20
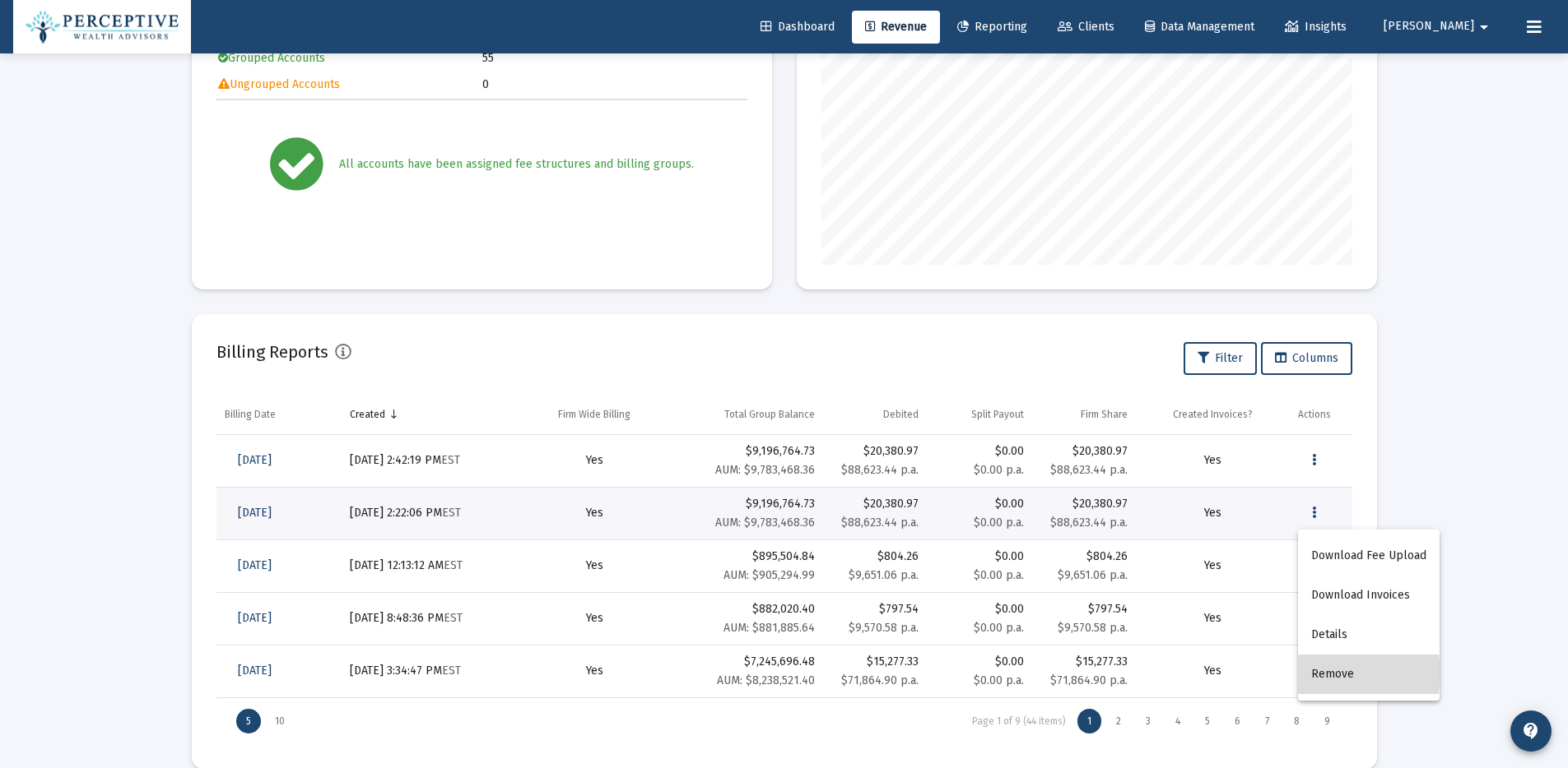
click at [1349, 674] on button "Remove" at bounding box center [1368, 674] width 141 height 40
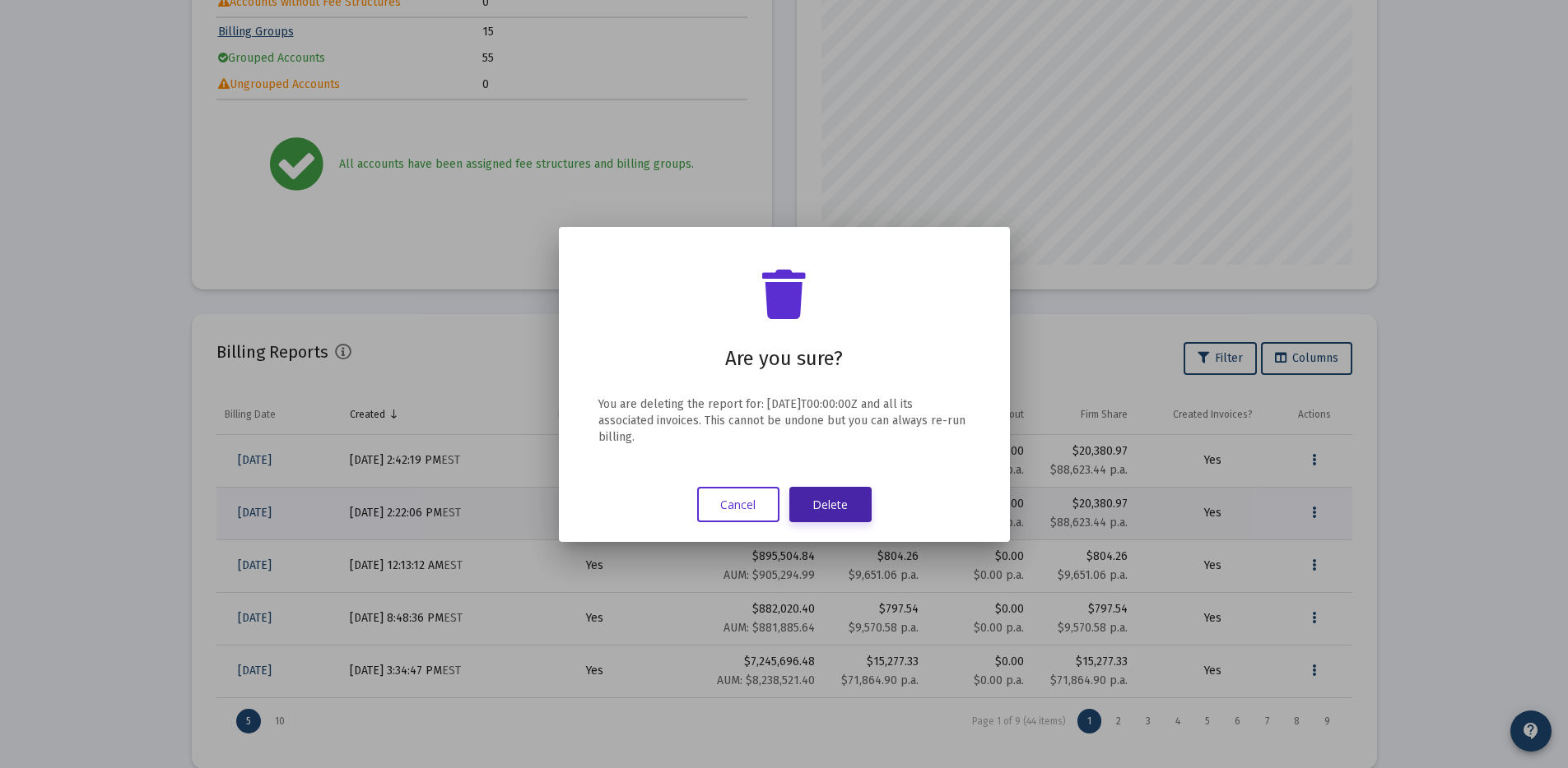
click at [846, 510] on button "Delete" at bounding box center [830, 504] width 82 height 35
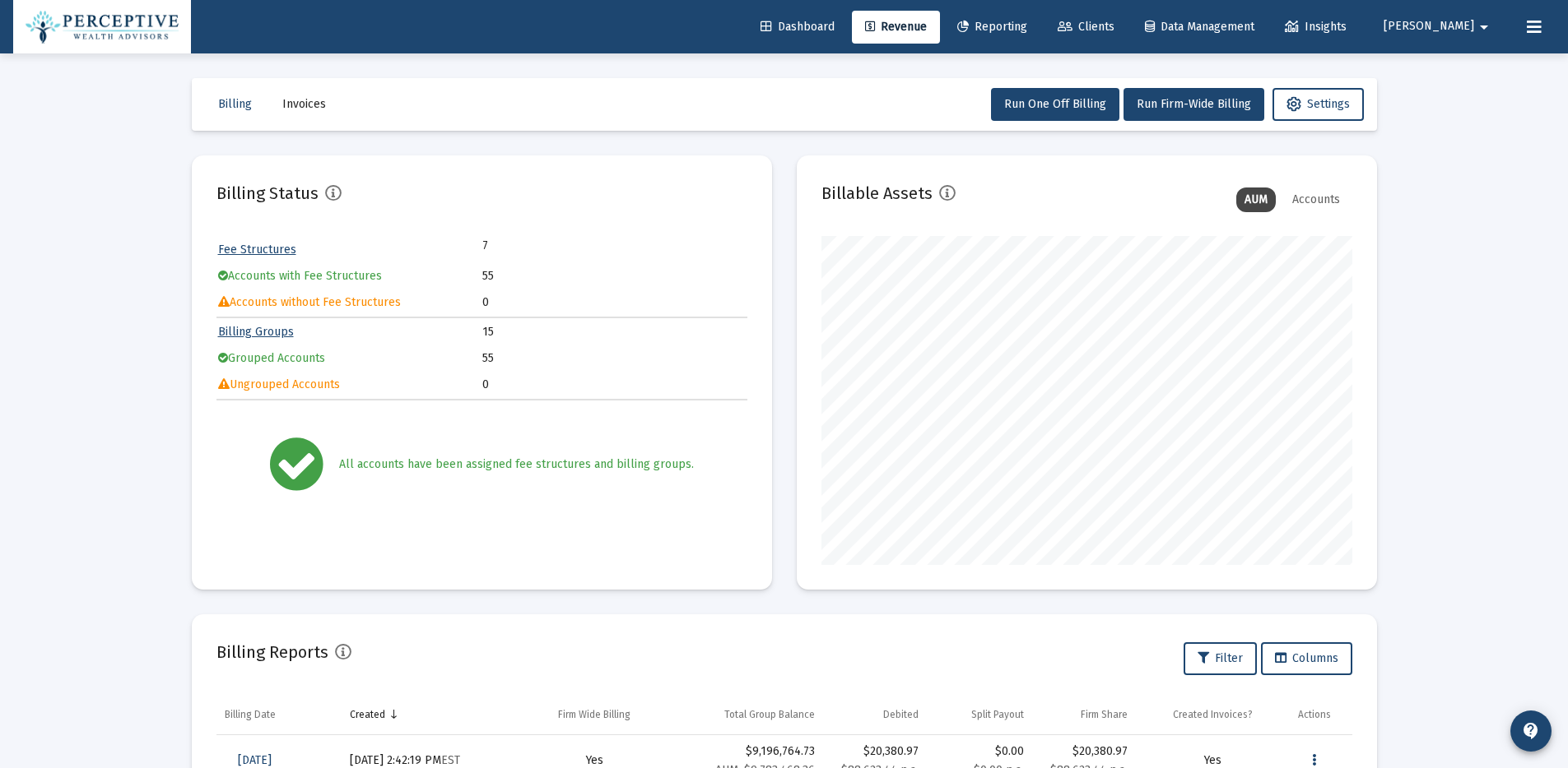
scroll to position [300, 0]
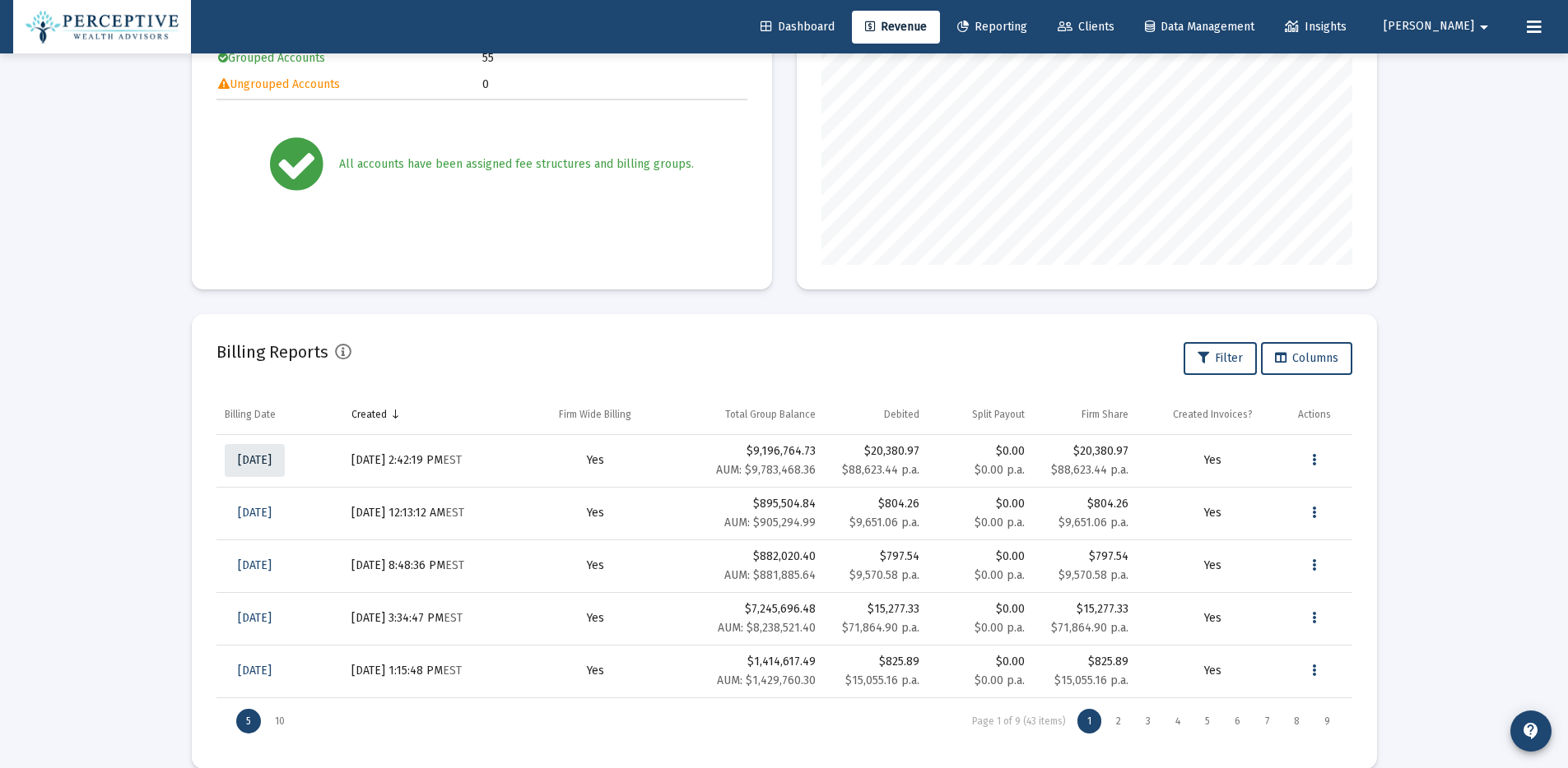
click at [285, 461] on link "[DATE]" at bounding box center [254, 461] width 60 height 33
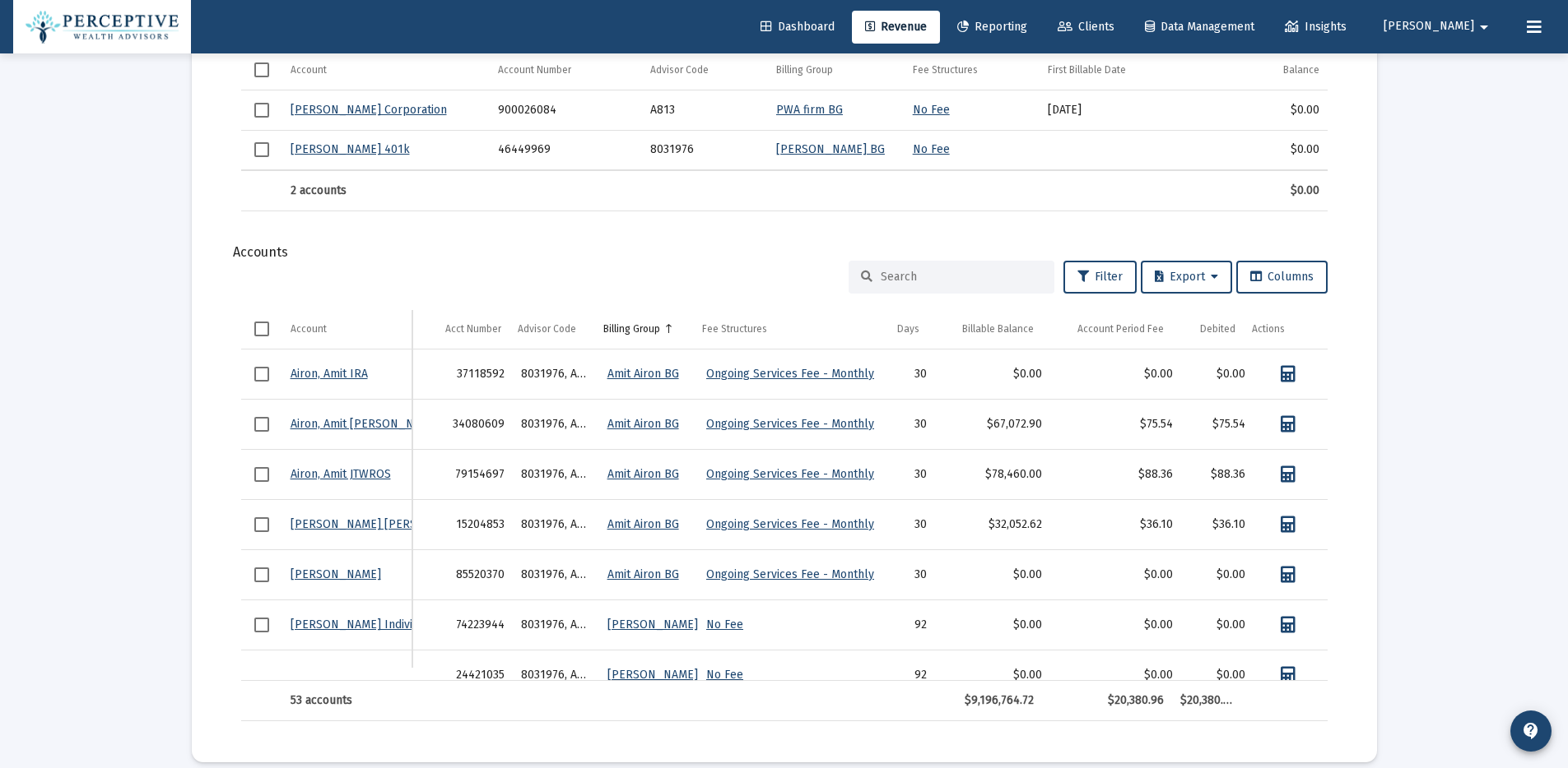
scroll to position [0, 2]
drag, startPoint x: 1091, startPoint y: 673, endPoint x: 1285, endPoint y: 679, distance: 194.1
click at [1285, 679] on div "Account Account Acct Number Advisor Code Billing Group Fee Structures Days Bill…" at bounding box center [784, 515] width 1086 height 411
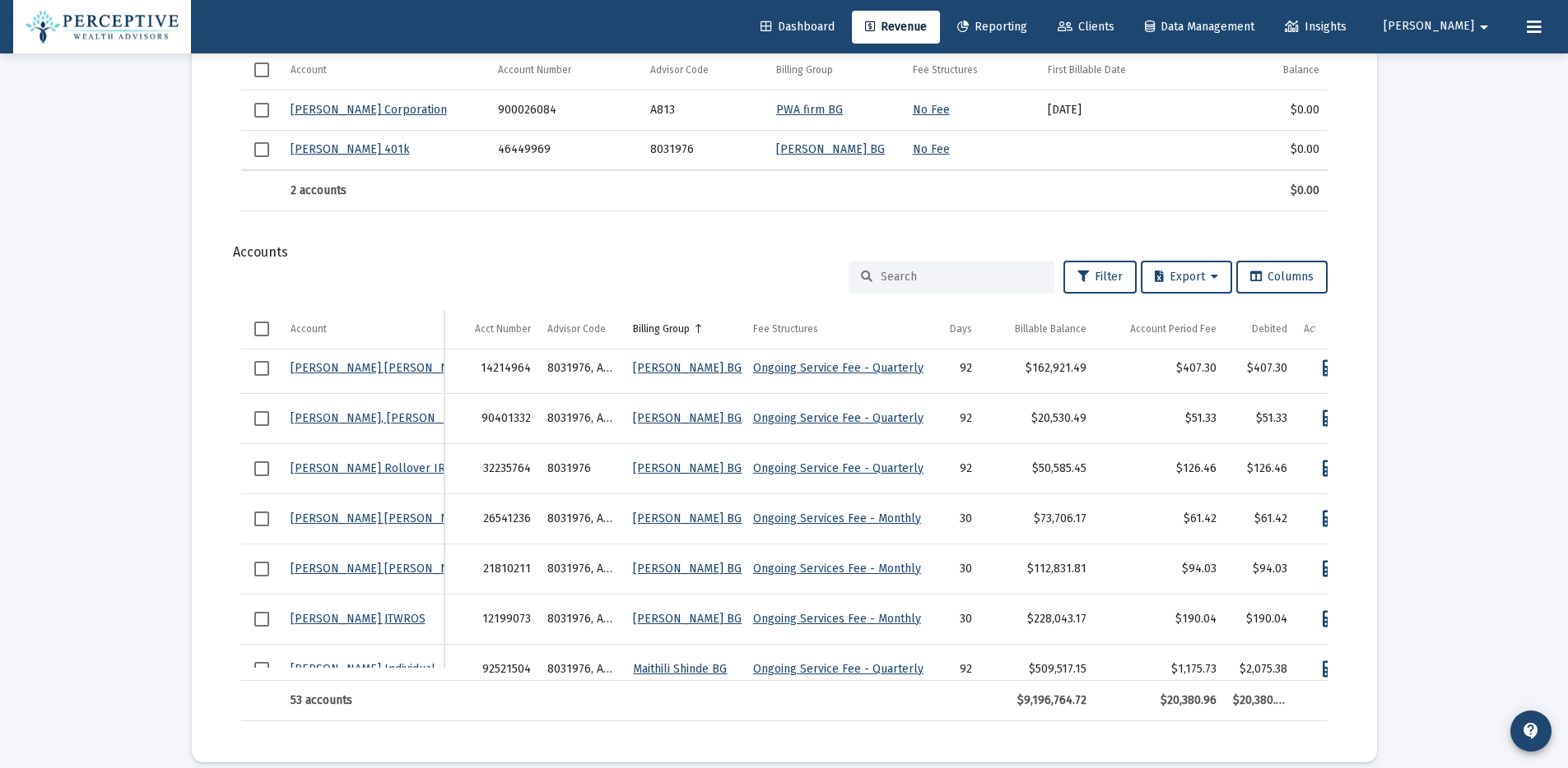
scroll to position [758, 55]
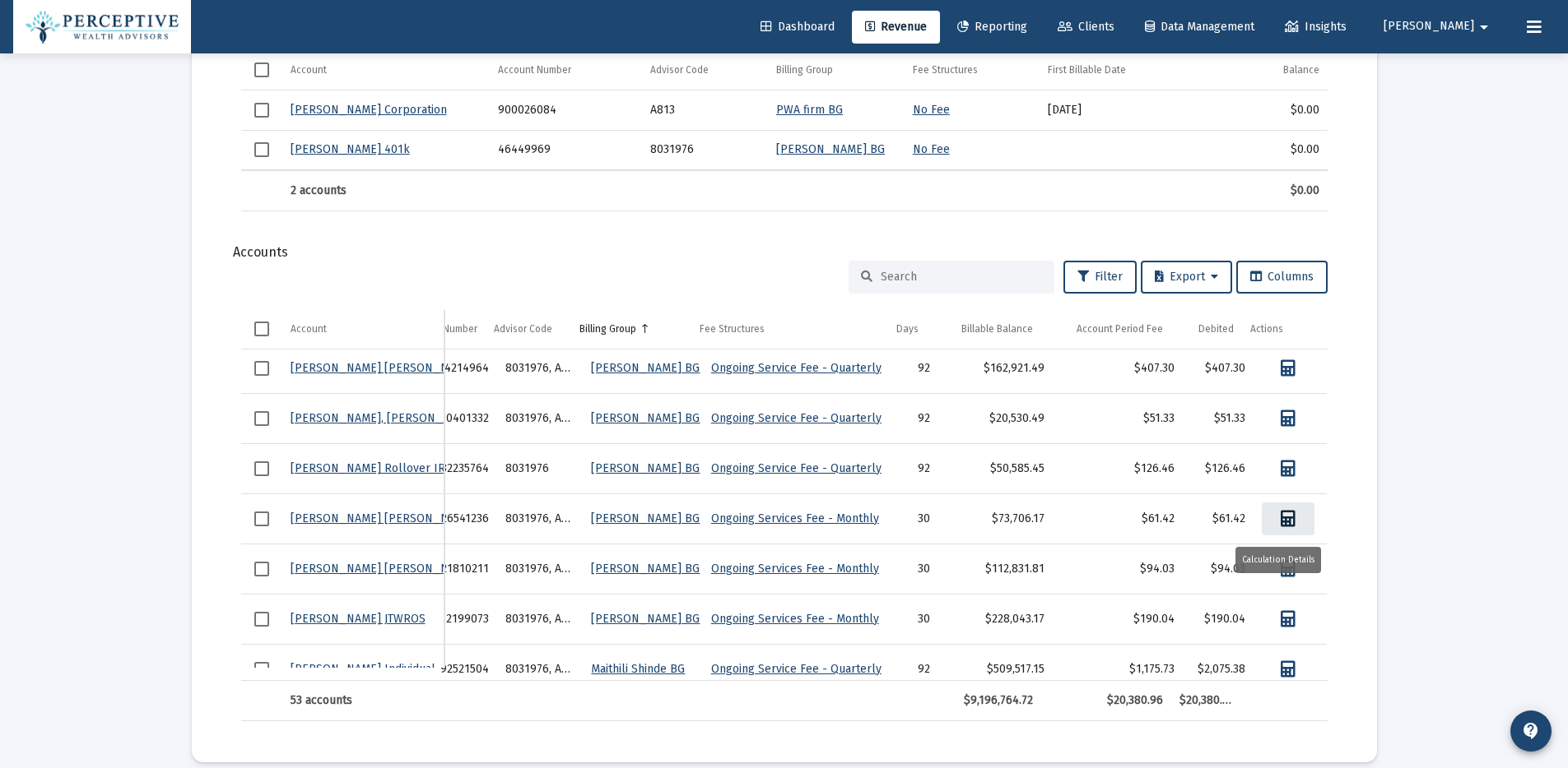
click at [1280, 513] on icon "Data grid" at bounding box center [1287, 519] width 15 height 16
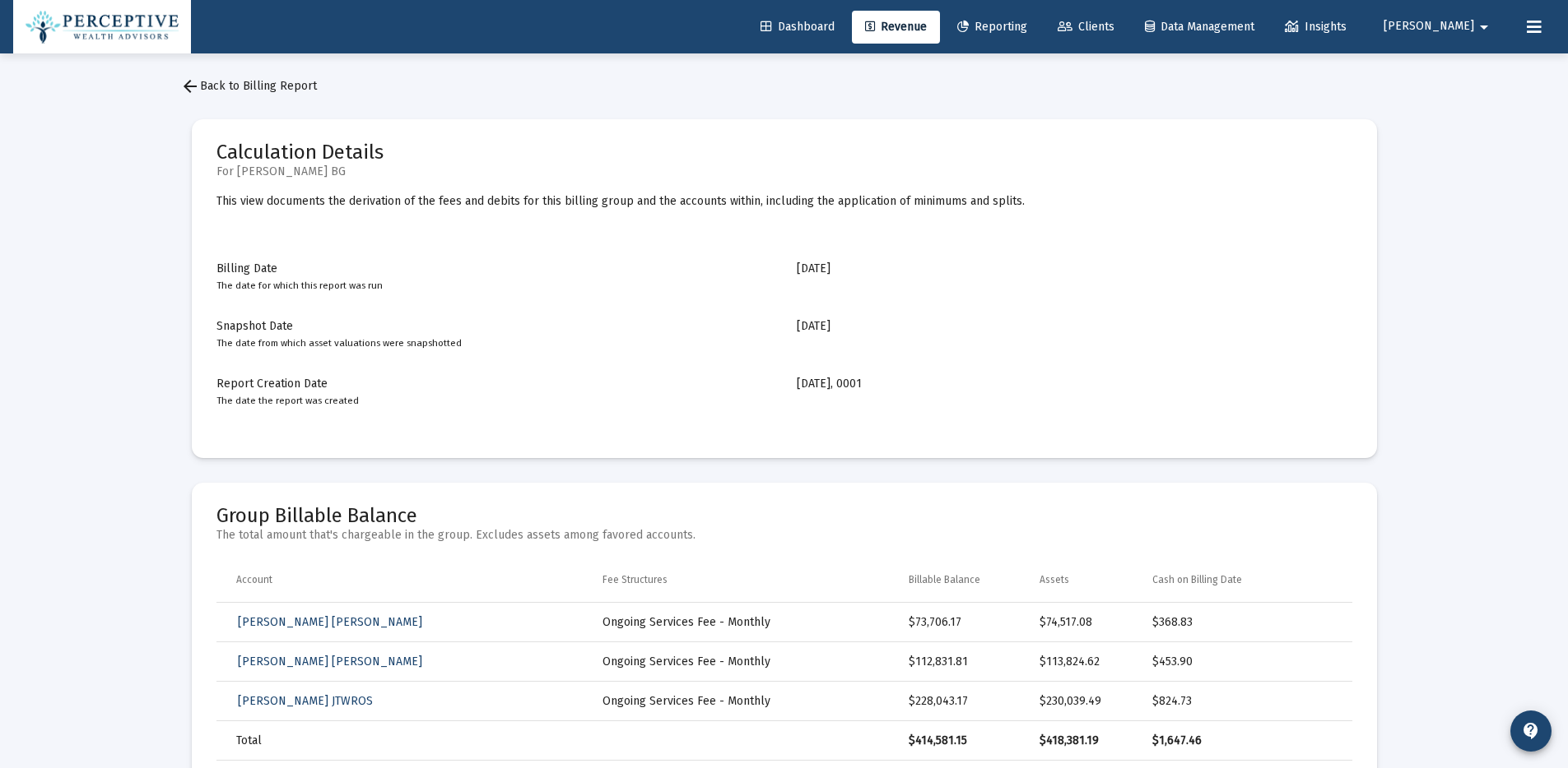
scroll to position [12, 0]
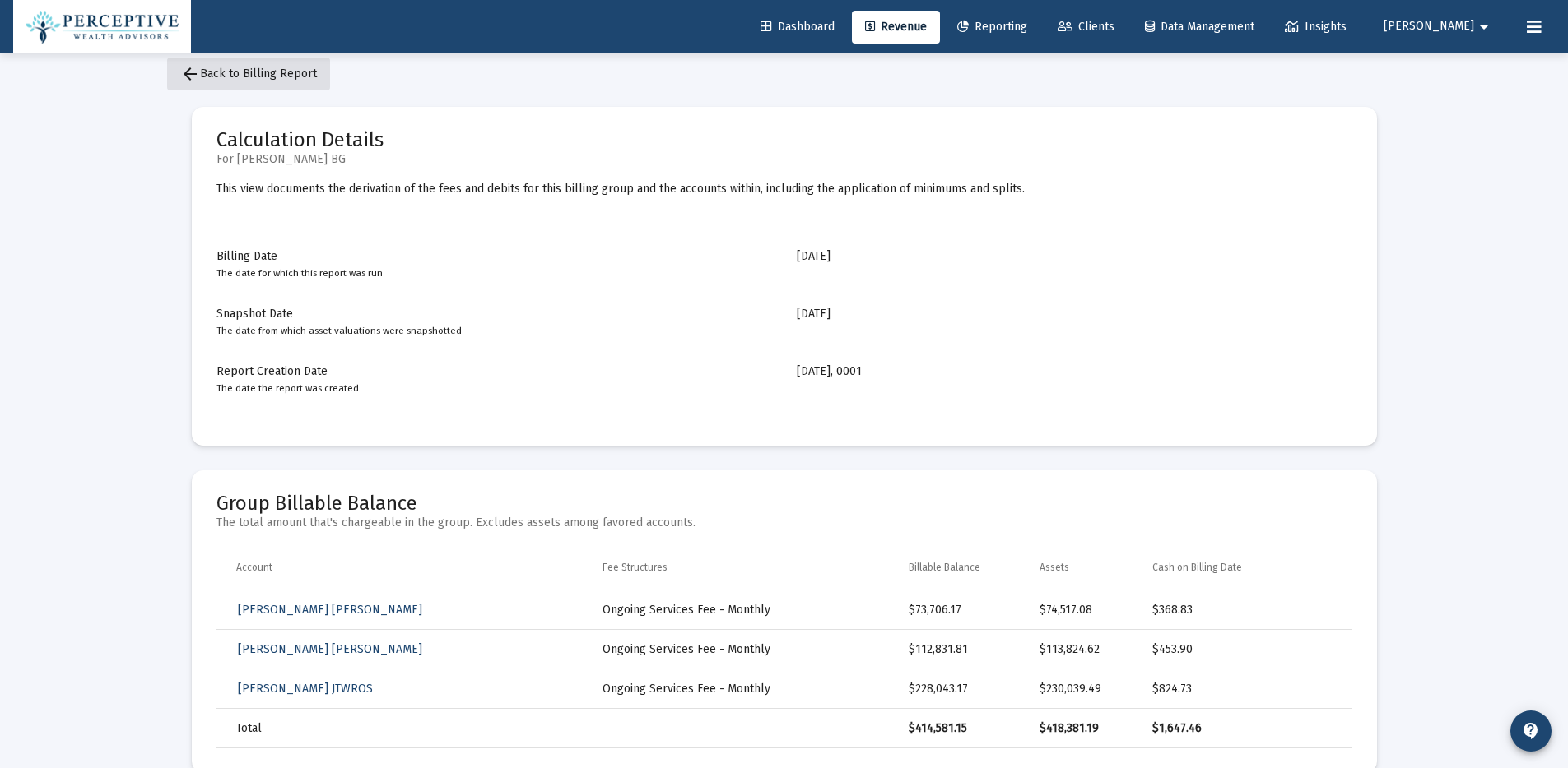
click at [297, 79] on span "arrow_back Back to Billing Report" at bounding box center [249, 74] width 137 height 14
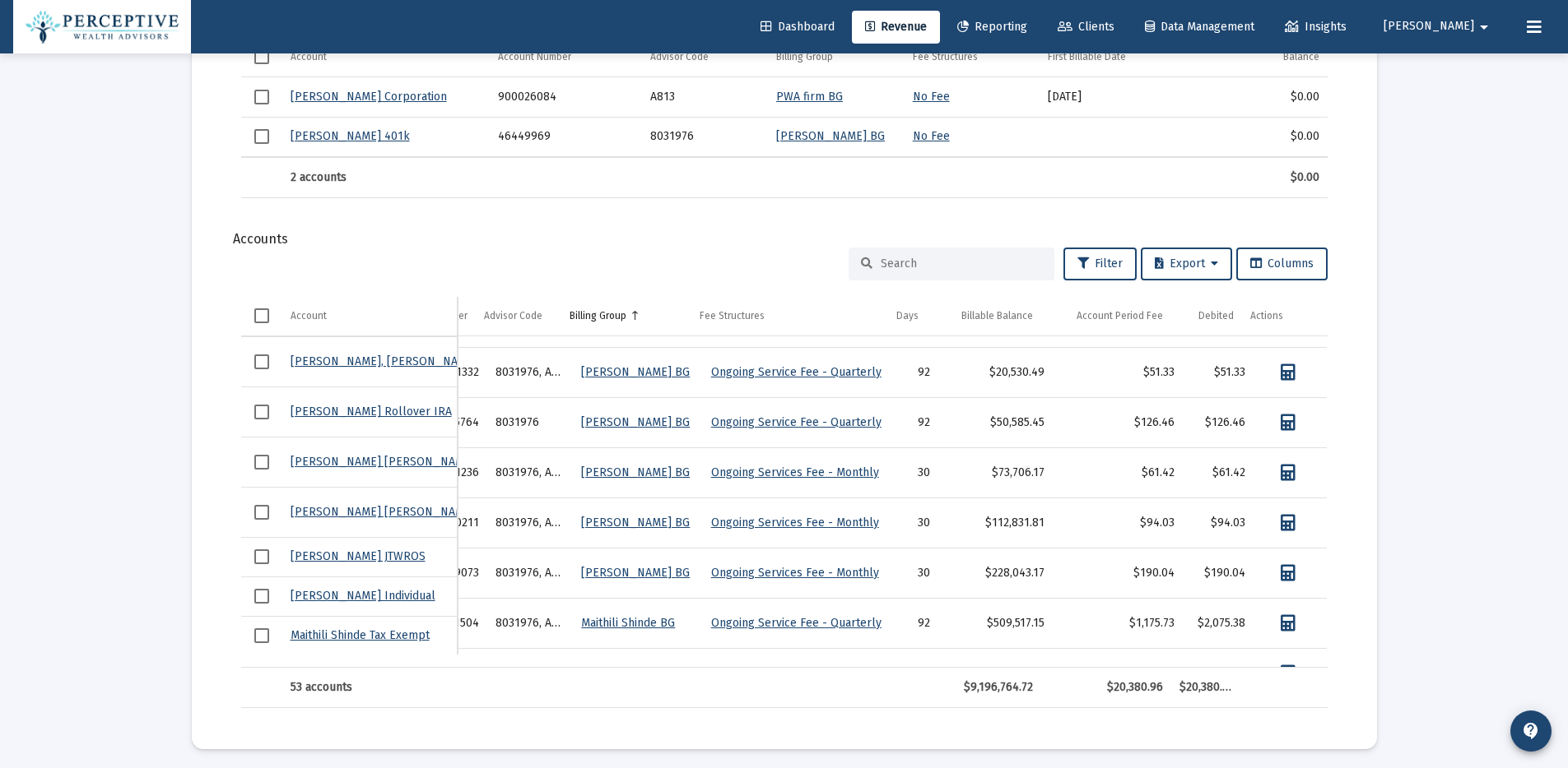
scroll to position [789, 79]
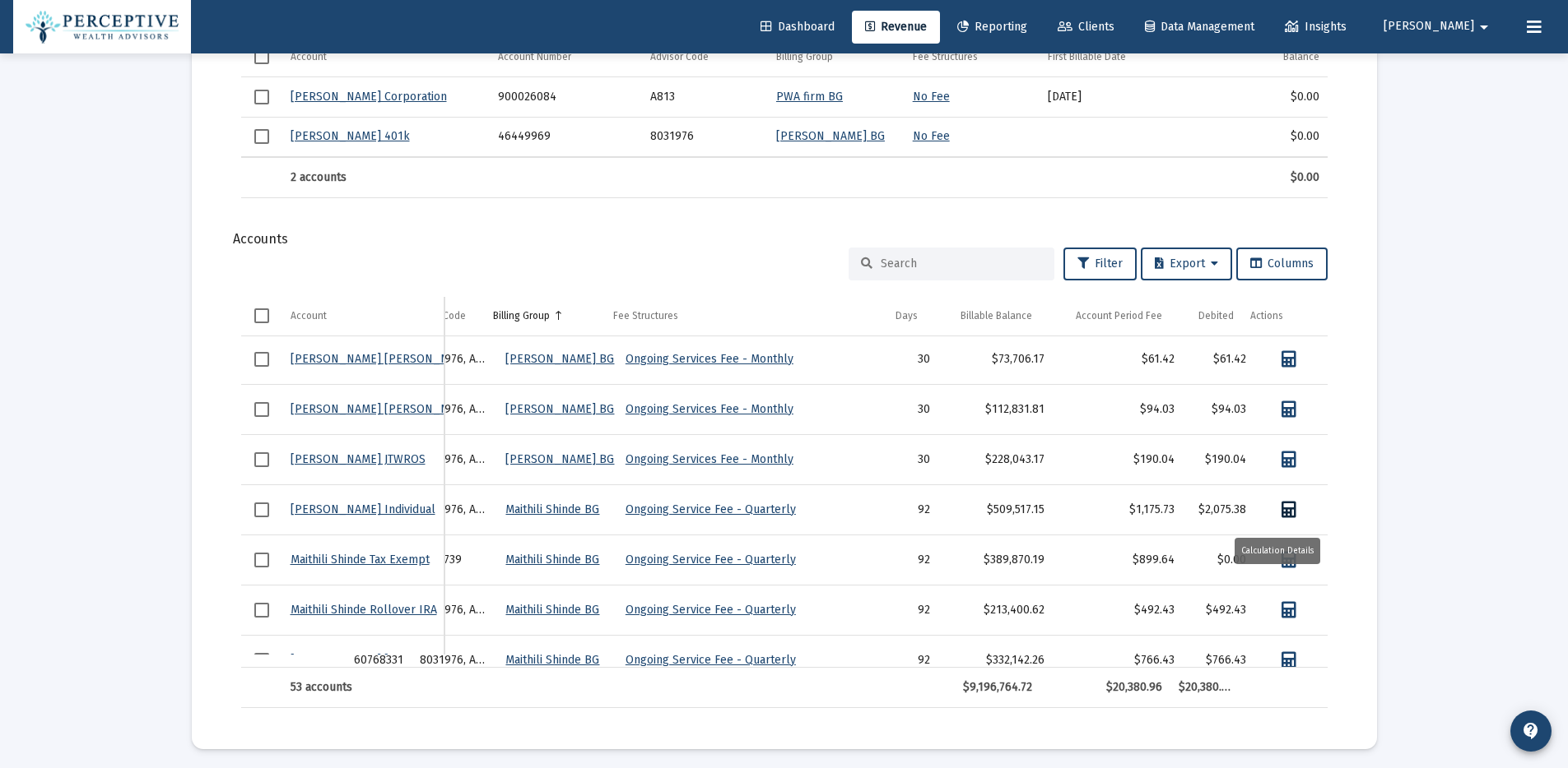
click at [1281, 515] on icon "Data grid" at bounding box center [1288, 509] width 15 height 16
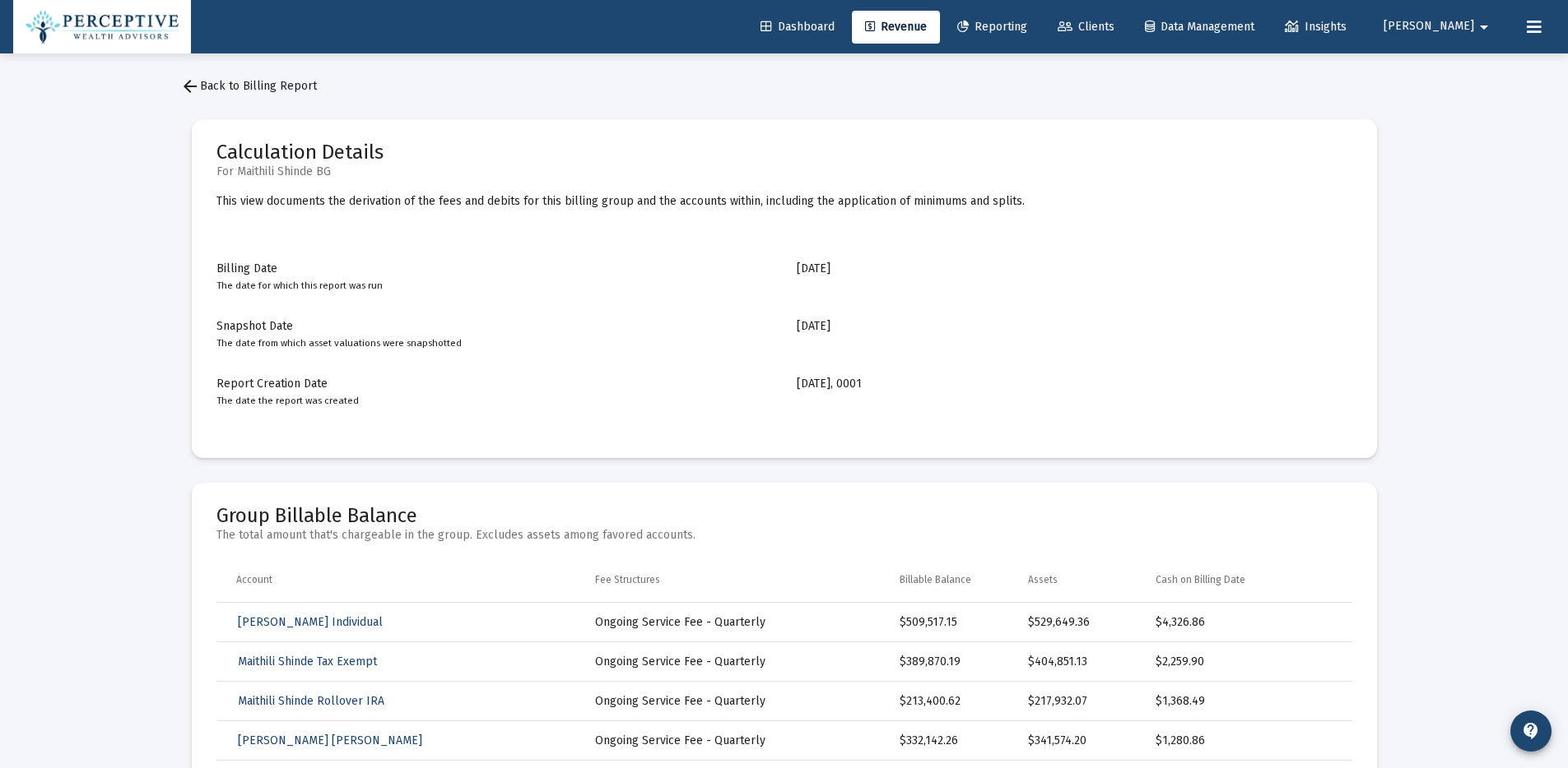
click at [263, 93] on link "arrow_back Back to Billing Report" at bounding box center [249, 87] width 163 height 33
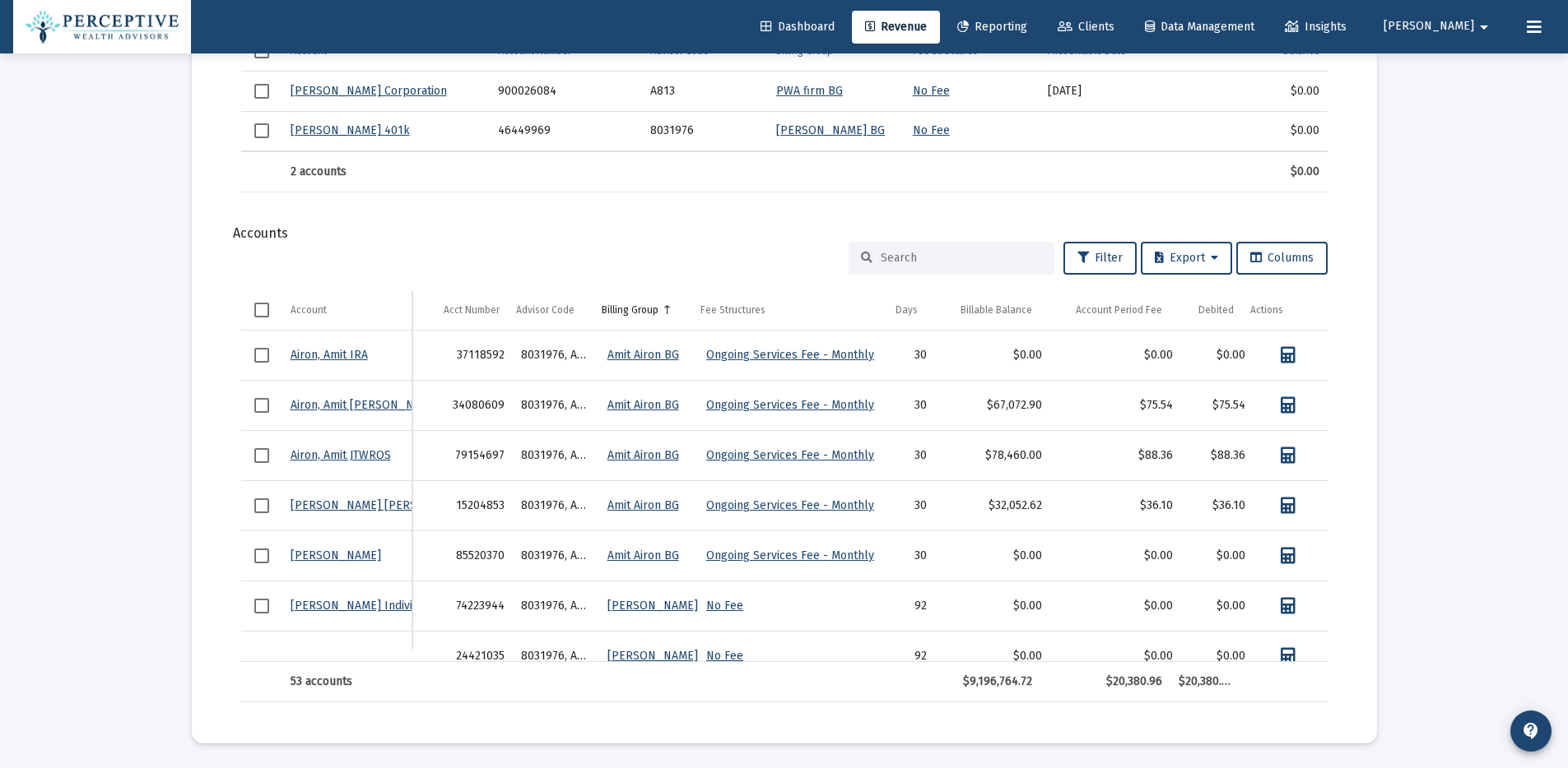
drag, startPoint x: 1092, startPoint y: 655, endPoint x: 1312, endPoint y: 665, distance: 220.2
click at [1312, 665] on div "Account Account Acct Number Advisor Code Billing Group Fee Structures Days Bill…" at bounding box center [784, 496] width 1086 height 411
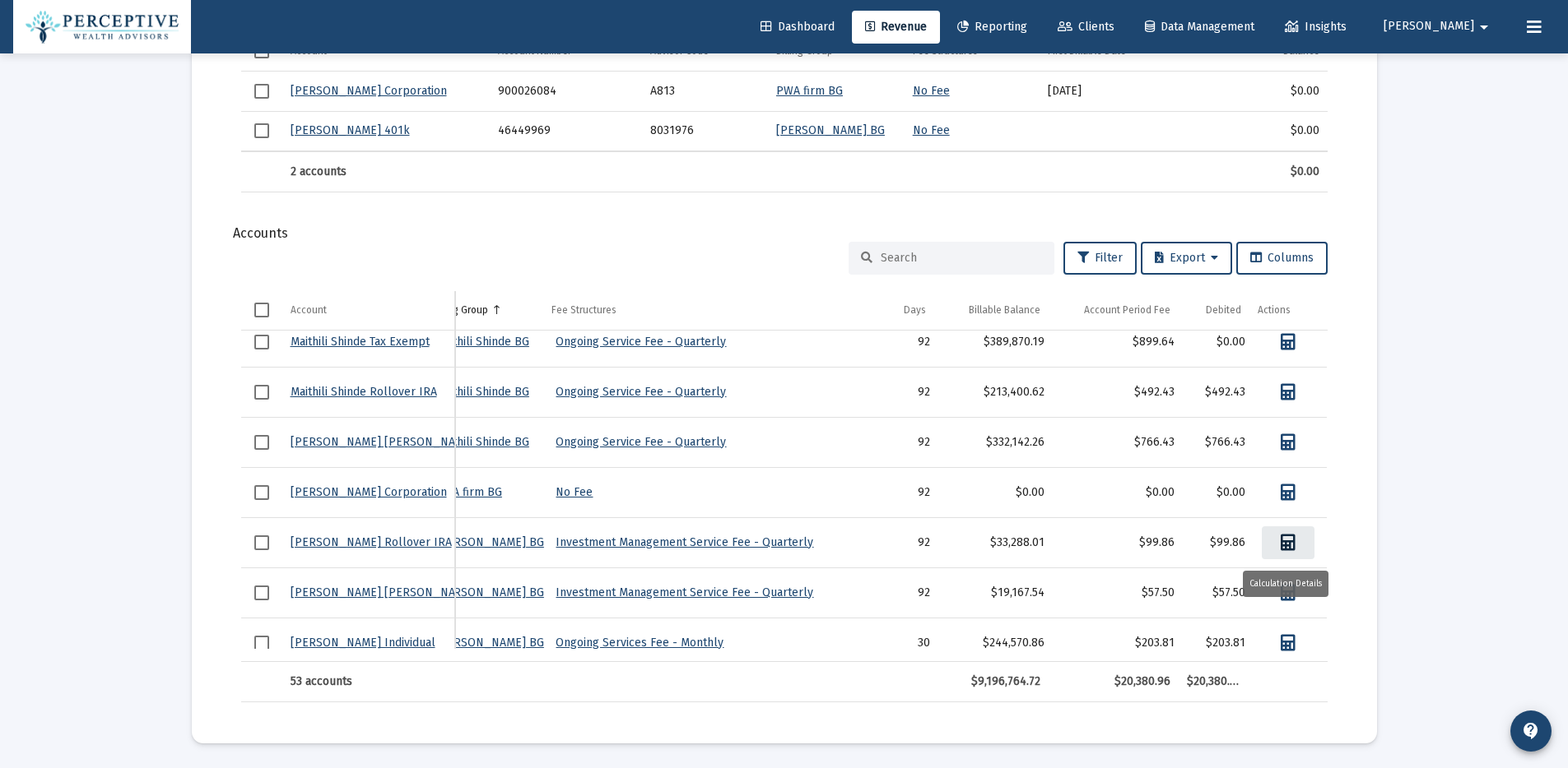
click at [1284, 549] on icon "Data grid" at bounding box center [1287, 542] width 15 height 16
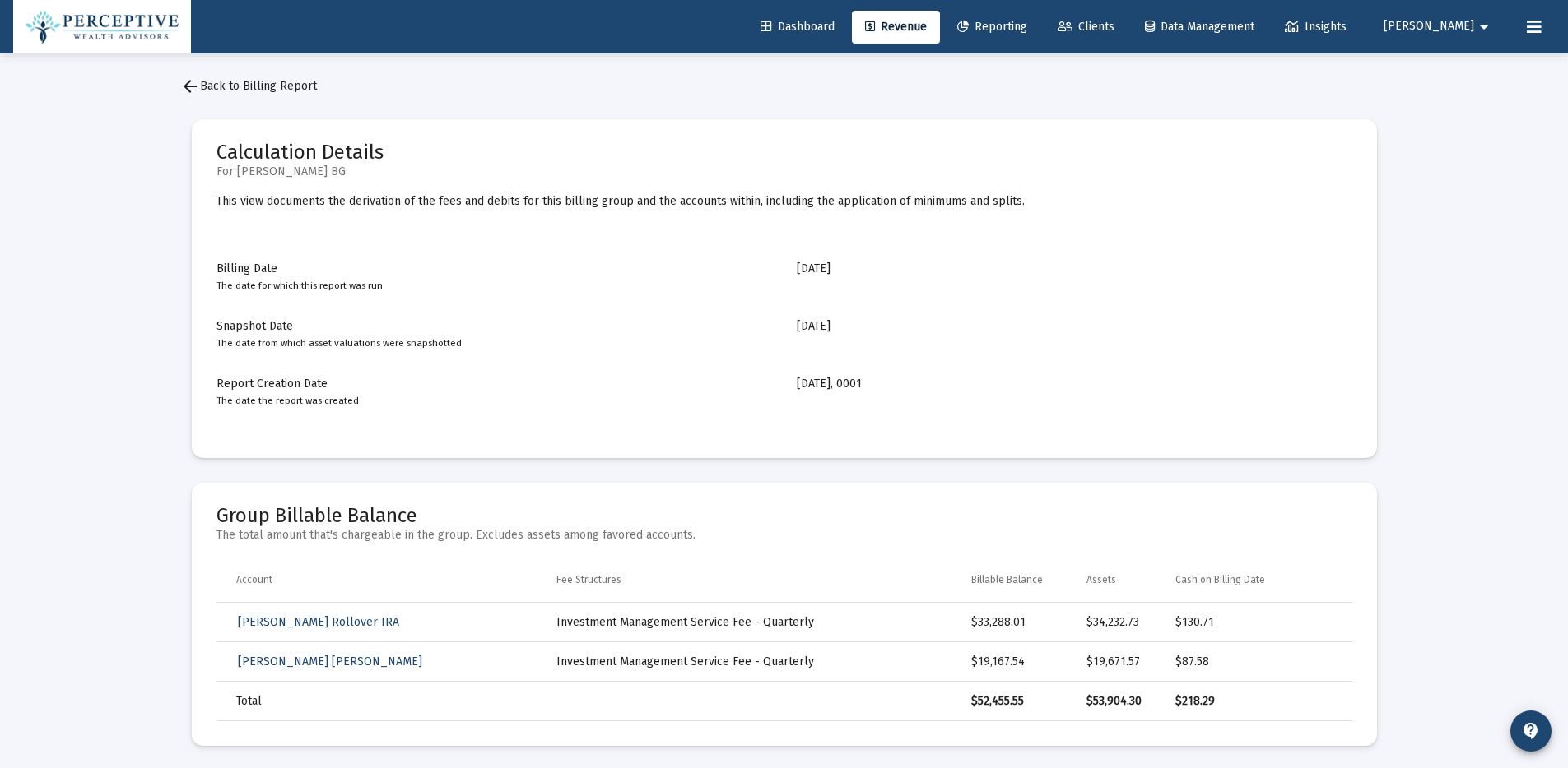
click at [262, 92] on span "arrow_back Back to Billing Report" at bounding box center [249, 86] width 137 height 14
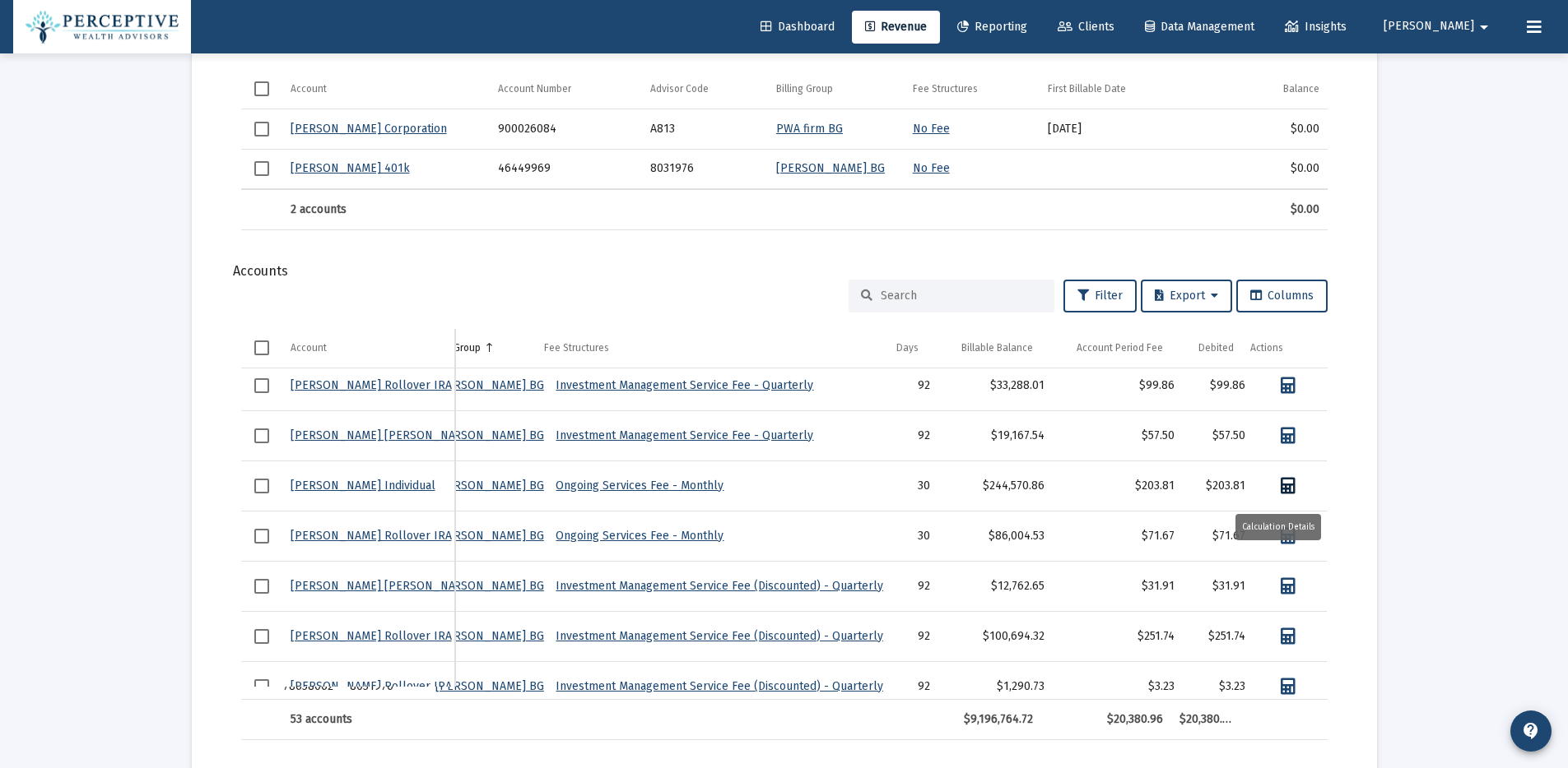
click at [1280, 490] on icon "Data grid" at bounding box center [1287, 486] width 15 height 16
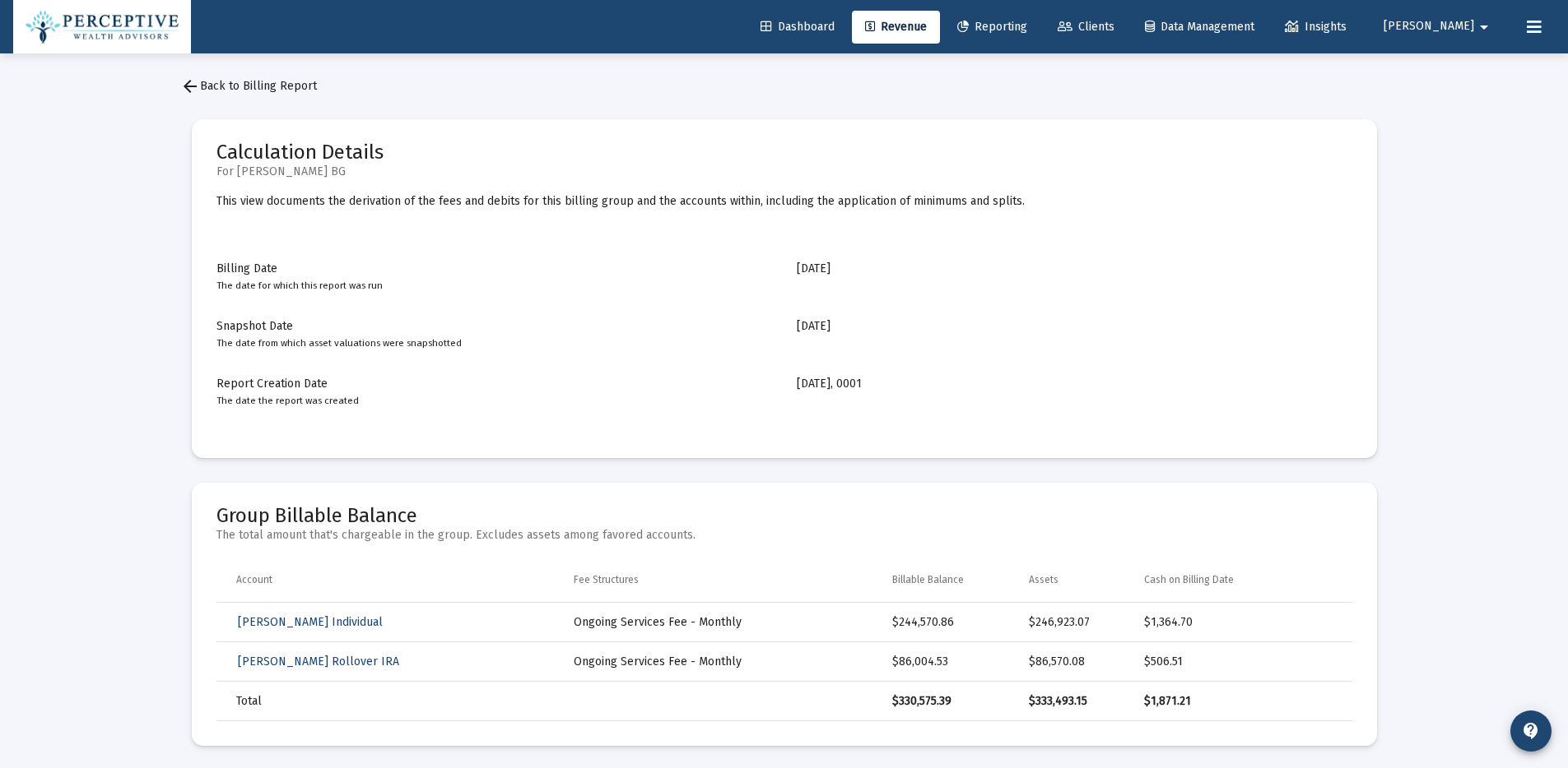
click at [285, 88] on span "arrow_back Back to Billing Report" at bounding box center [249, 86] width 137 height 14
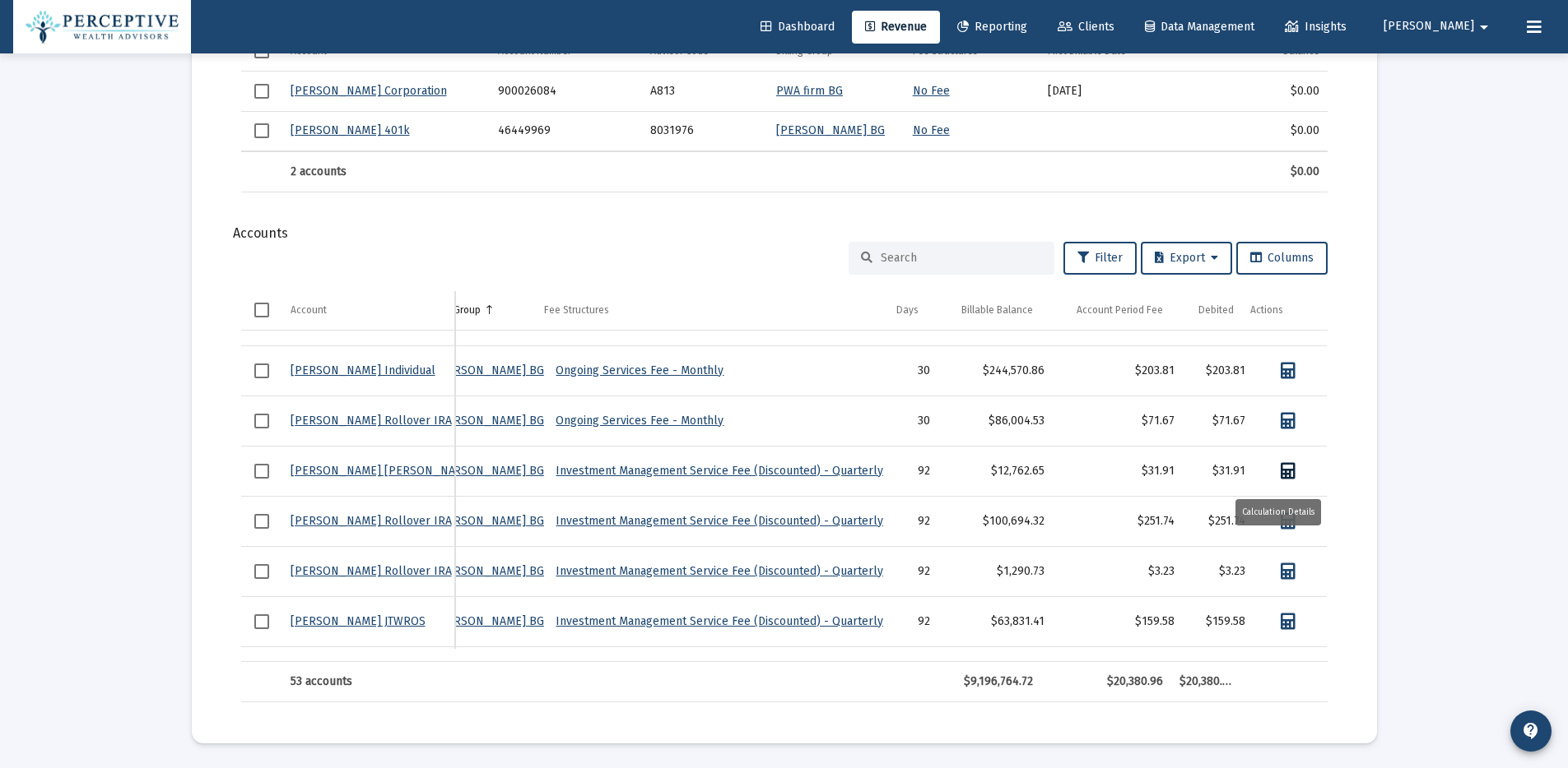
click at [1281, 476] on icon "Data grid" at bounding box center [1287, 471] width 15 height 16
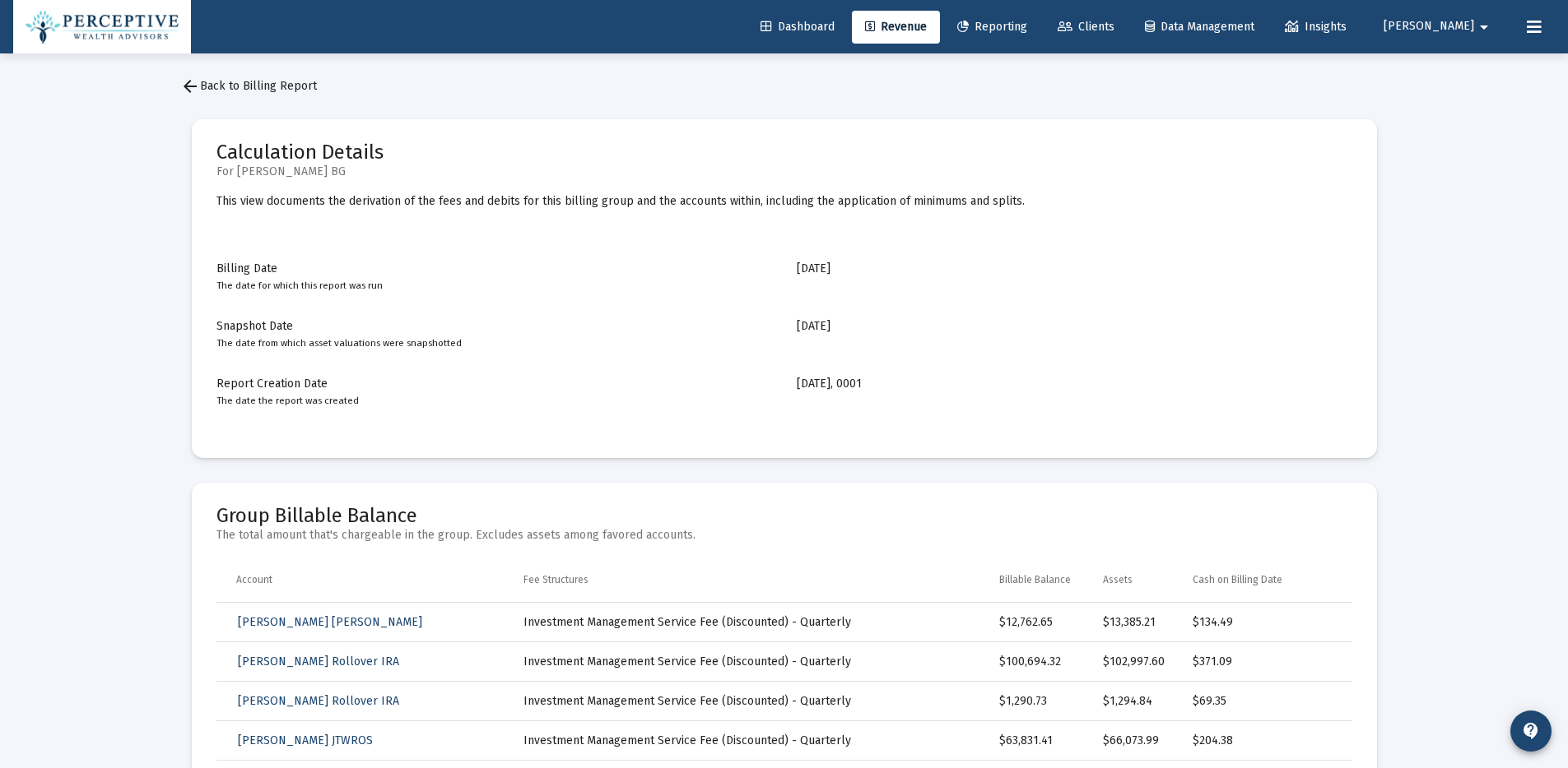
click at [285, 89] on span "arrow_back Back to Billing Report" at bounding box center [249, 86] width 137 height 14
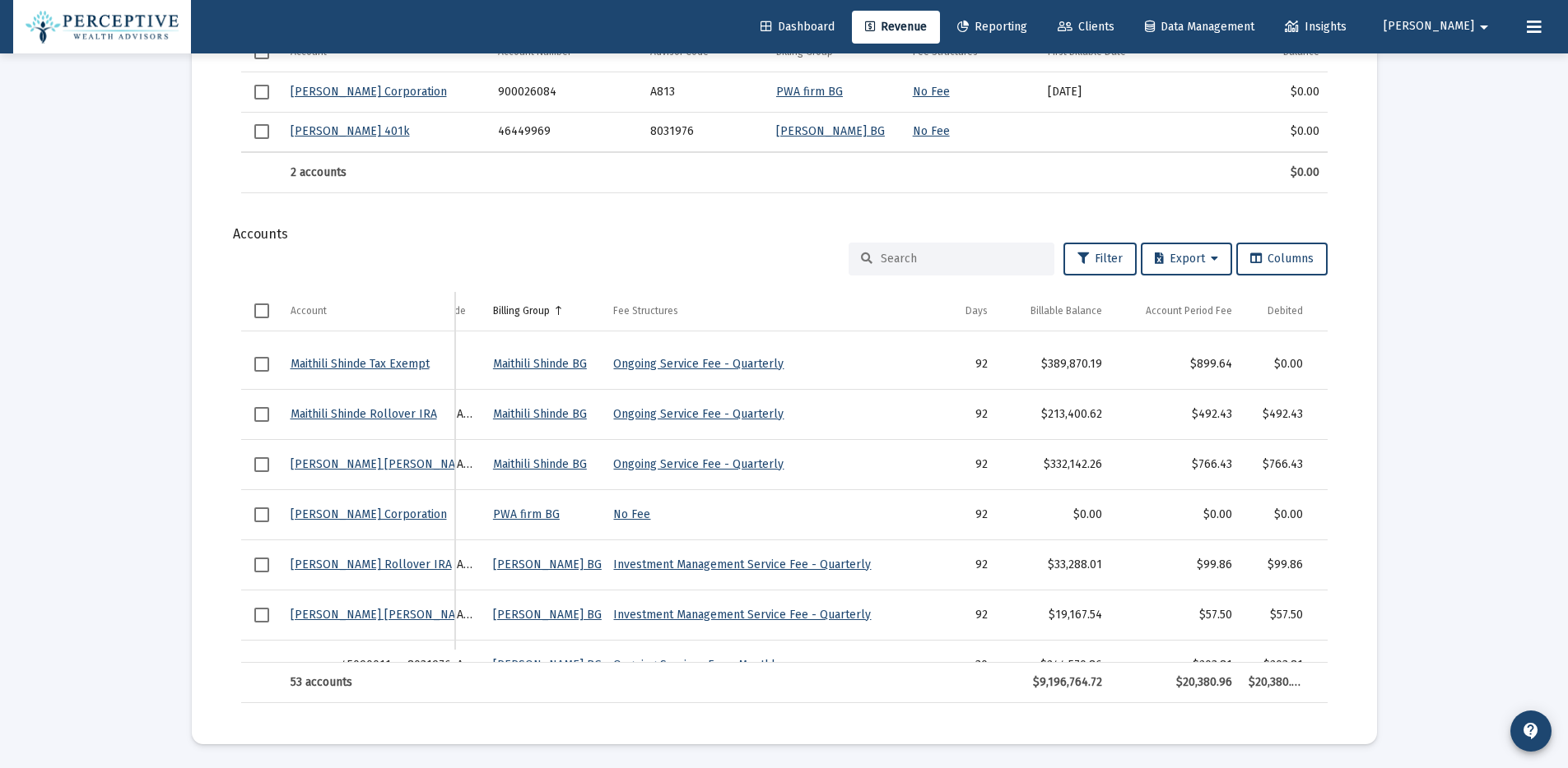
scroll to position [1153, 0]
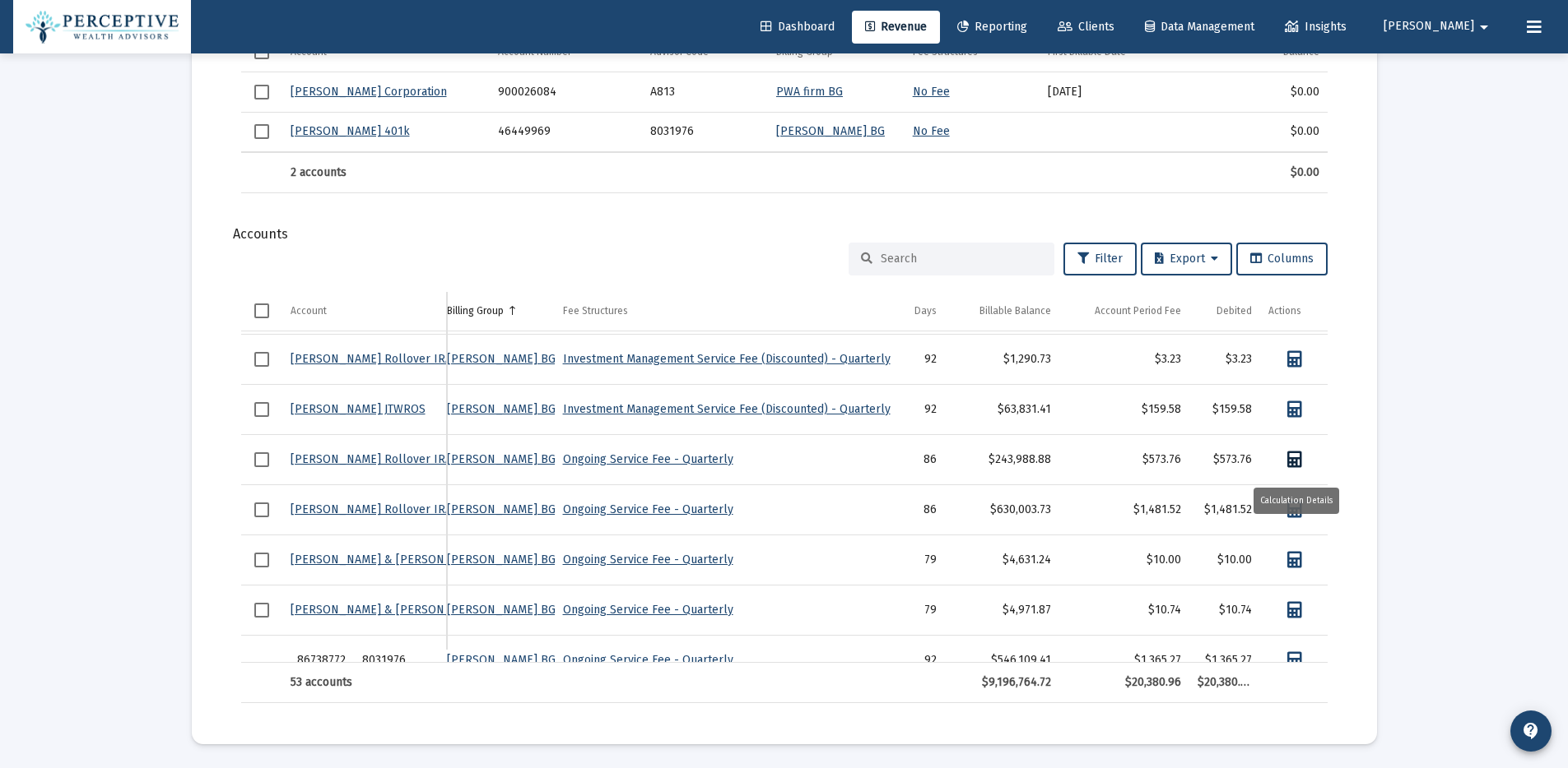
click at [1290, 455] on icon "Data grid" at bounding box center [1294, 460] width 15 height 16
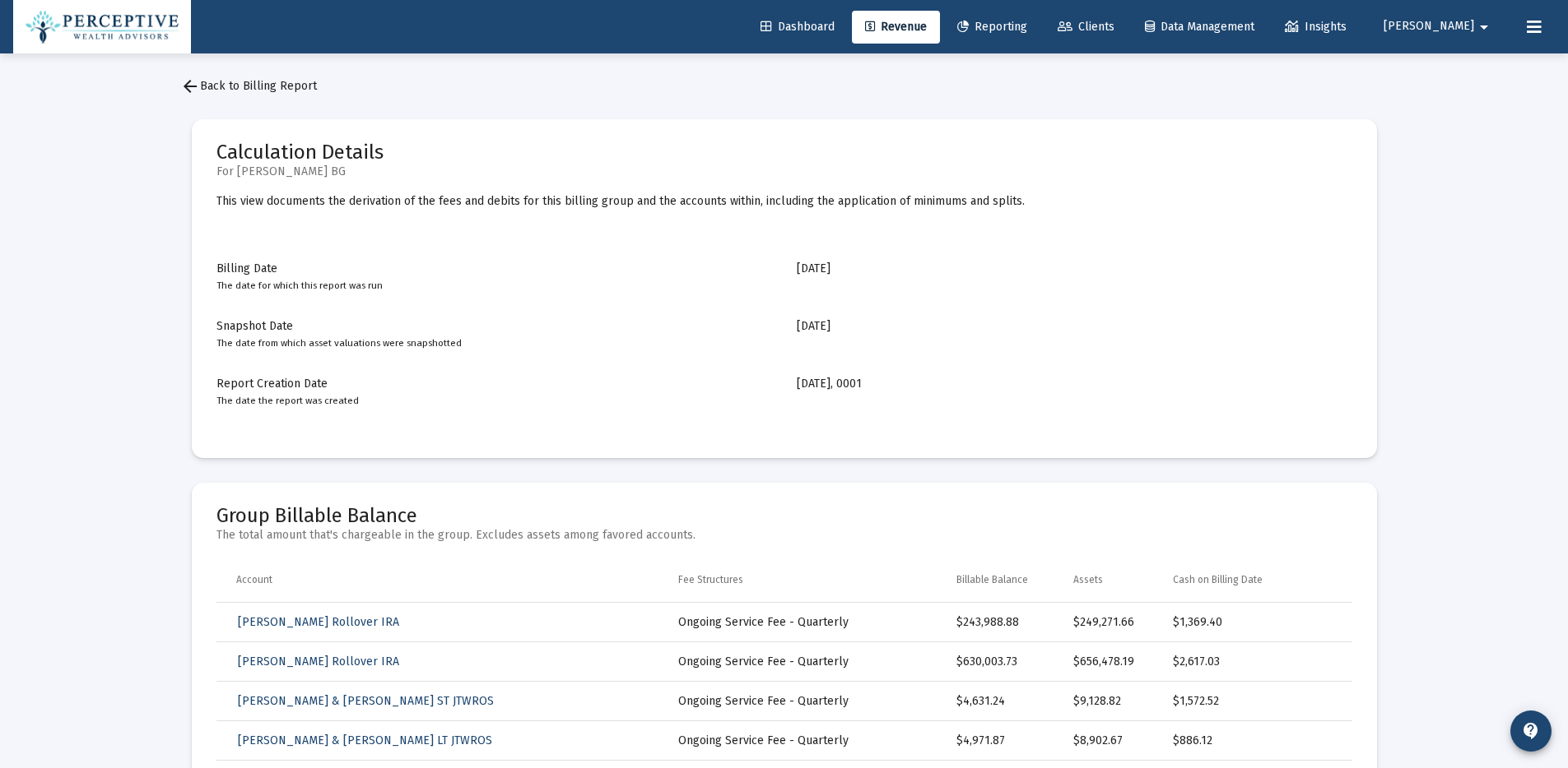
click at [283, 87] on span "arrow_back Back to Billing Report" at bounding box center [249, 86] width 137 height 14
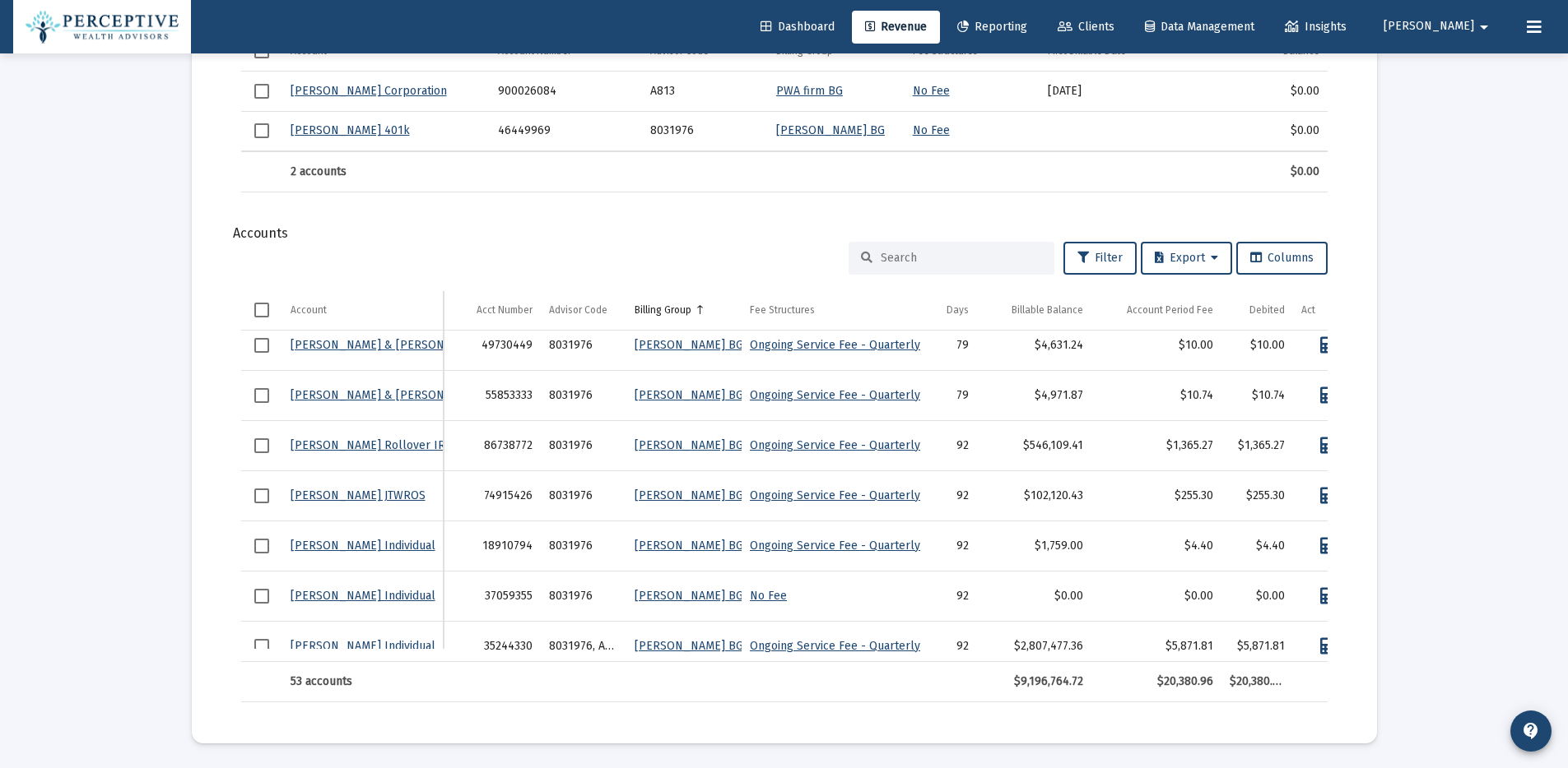
scroll to position [1820, 0]
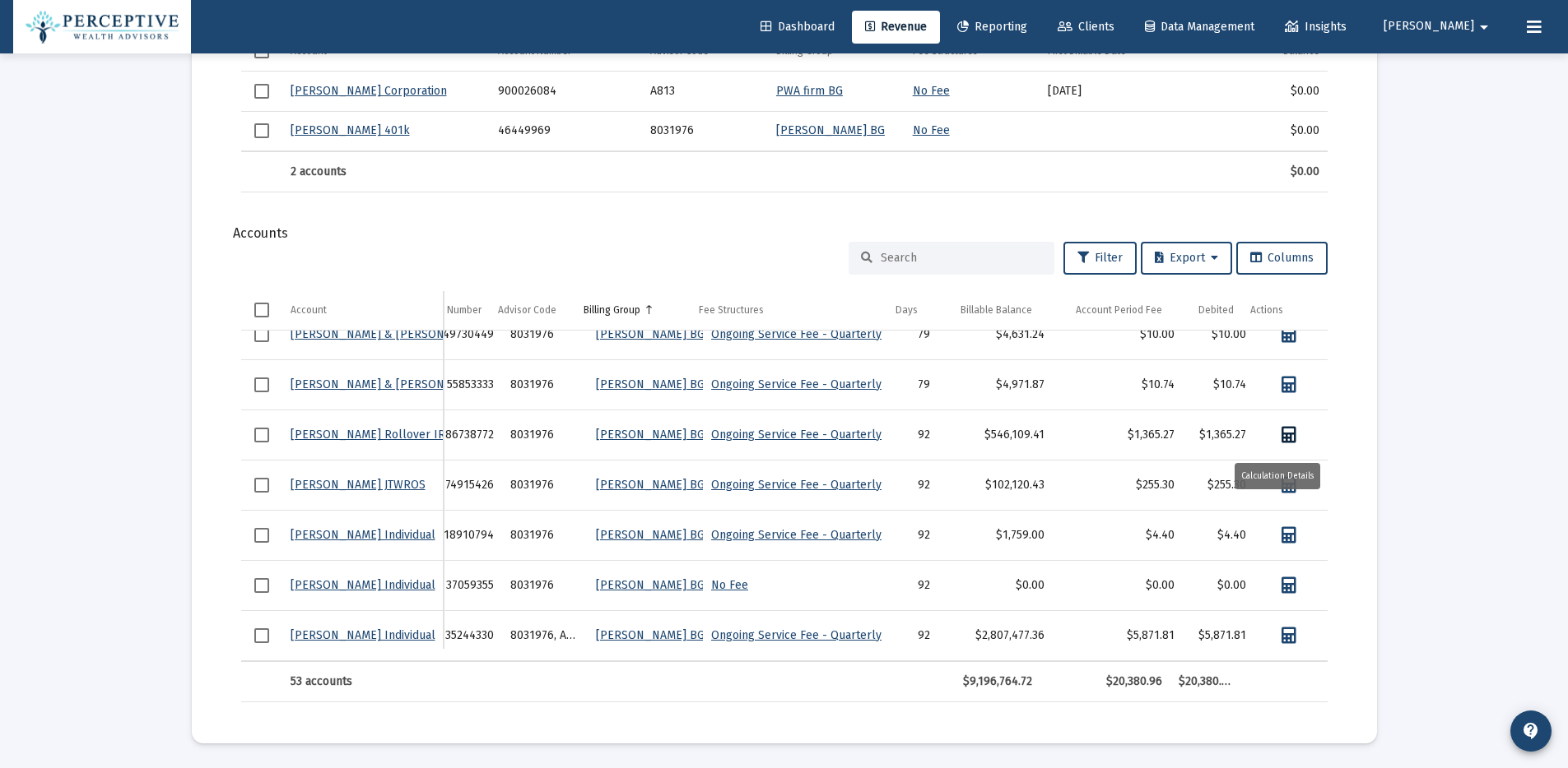
click at [1281, 434] on icon "Data grid" at bounding box center [1288, 435] width 15 height 16
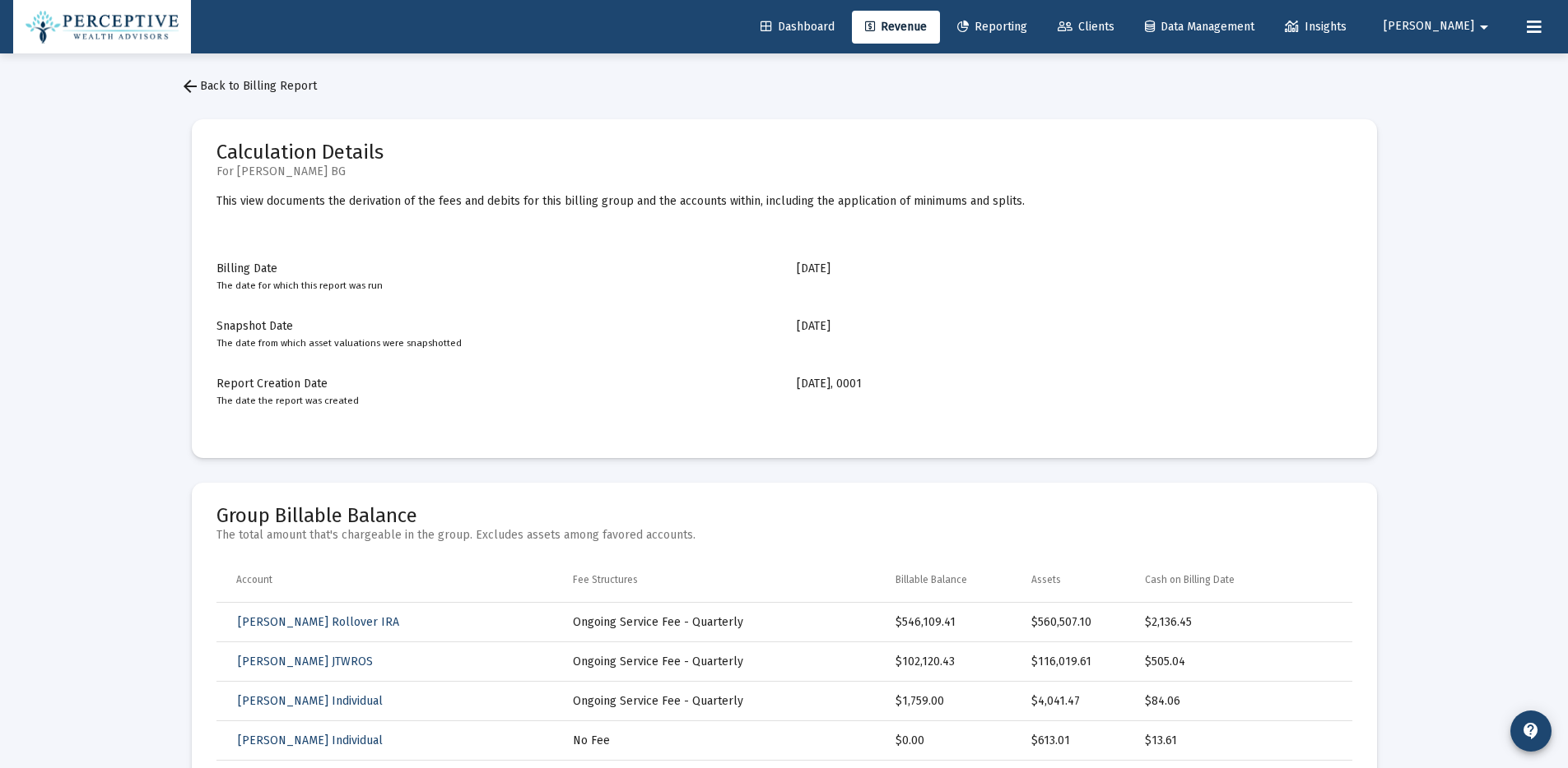
click at [303, 90] on span "arrow_back Back to Billing Report" at bounding box center [249, 86] width 137 height 14
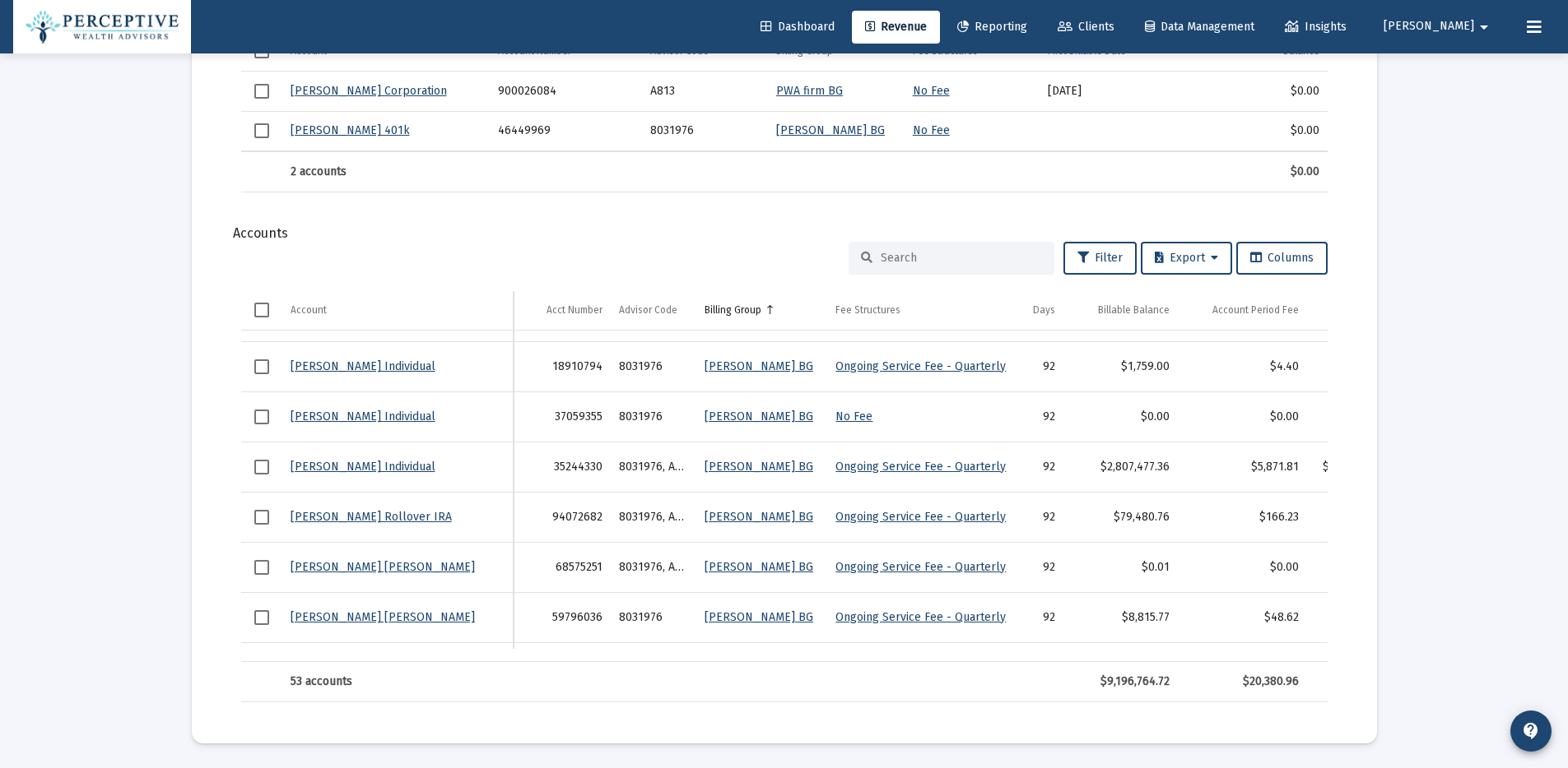
scroll to position [0, 21]
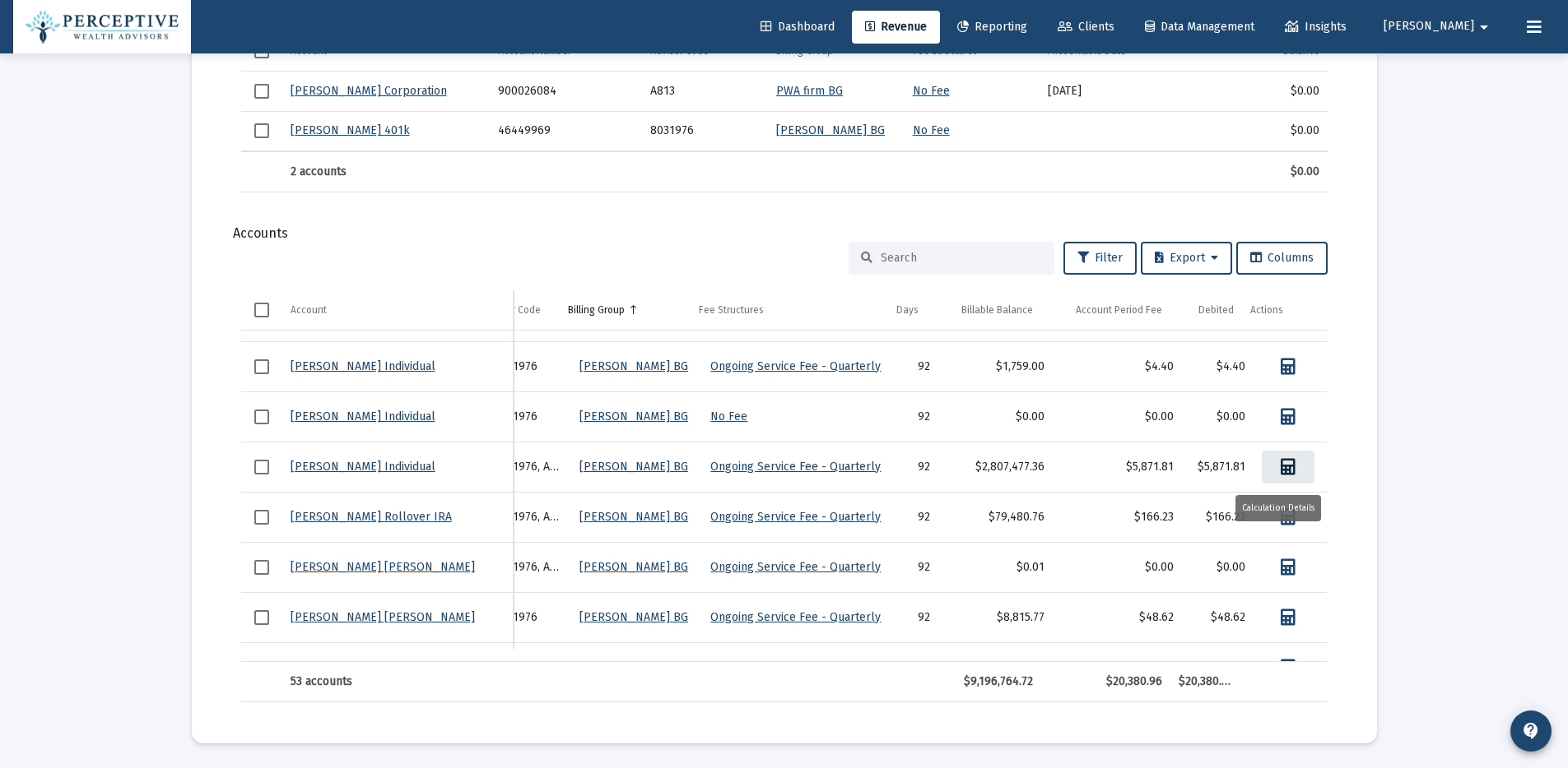
click at [1280, 472] on icon "Data grid" at bounding box center [1287, 467] width 15 height 16
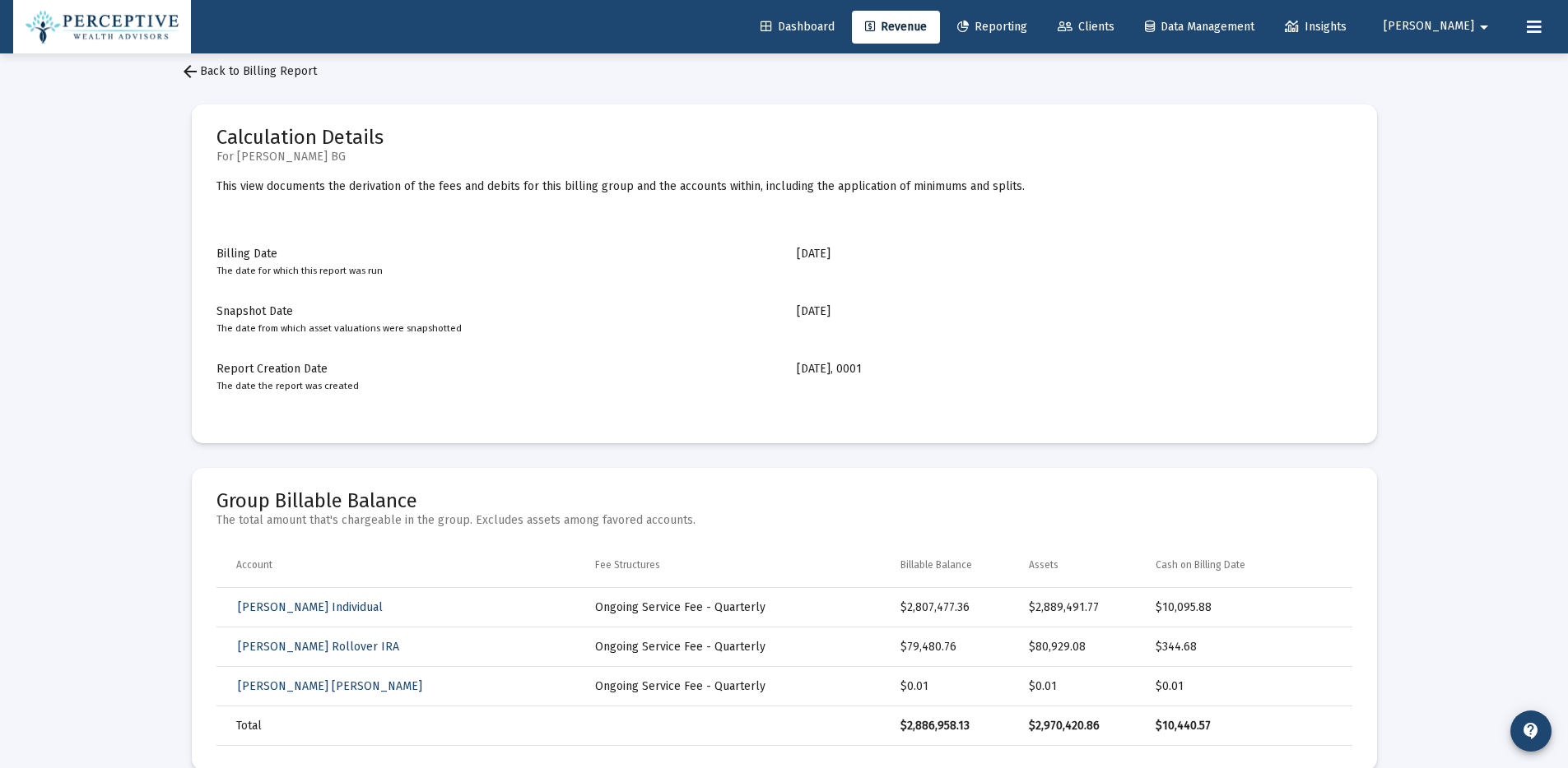
scroll to position [13, 0]
click at [299, 77] on span "arrow_back Back to Billing Report" at bounding box center [249, 73] width 137 height 14
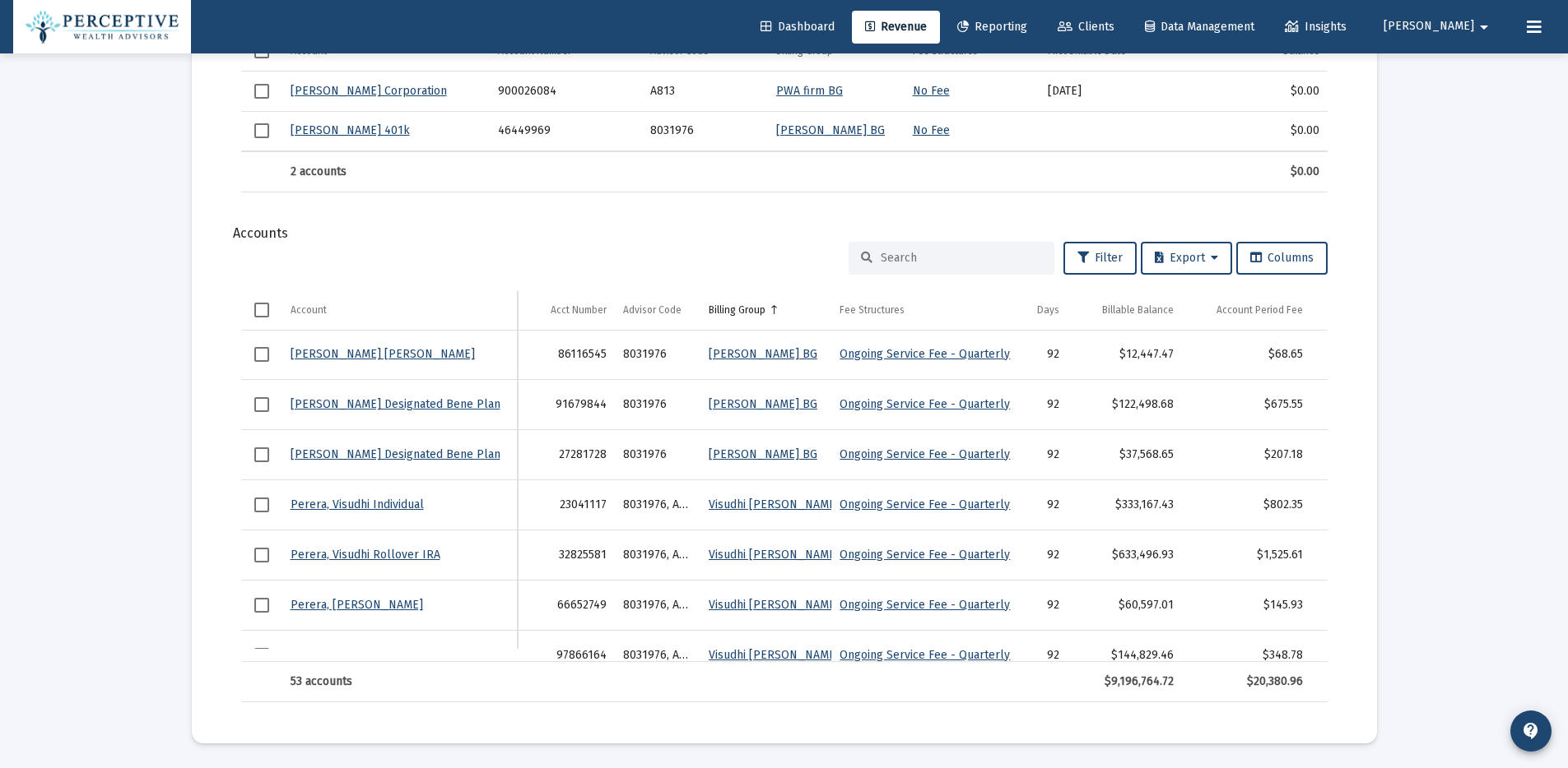
scroll to position [2341, 0]
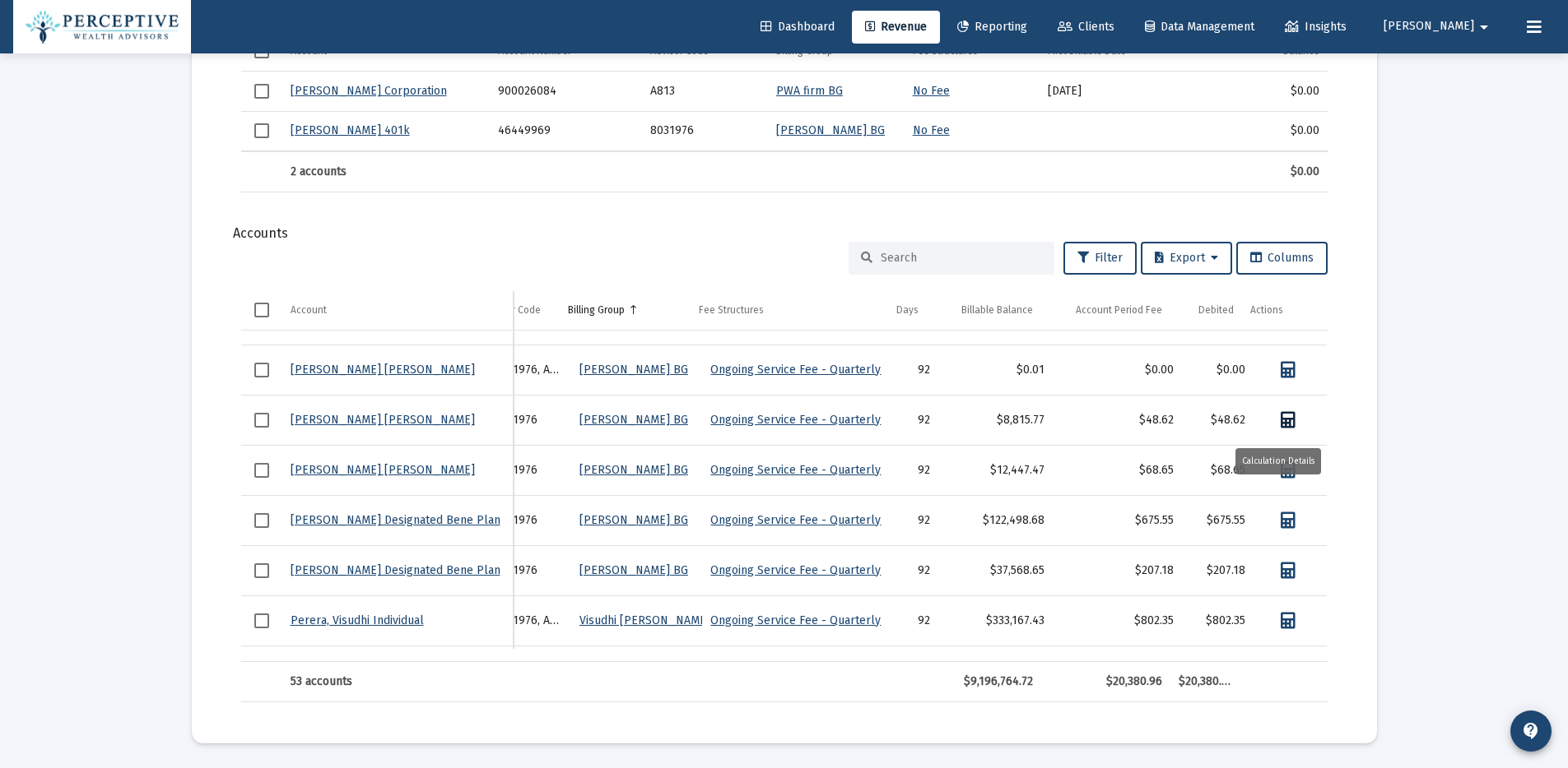
click at [1280, 419] on icon "Data grid" at bounding box center [1287, 420] width 15 height 16
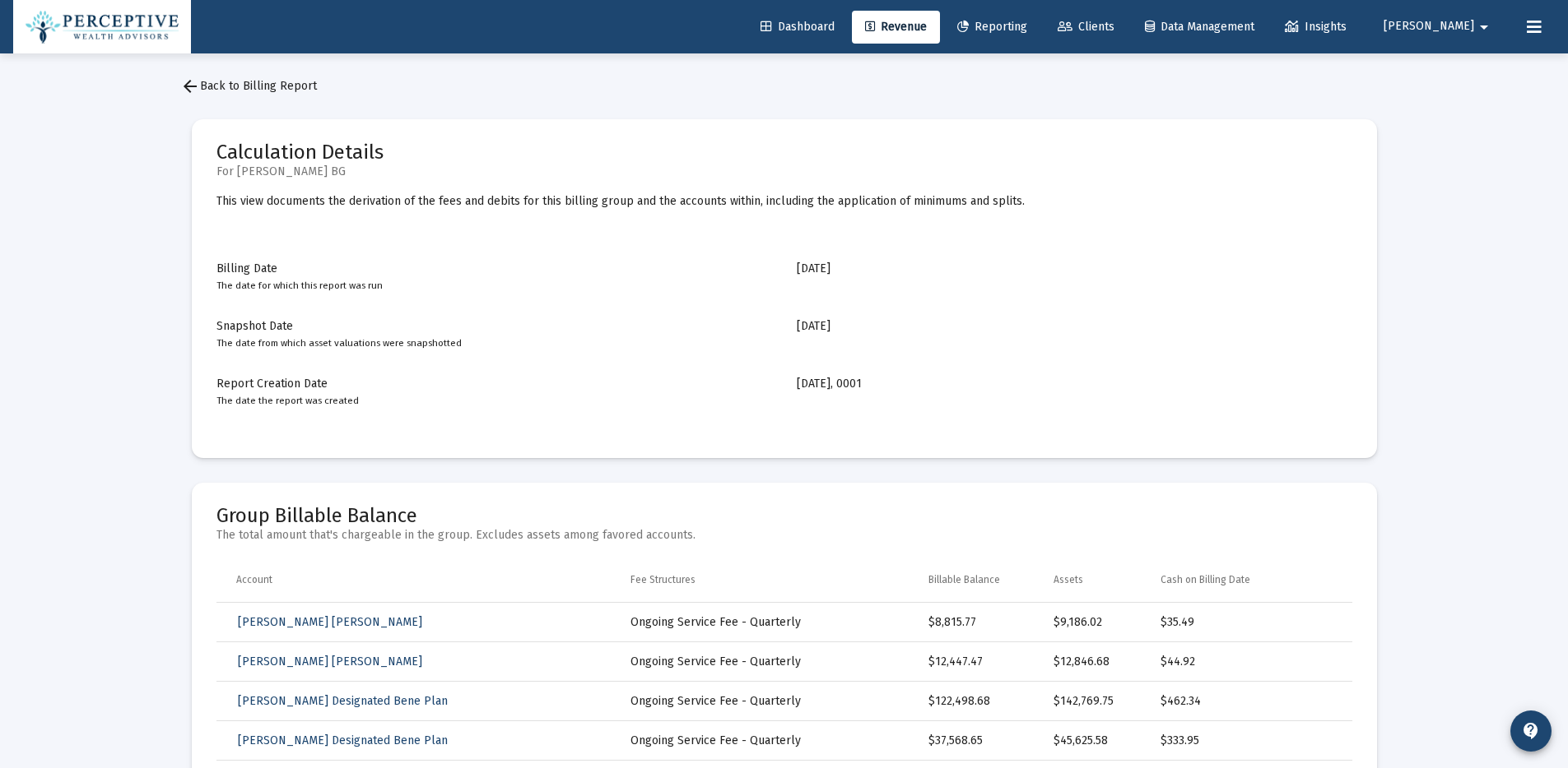
click at [280, 74] on link "arrow_back Back to Billing Report" at bounding box center [249, 87] width 163 height 33
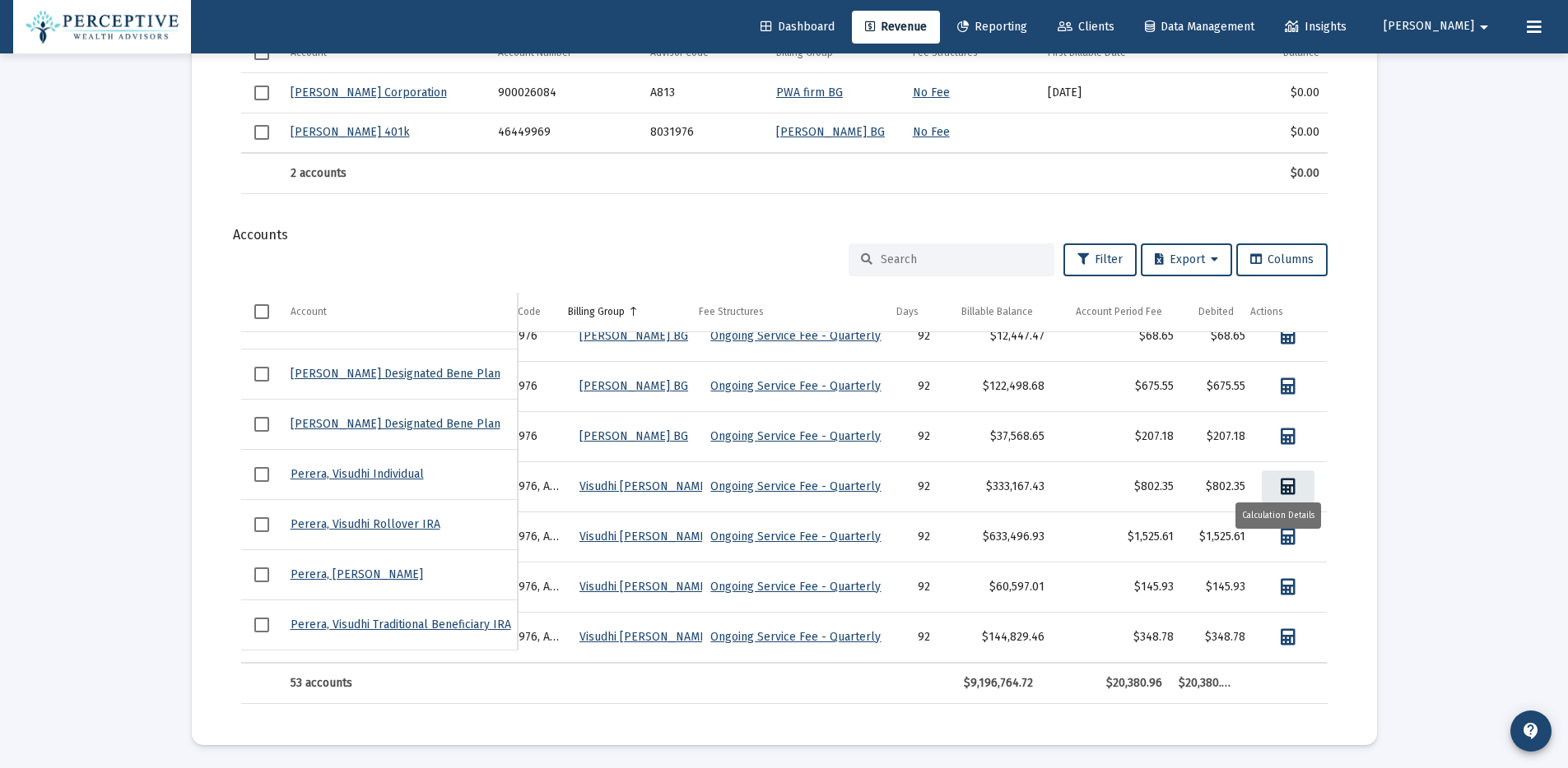
click at [1281, 479] on icon "Data grid" at bounding box center [1287, 487] width 15 height 16
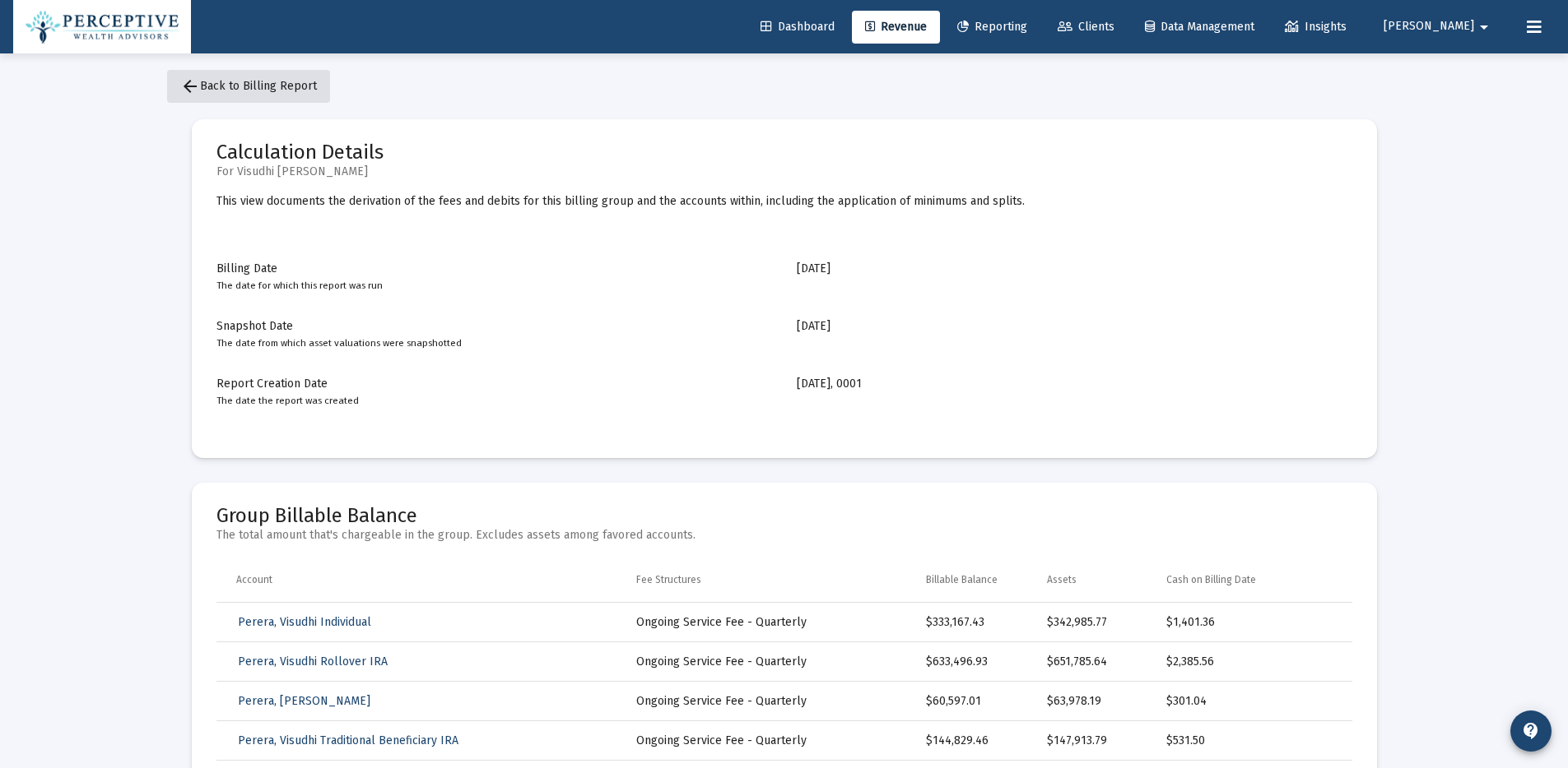
click at [270, 84] on span "arrow_back Back to Billing Report" at bounding box center [249, 86] width 137 height 14
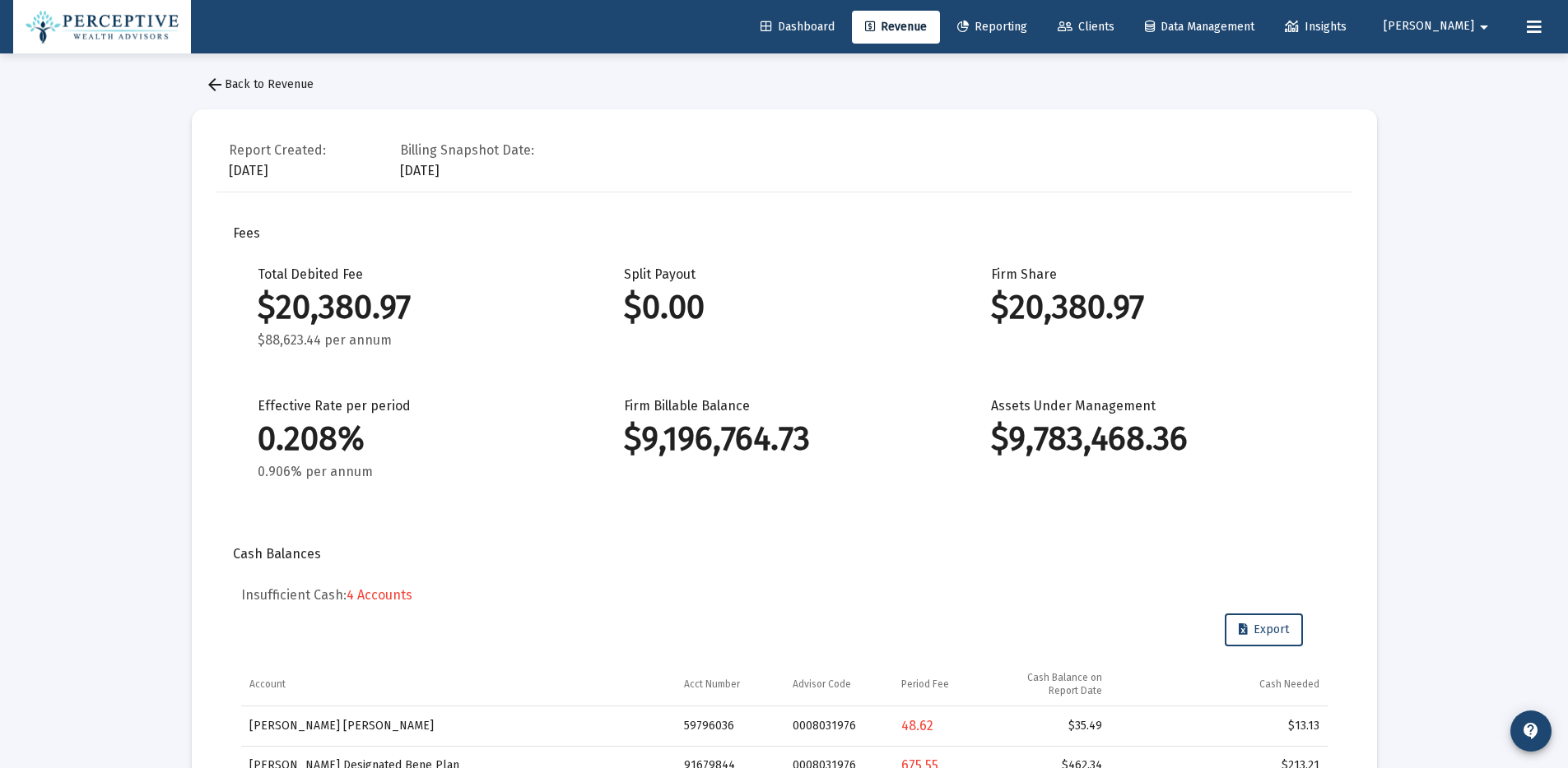
scroll to position [12, 0]
click at [282, 87] on span "arrow_back Back to Revenue" at bounding box center [259, 81] width 108 height 14
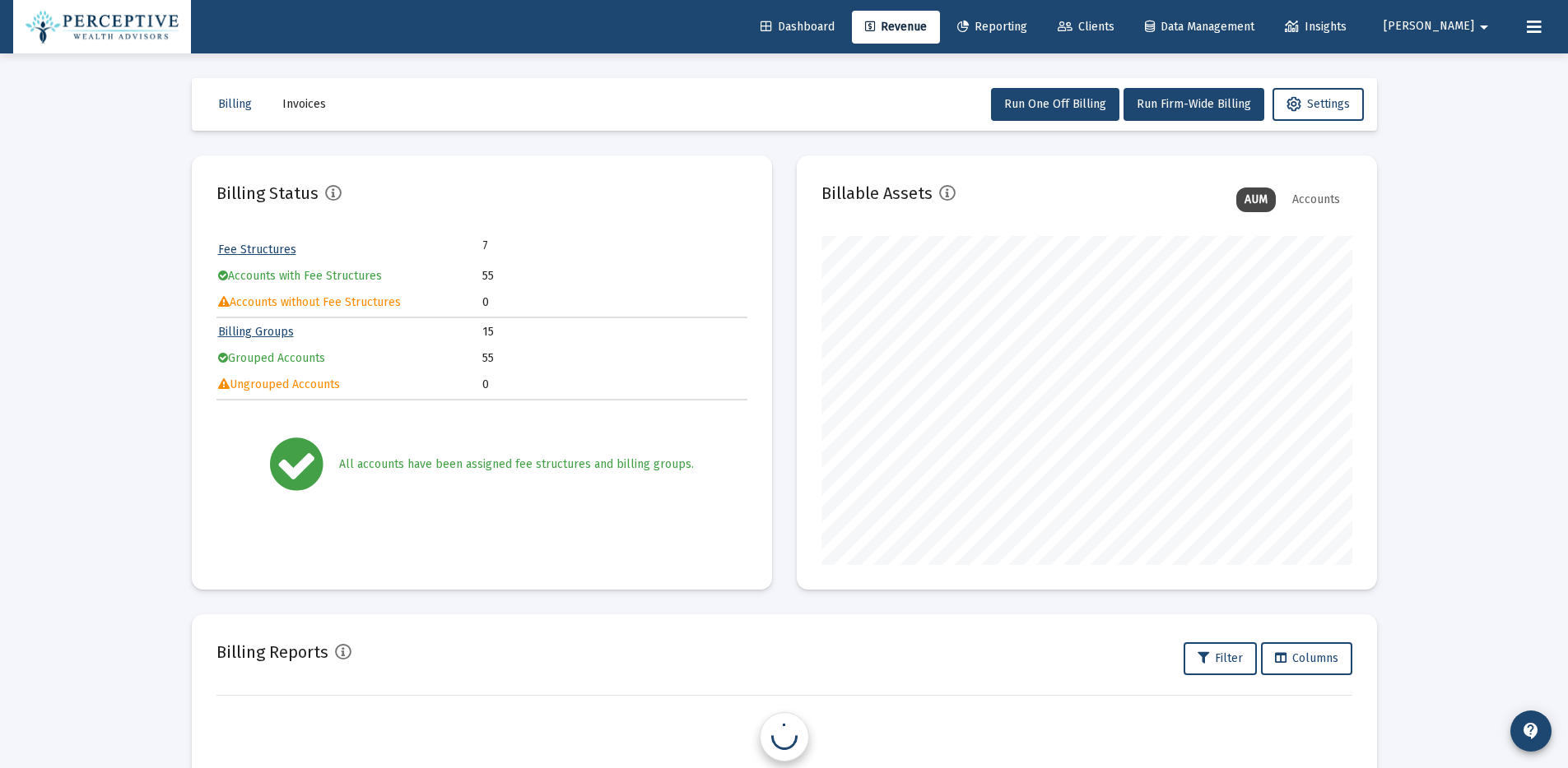
scroll to position [822141, 822375]
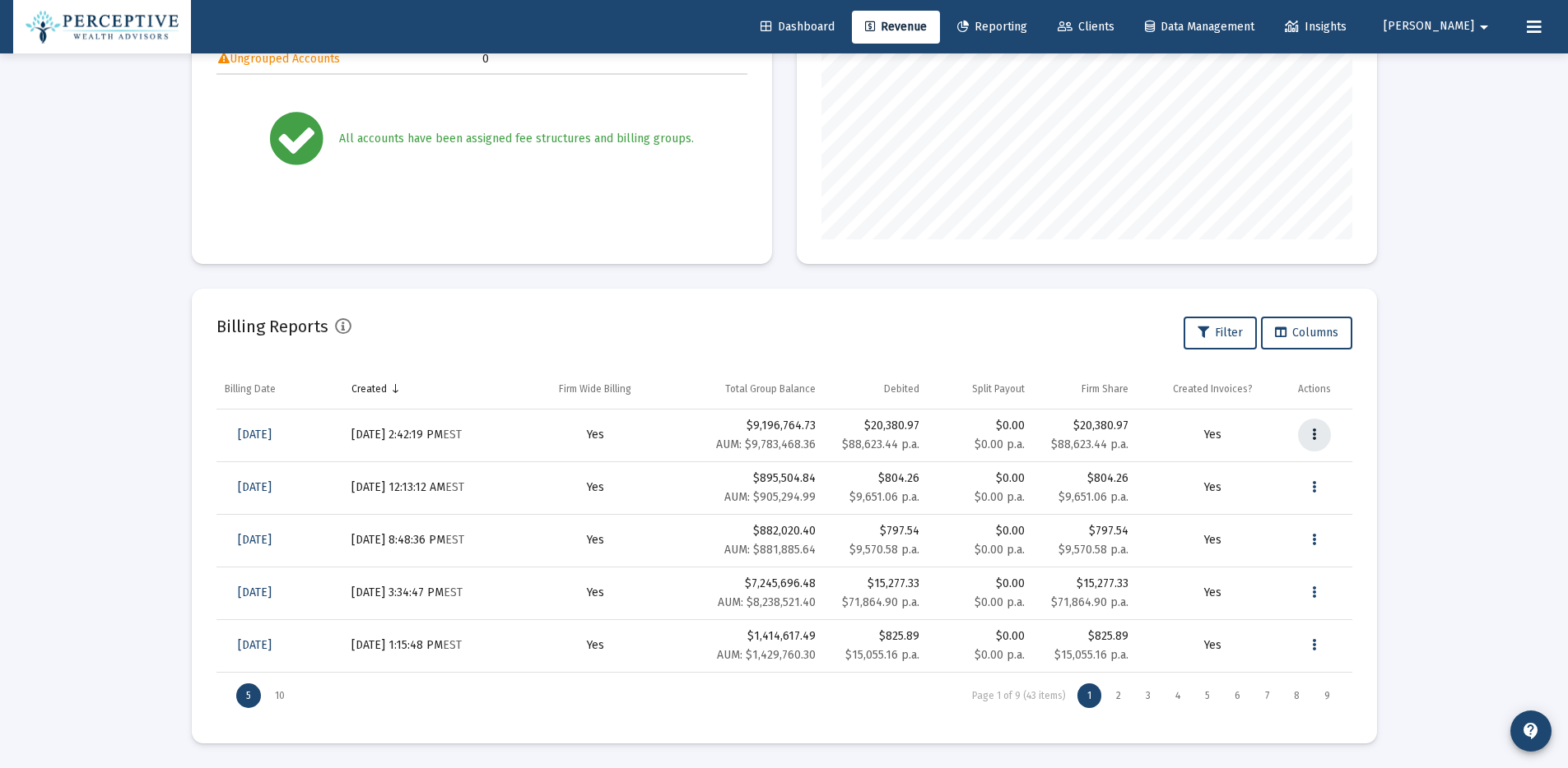
click at [1317, 434] on button "Data grid" at bounding box center [1314, 436] width 33 height 33
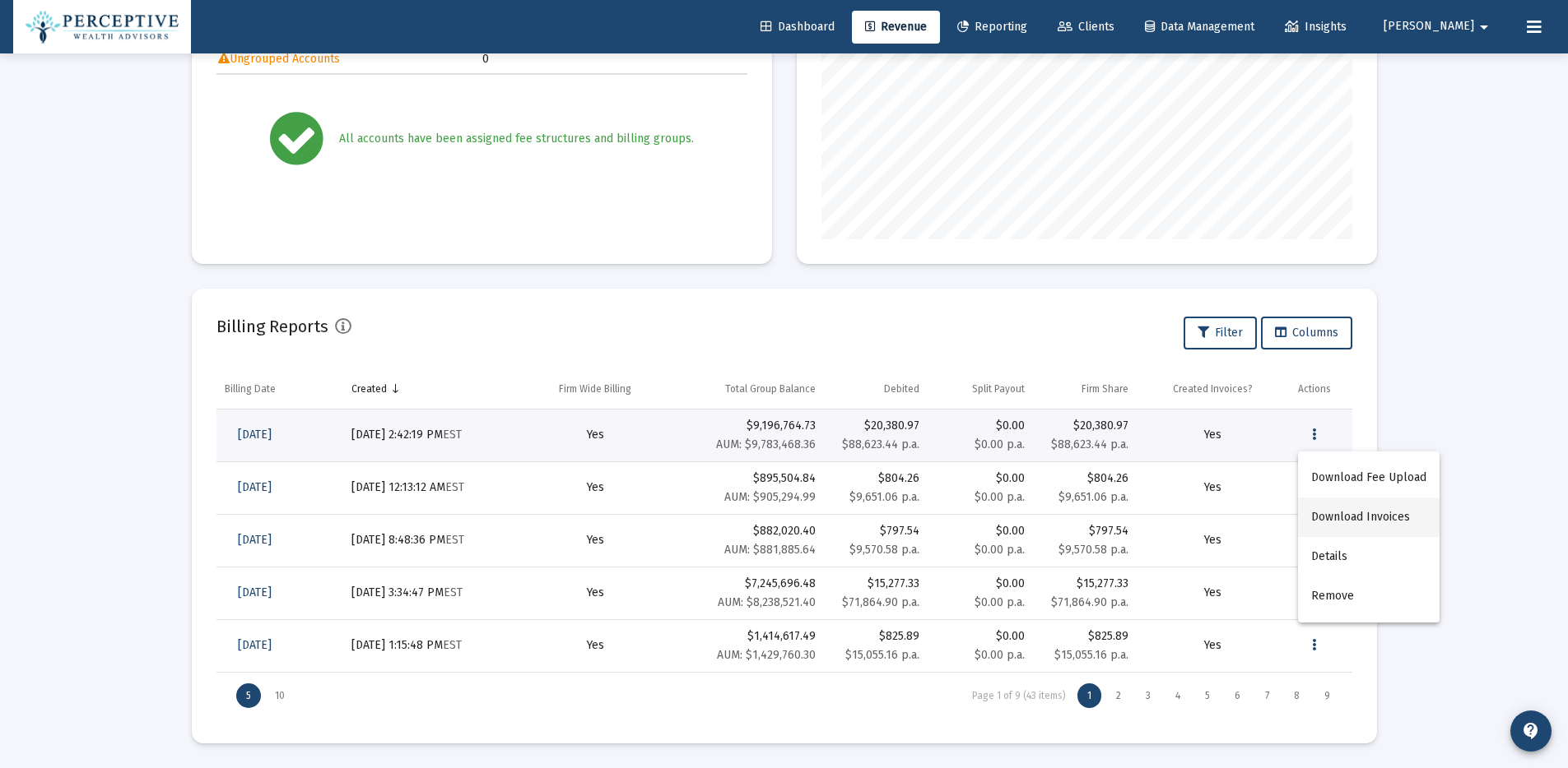
click at [1385, 519] on button "Download Invoices" at bounding box center [1368, 518] width 141 height 40
click at [1312, 434] on icon "Data grid" at bounding box center [1313, 435] width 4 height 20
click at [1390, 480] on button "Download Fee Upload" at bounding box center [1368, 478] width 141 height 40
click at [265, 436] on span "[DATE]" at bounding box center [255, 435] width 34 height 14
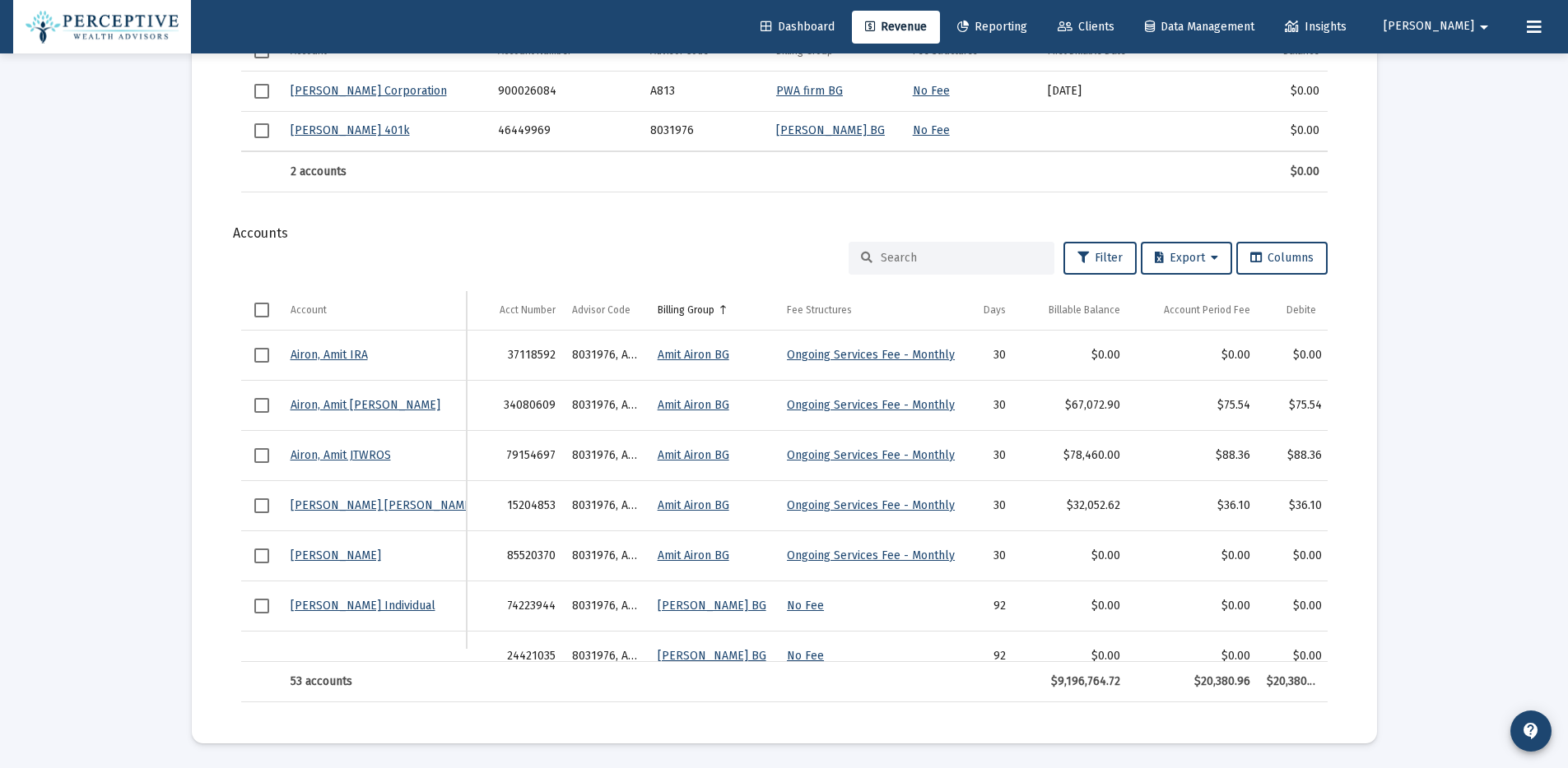
scroll to position [0, 2]
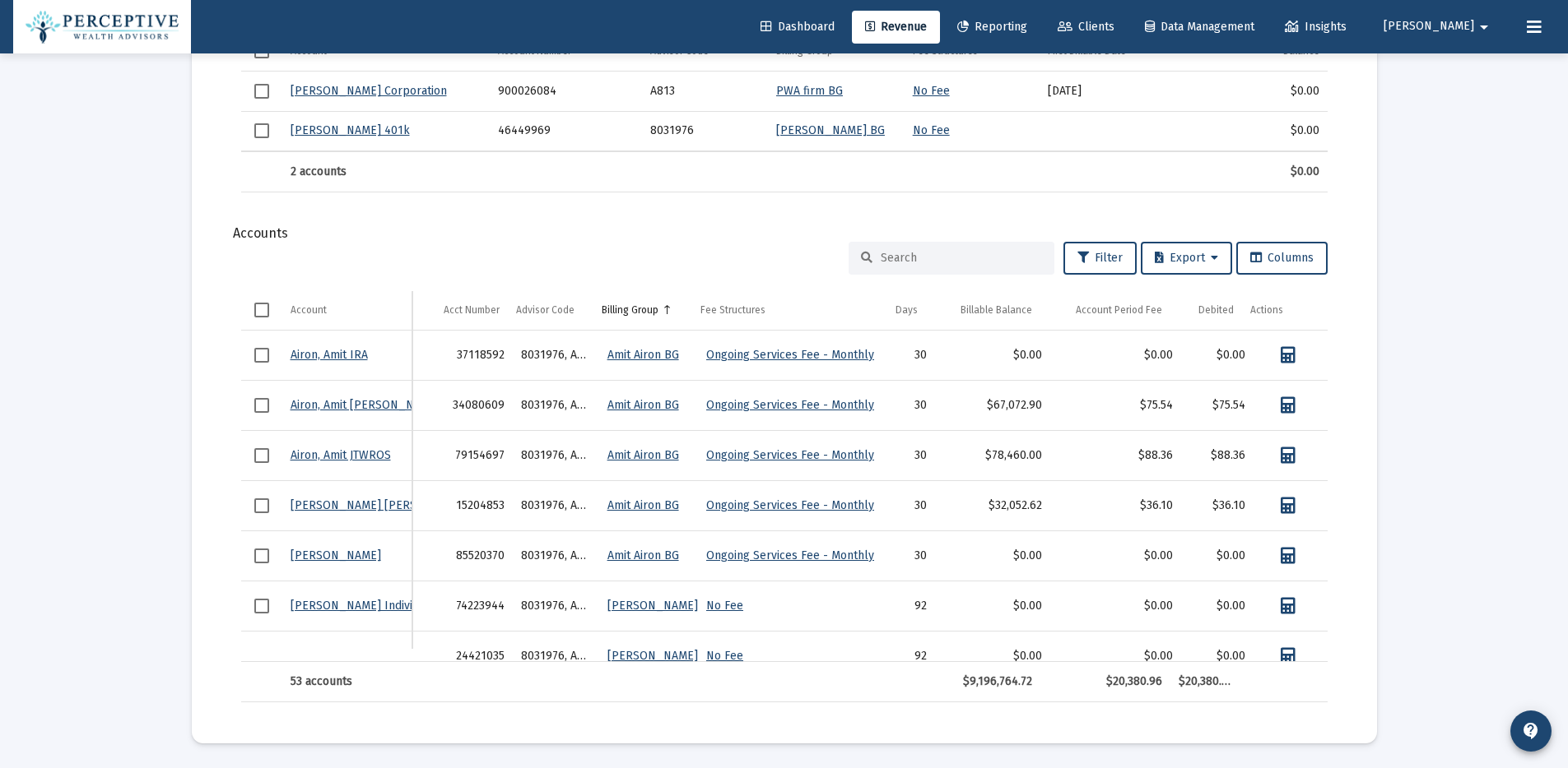
drag, startPoint x: 1086, startPoint y: 658, endPoint x: 1344, endPoint y: 650, distance: 258.1
click at [1344, 650] on div "Filter Export Columns Account Account Acct Number Advisor Code Billing Group Fe…" at bounding box center [784, 472] width 1136 height 461
click at [1267, 404] on link "Data grid" at bounding box center [1287, 405] width 53 height 33
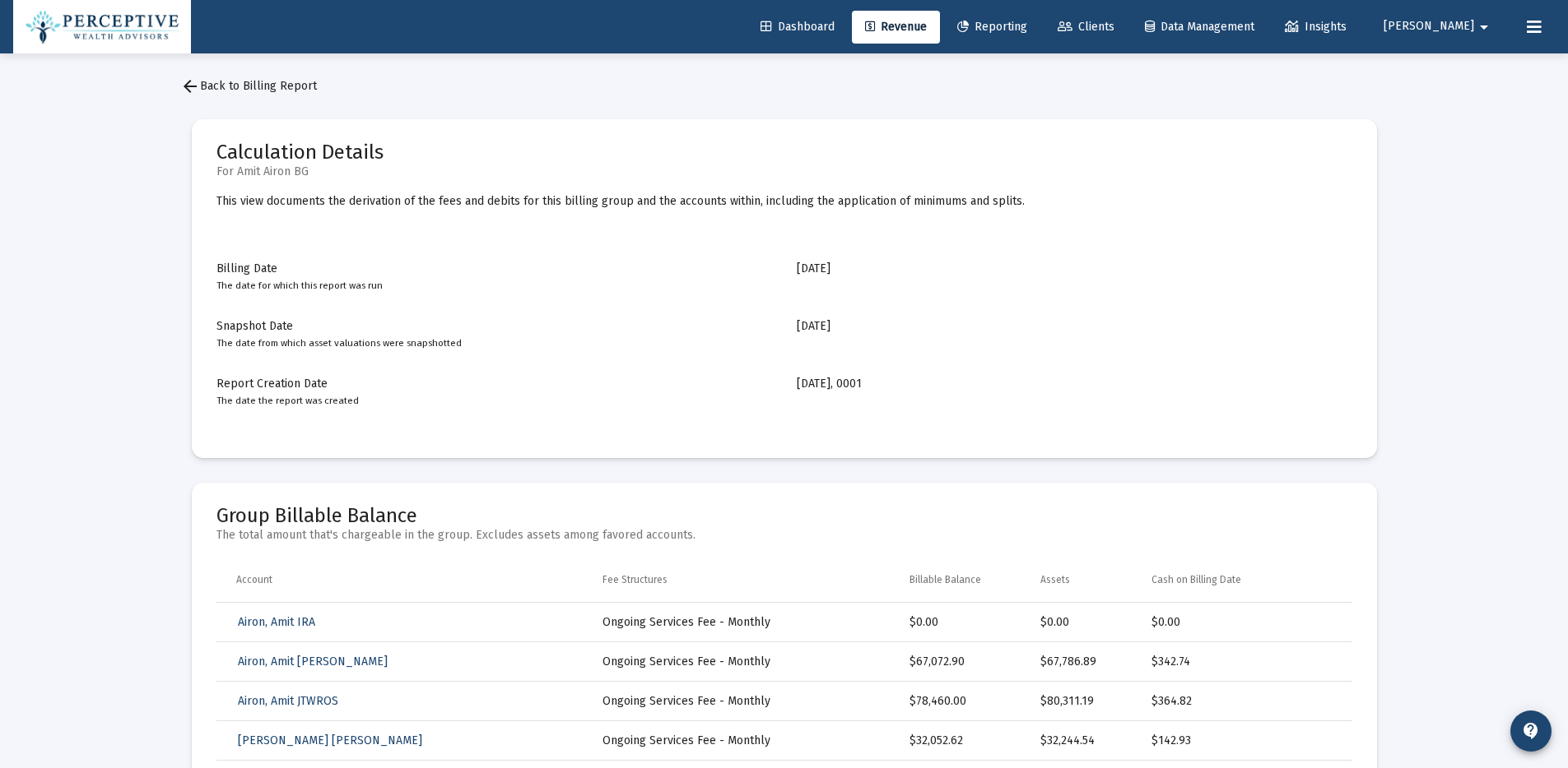
click at [273, 89] on span "arrow_back Back to Billing Report" at bounding box center [249, 86] width 137 height 14
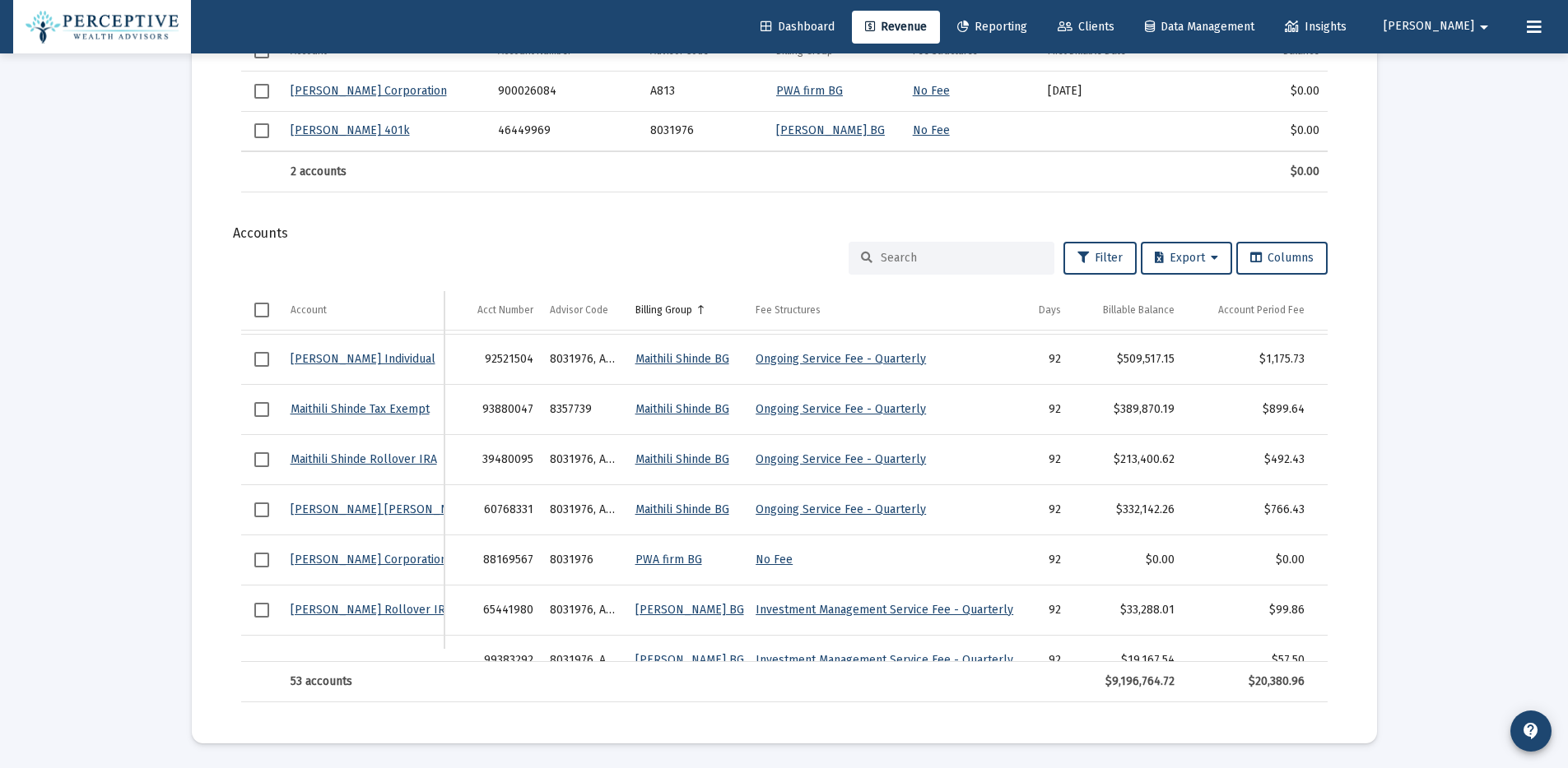
scroll to position [1171, 0]
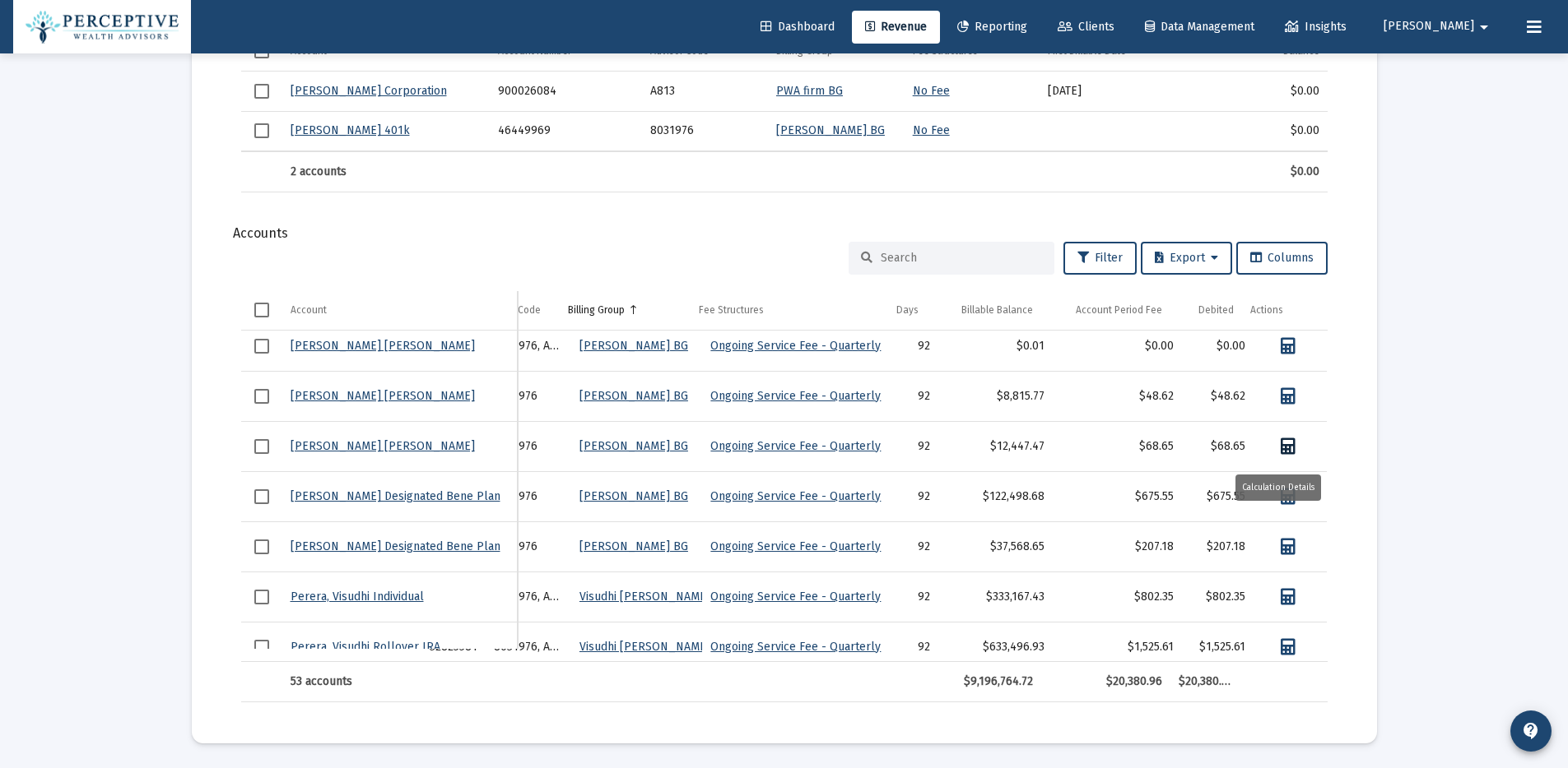
click at [1281, 446] on icon "Data grid" at bounding box center [1287, 446] width 15 height 16
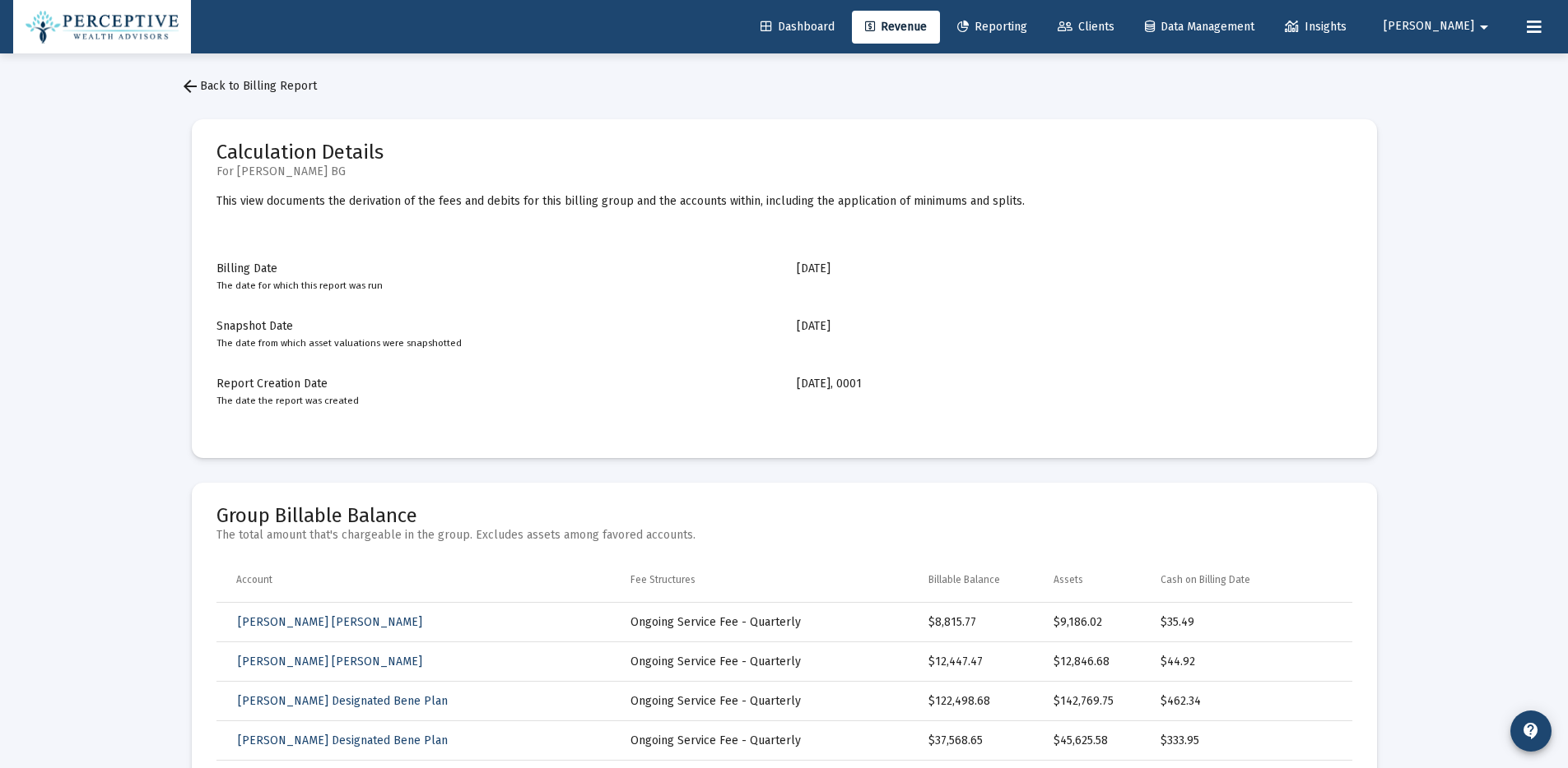
click at [282, 90] on span "arrow_back Back to Billing Report" at bounding box center [249, 86] width 137 height 14
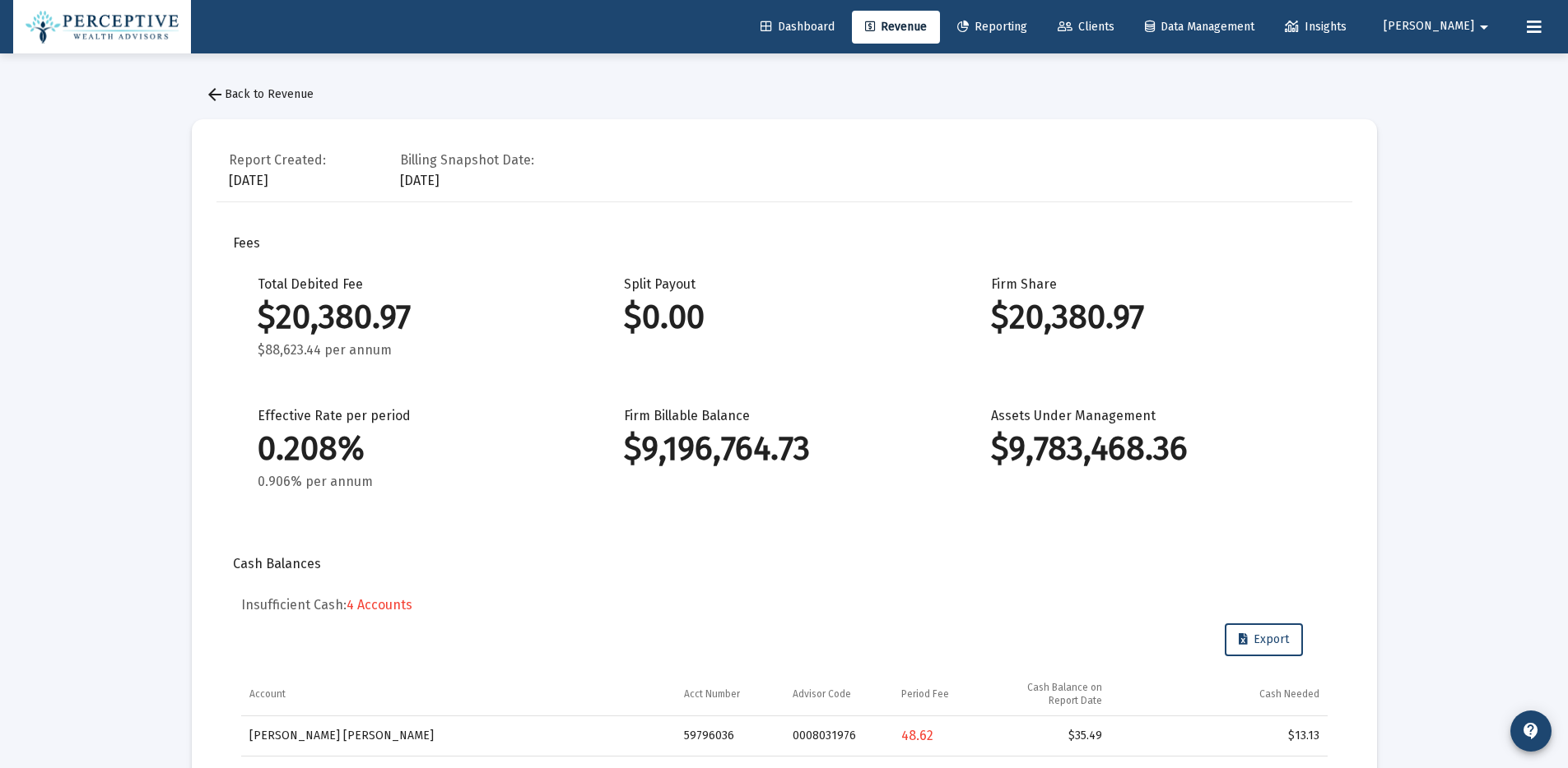
click at [288, 90] on span "arrow_back Back to Revenue" at bounding box center [259, 94] width 108 height 14
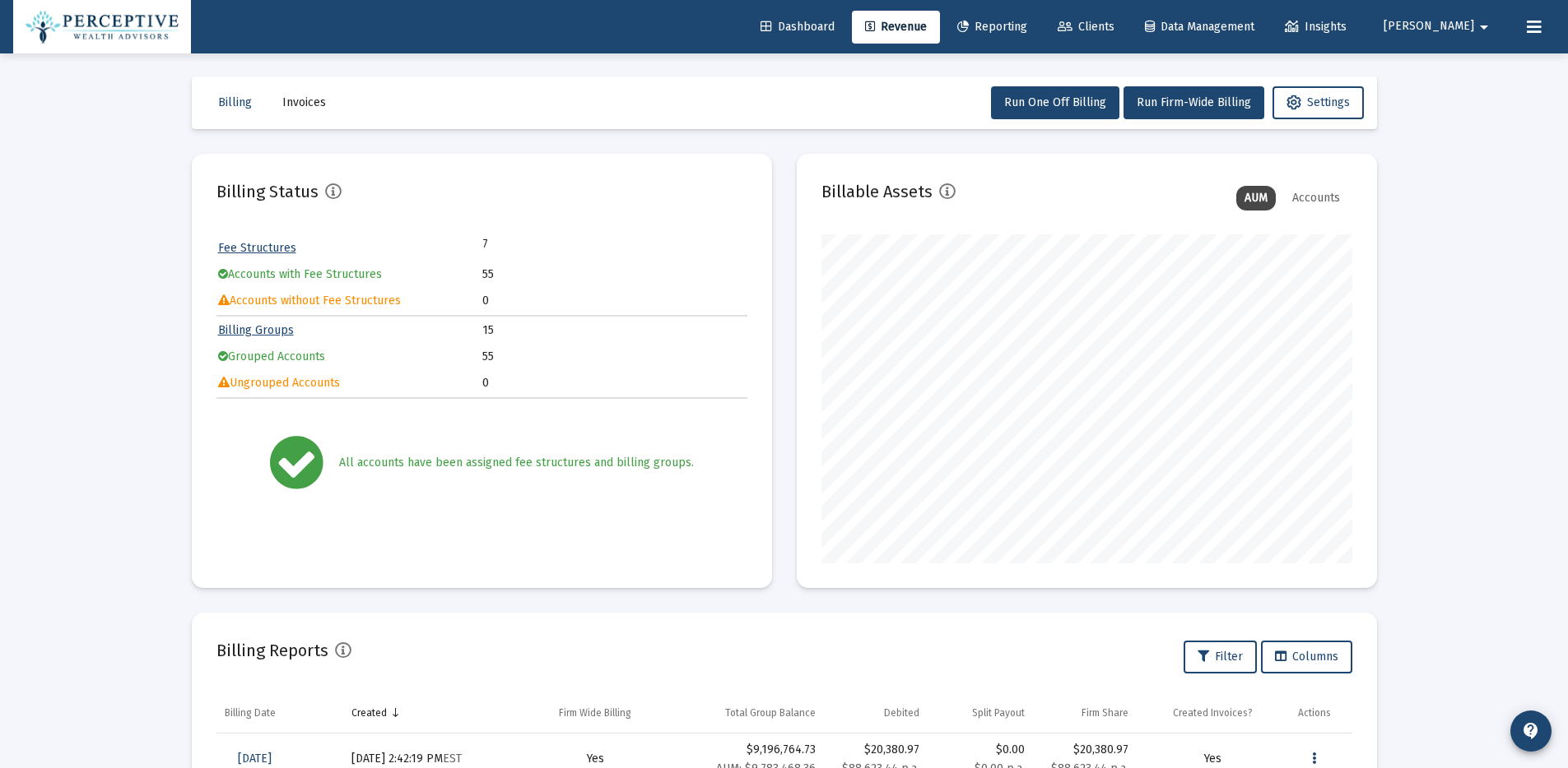
scroll to position [176, 0]
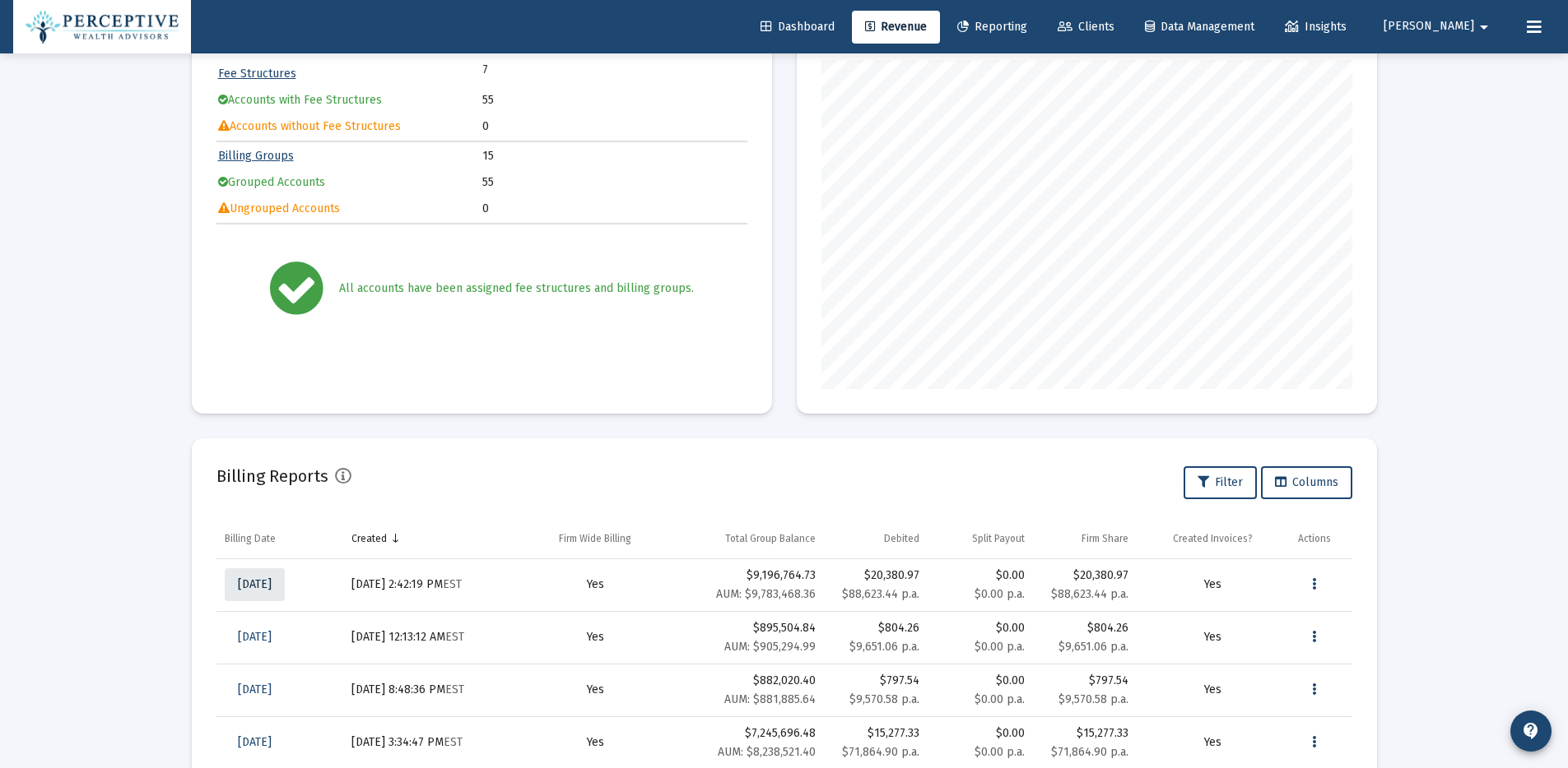
click at [271, 583] on span "[DATE]" at bounding box center [255, 584] width 34 height 14
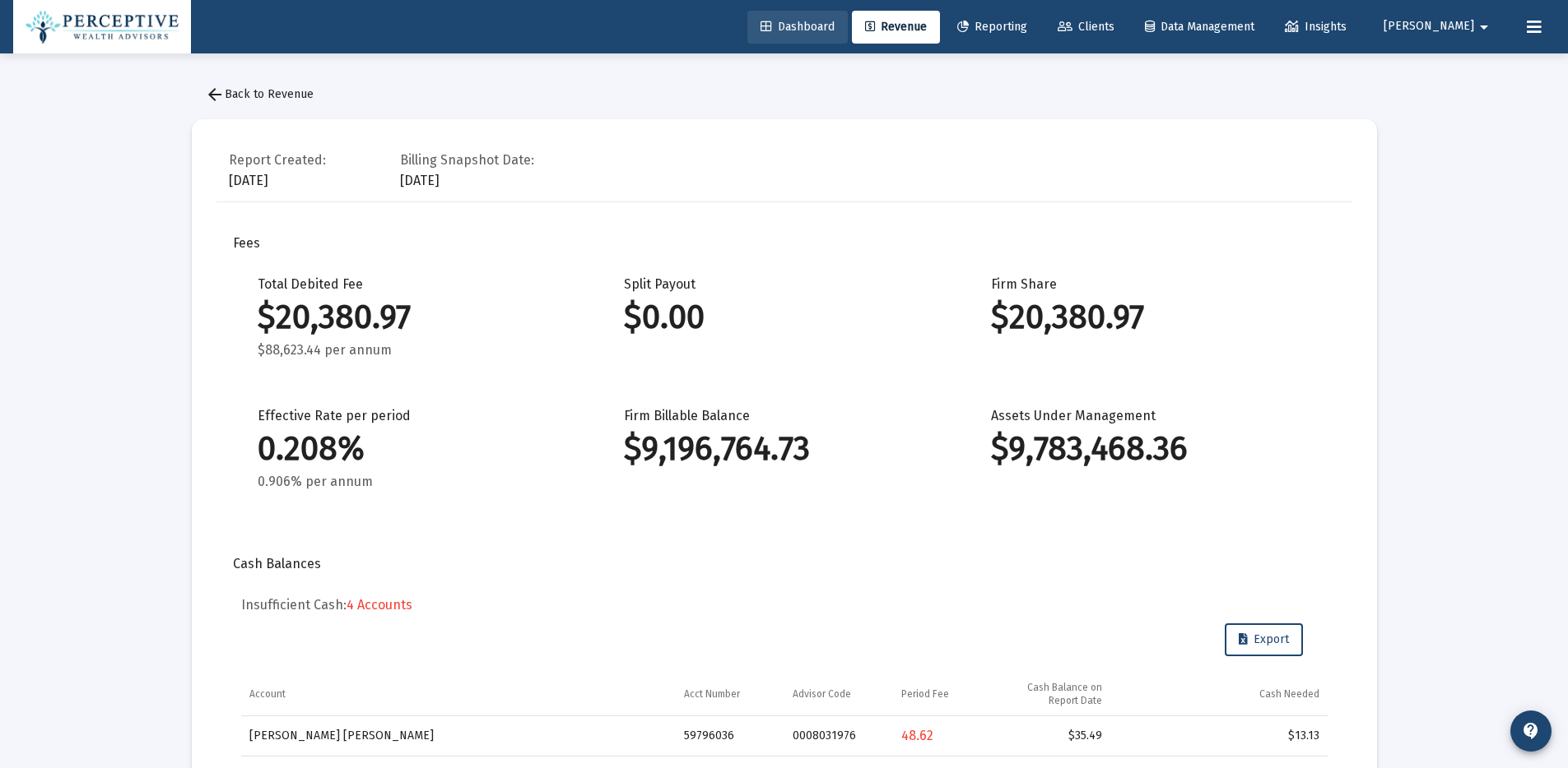
click at [834, 27] on span "Dashboard" at bounding box center [797, 27] width 74 height 14
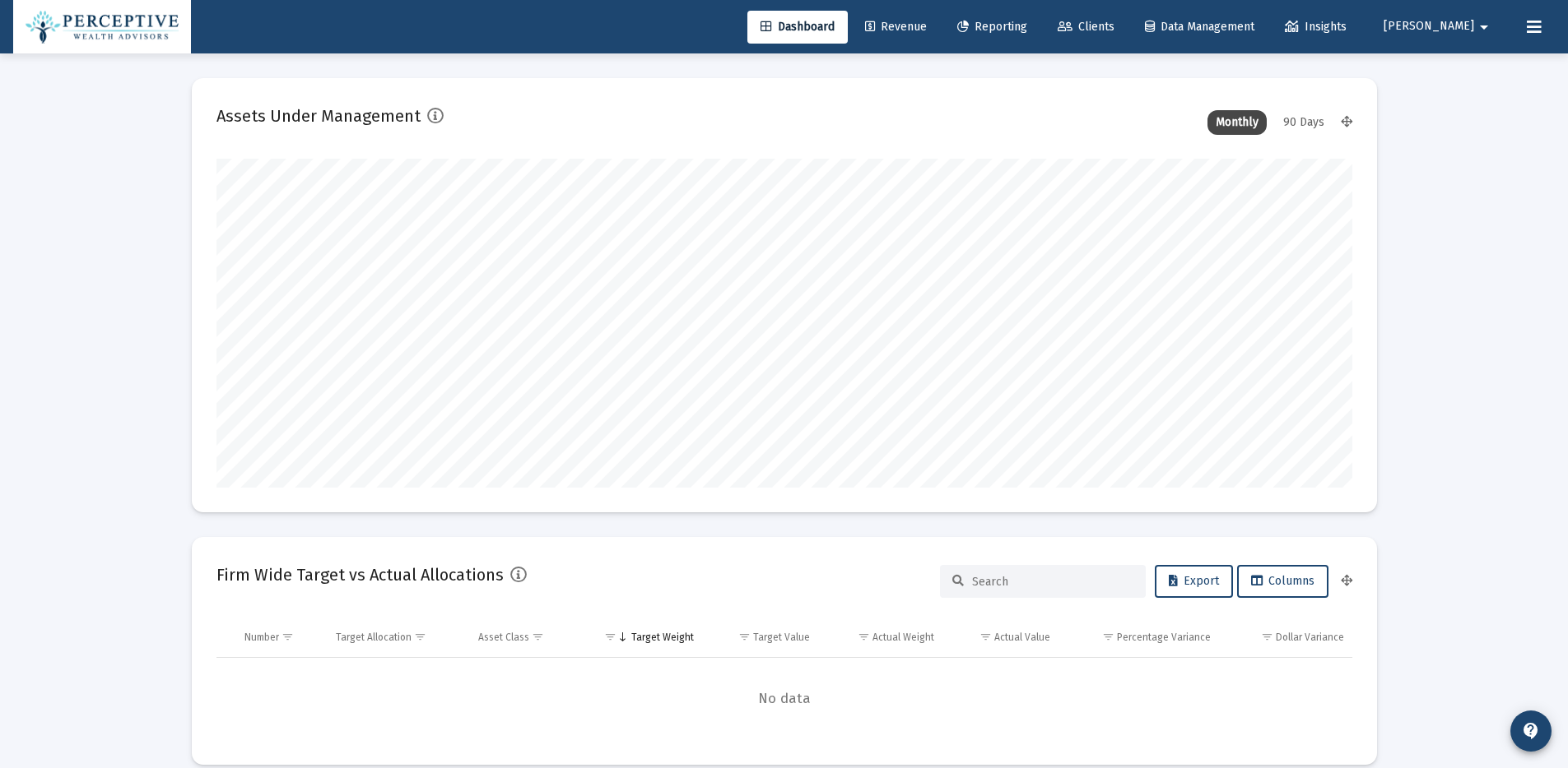
scroll to position [329, 531]
type input "[PERSON_NAME][EMAIL_ADDRESS][DOMAIN_NAME]"
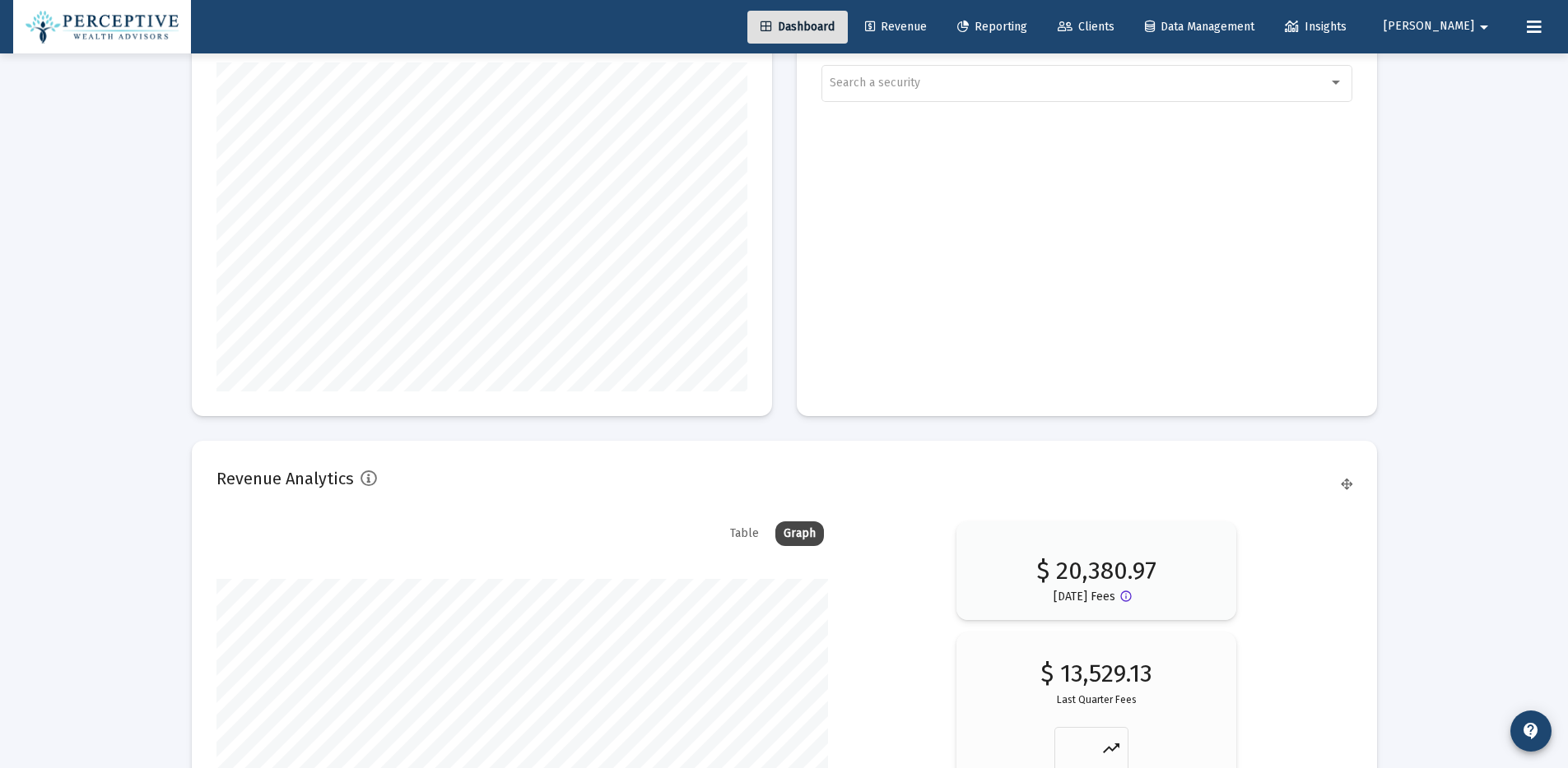
scroll to position [2273, 0]
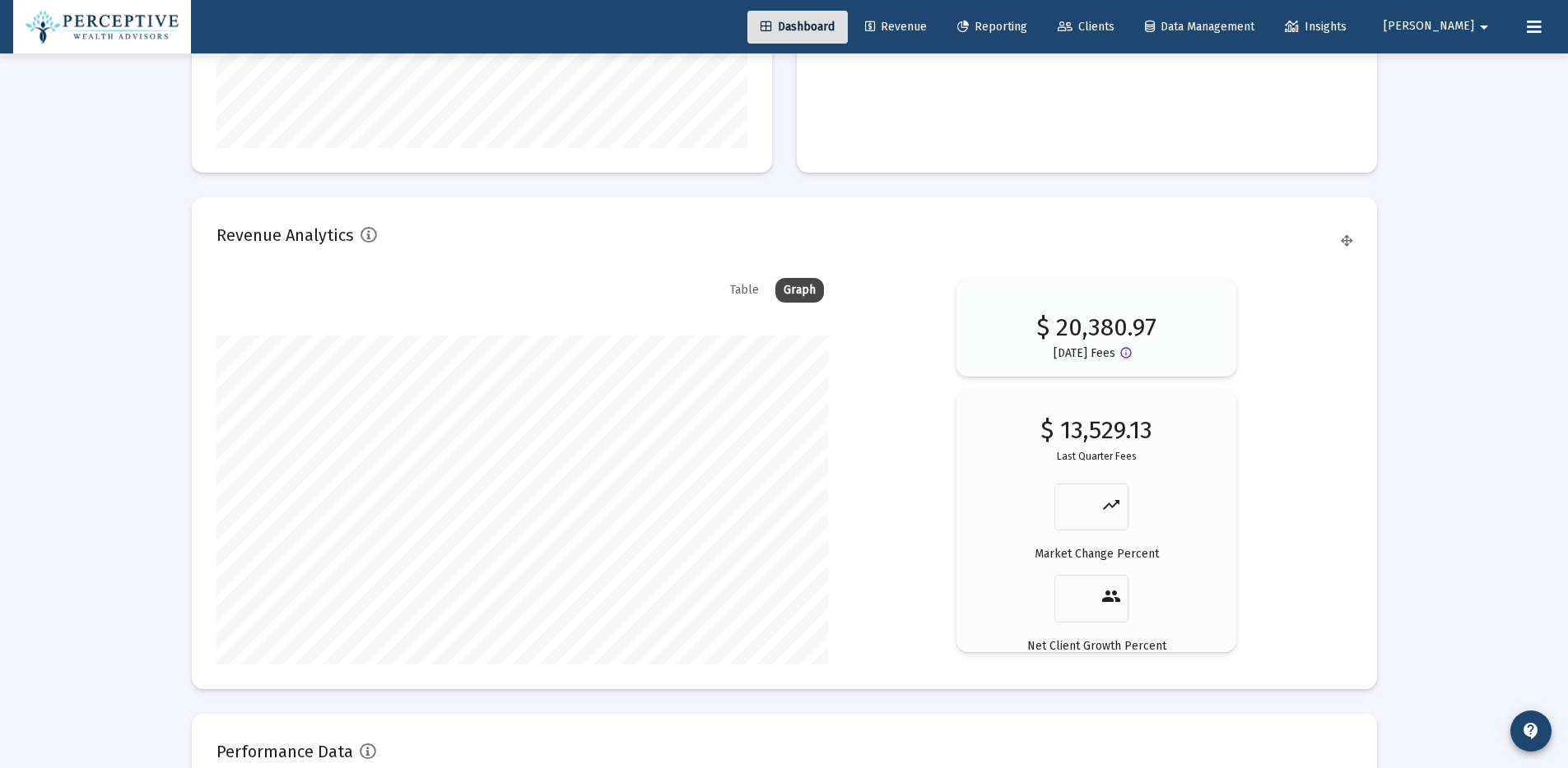
click at [747, 287] on div "Table" at bounding box center [744, 290] width 45 height 24
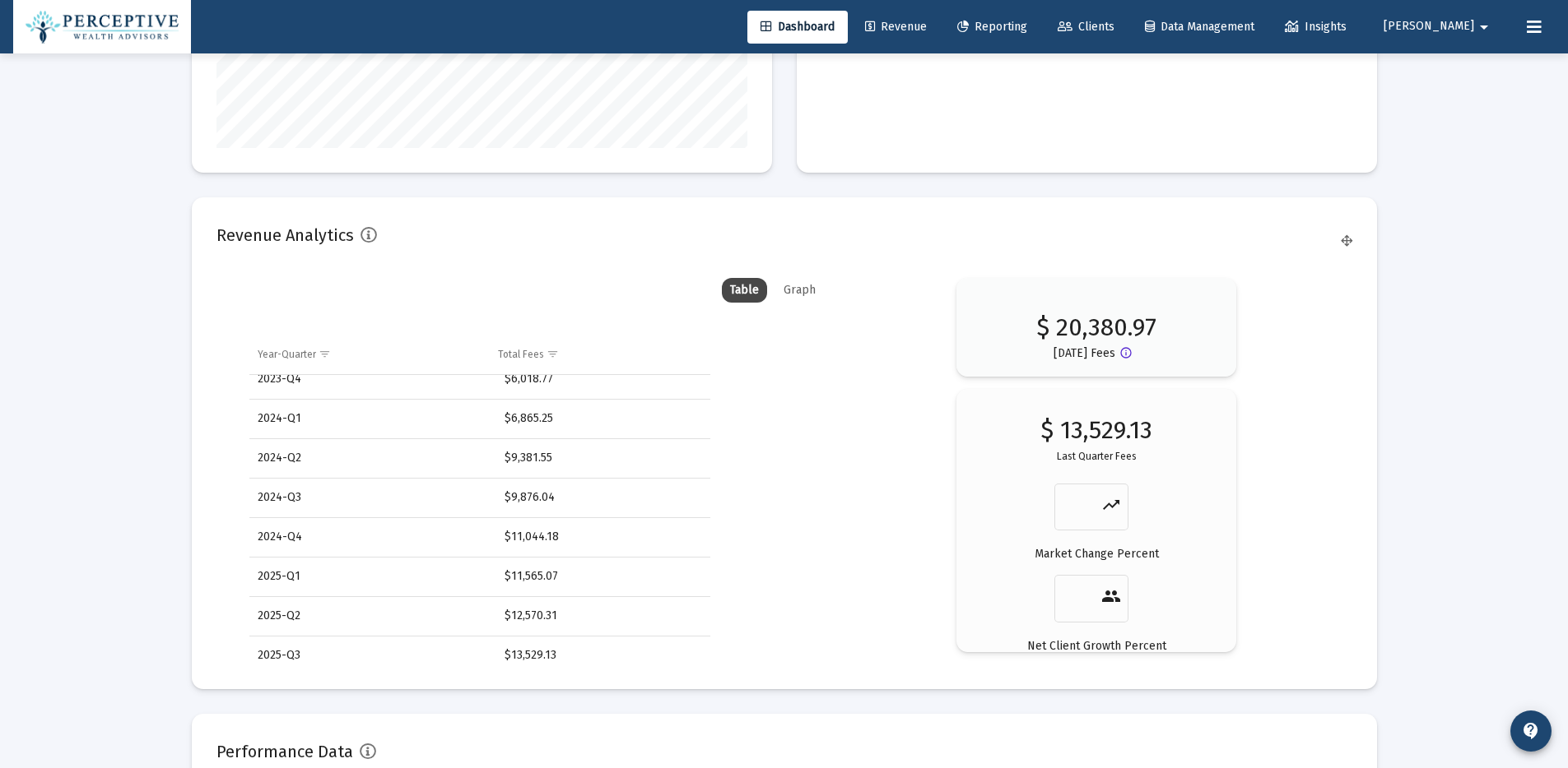
scroll to position [0, 0]
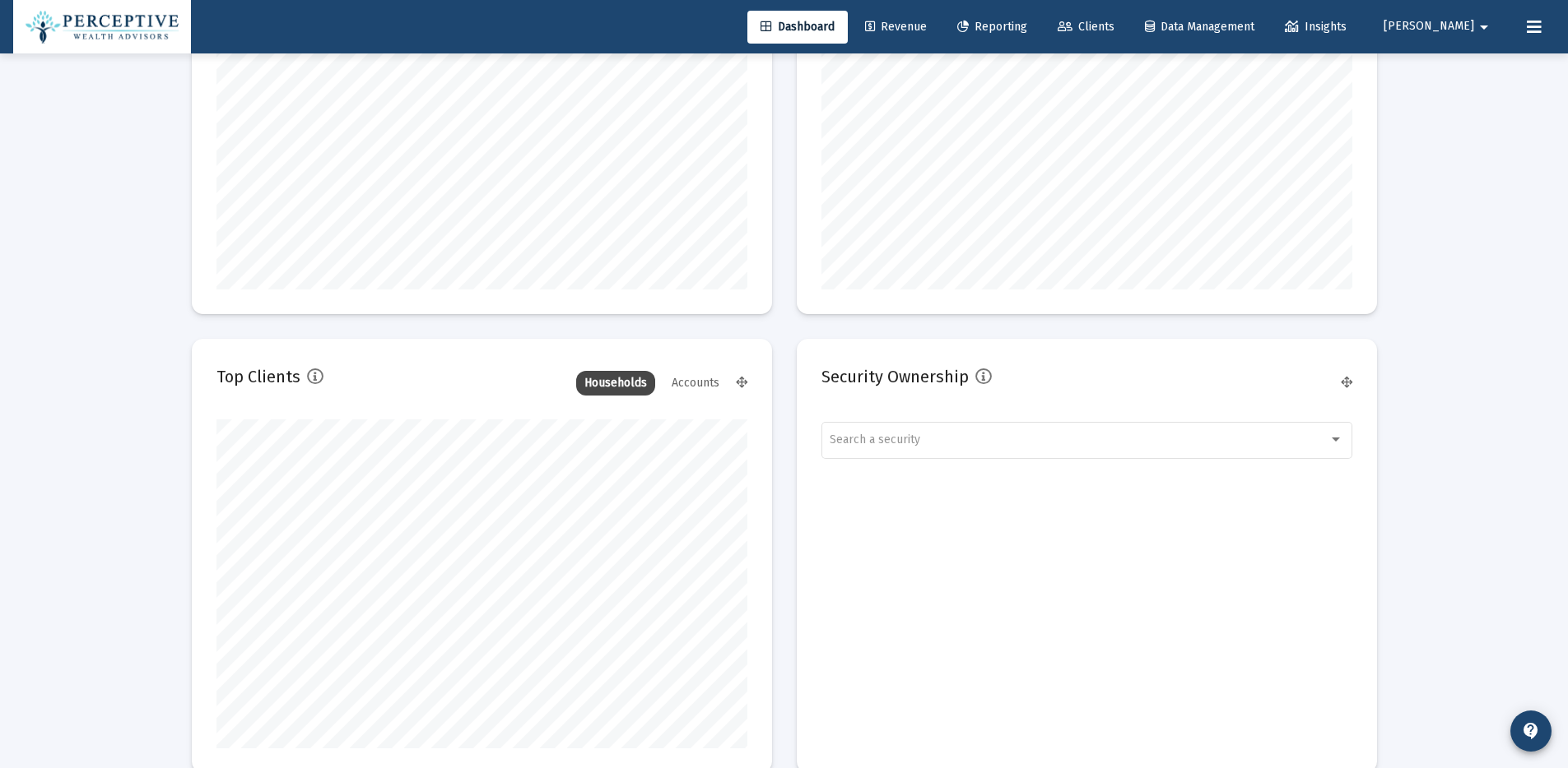
scroll to position [1660, 0]
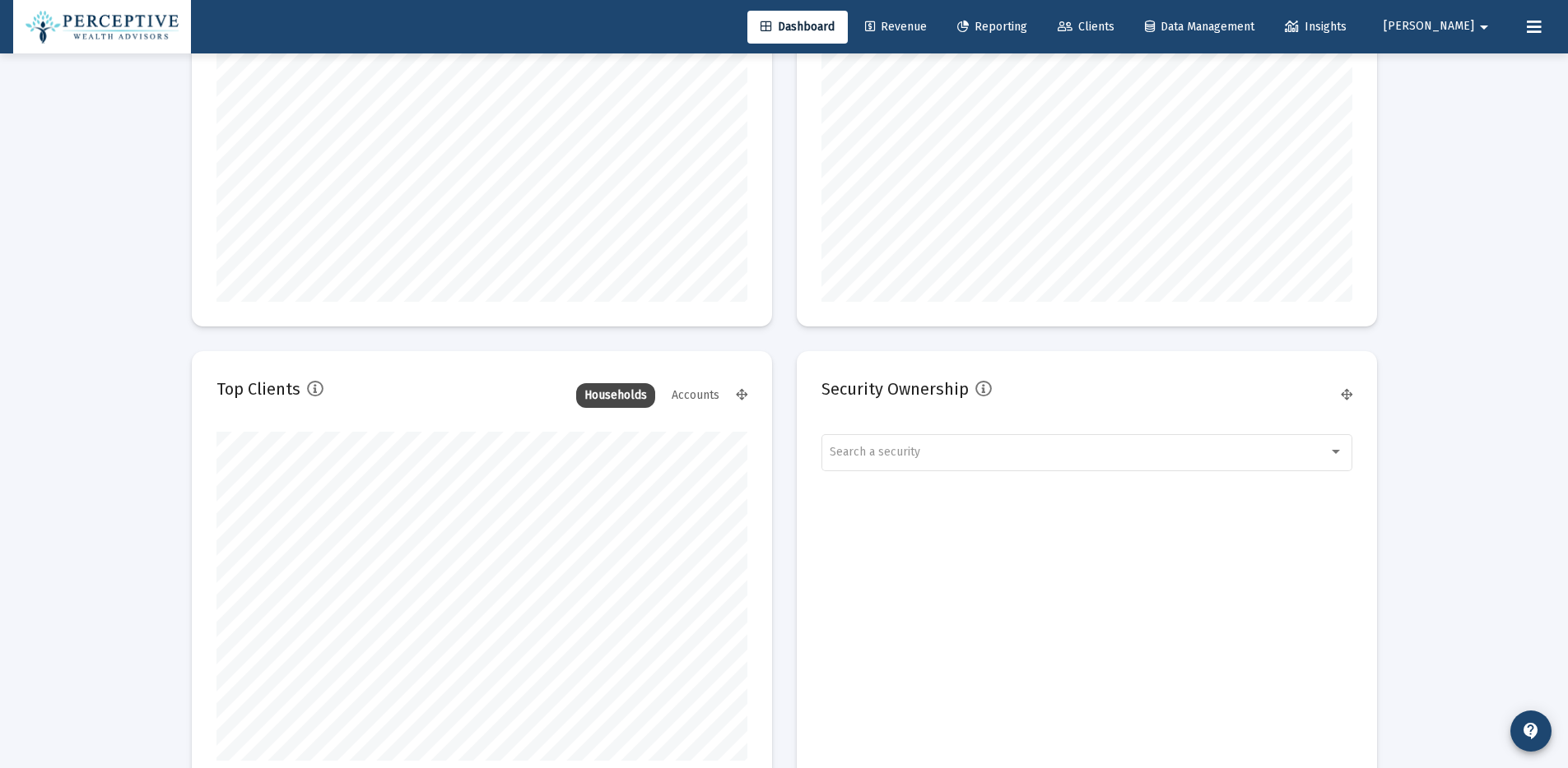
click at [1482, 27] on mat-icon "arrow_drop_down" at bounding box center [1483, 27] width 20 height 33
click at [1484, 113] on button "Logout" at bounding box center [1476, 110] width 98 height 40
